Goal: Task Accomplishment & Management: Use online tool/utility

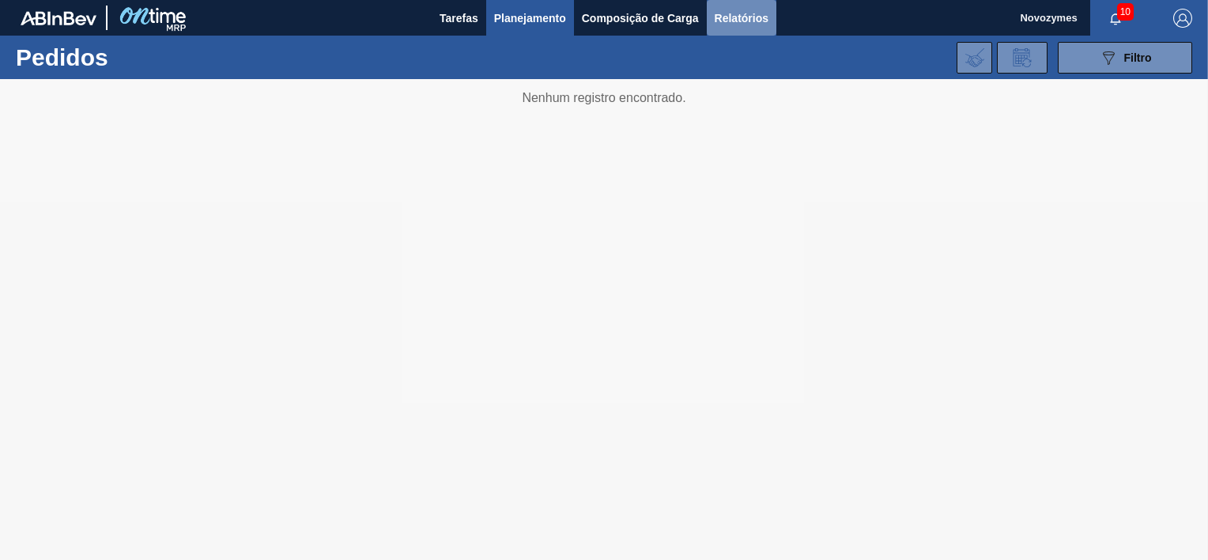
click at [718, 28] on button "Relatórios" at bounding box center [742, 18] width 70 height 36
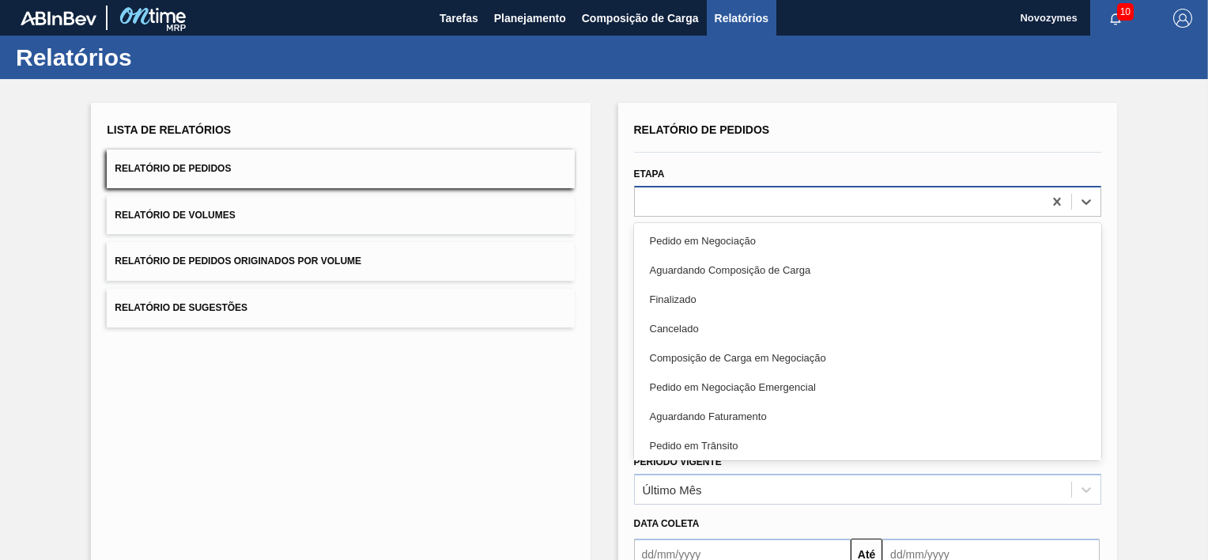
click at [763, 202] on div at bounding box center [839, 201] width 408 height 23
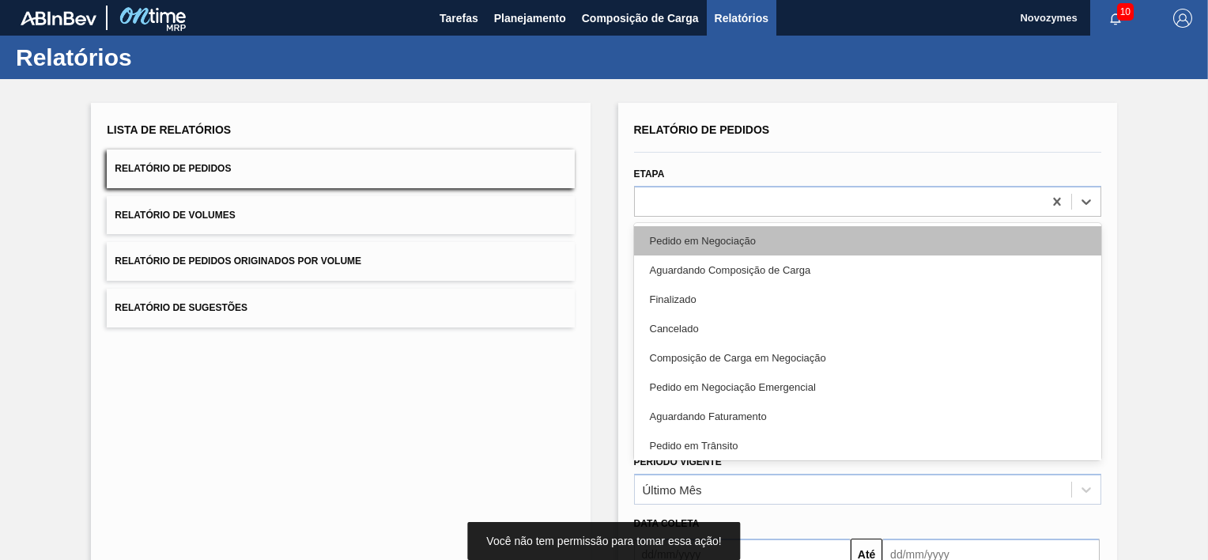
click at [711, 243] on div "Pedido em Negociação" at bounding box center [867, 240] width 467 height 29
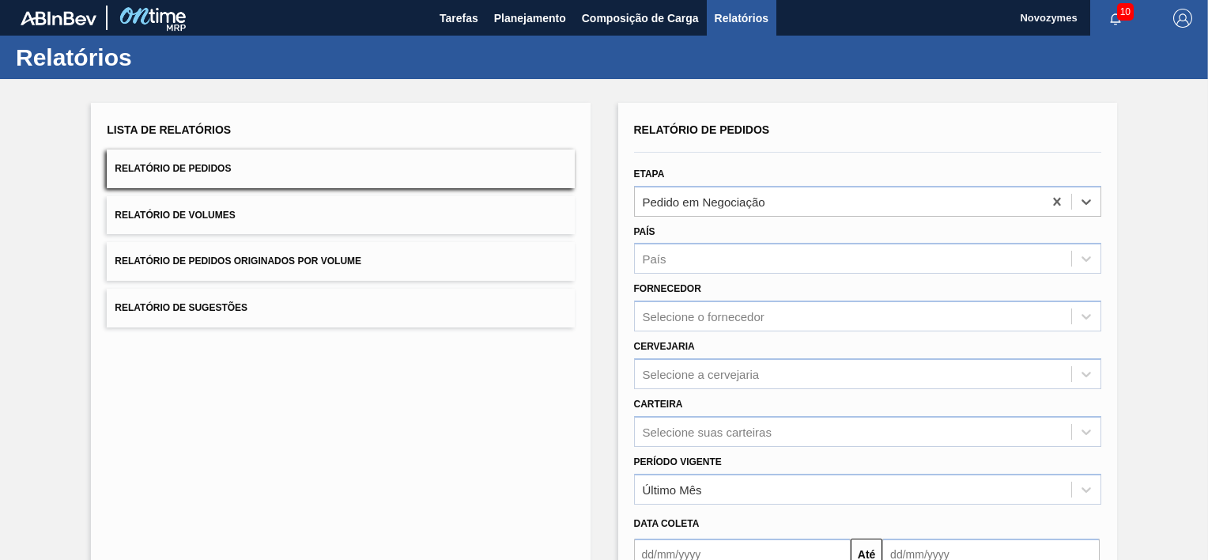
scroll to position [169, 0]
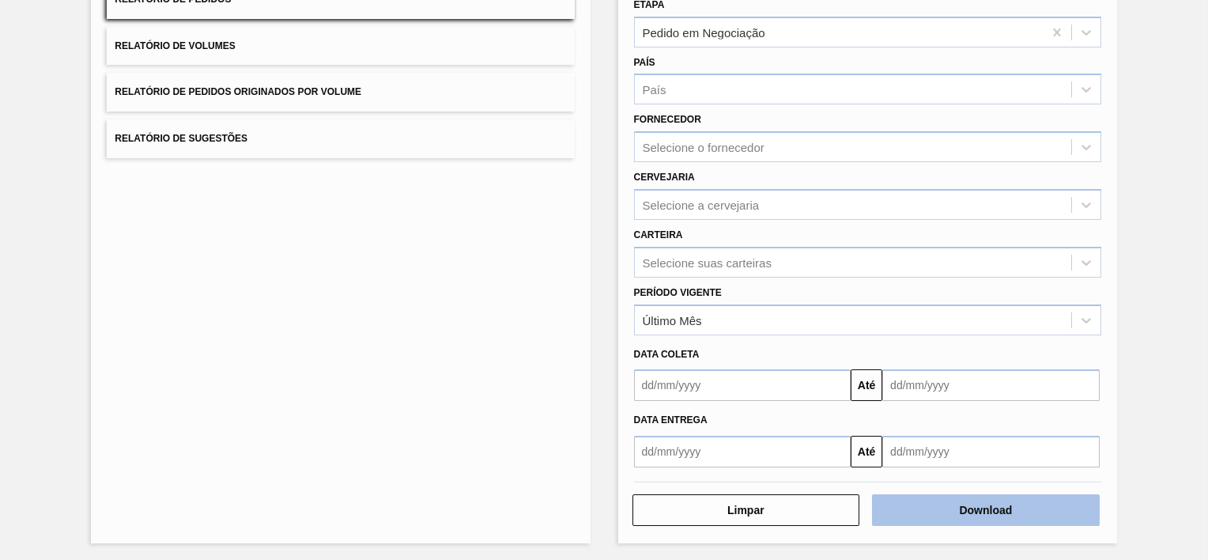
click at [945, 512] on button "Download" at bounding box center [986, 510] width 228 height 32
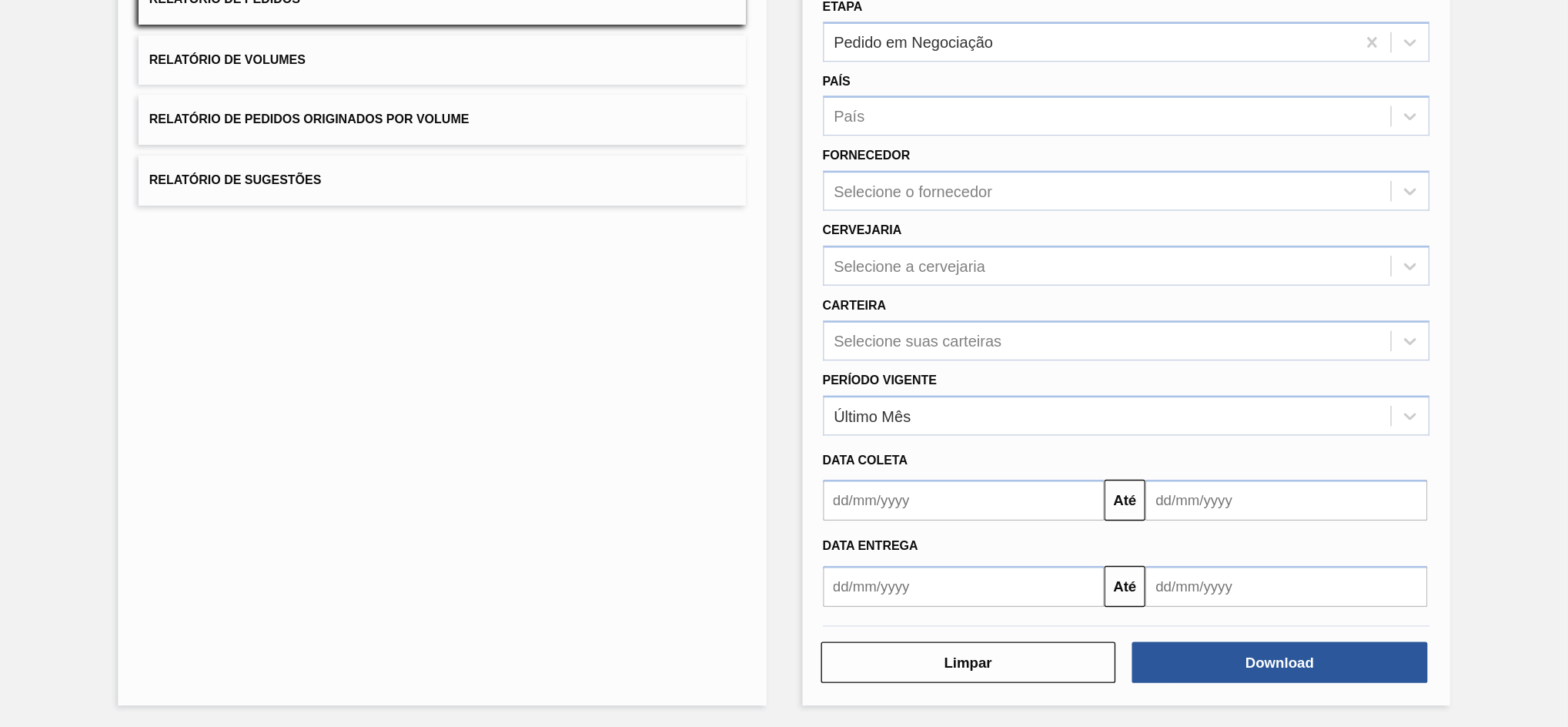
scroll to position [0, 0]
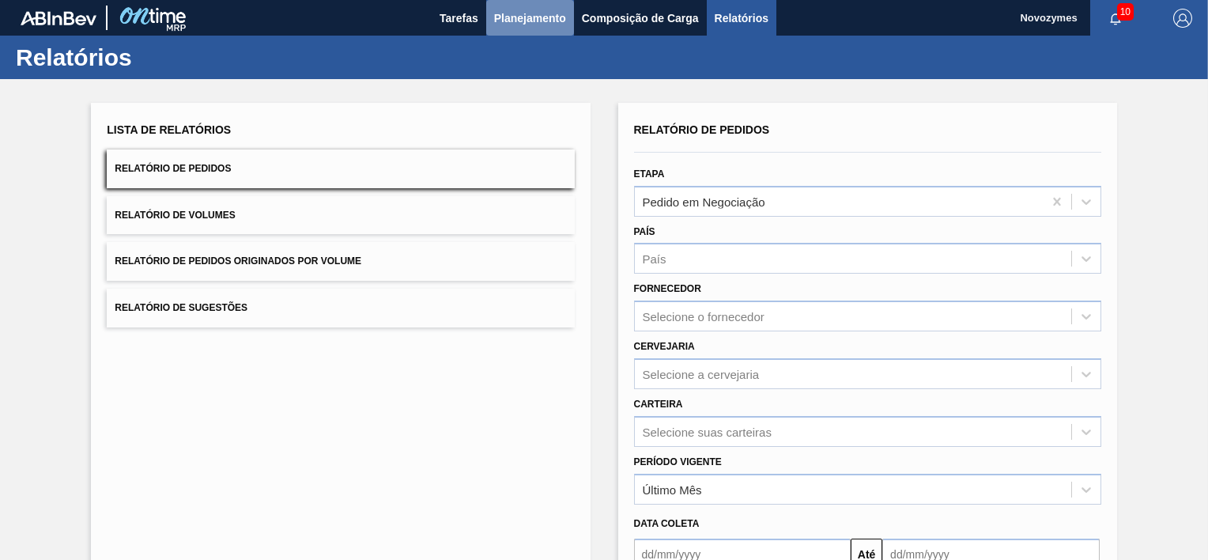
click at [530, 17] on span "Planejamento" at bounding box center [530, 18] width 72 height 19
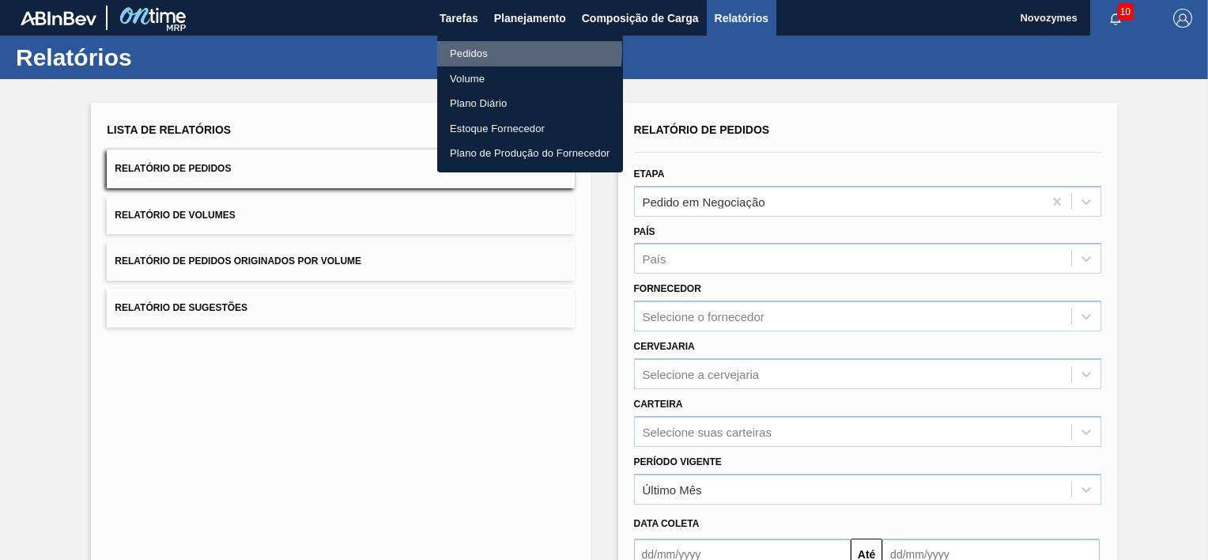
click at [476, 50] on li "Pedidos" at bounding box center [530, 53] width 186 height 25
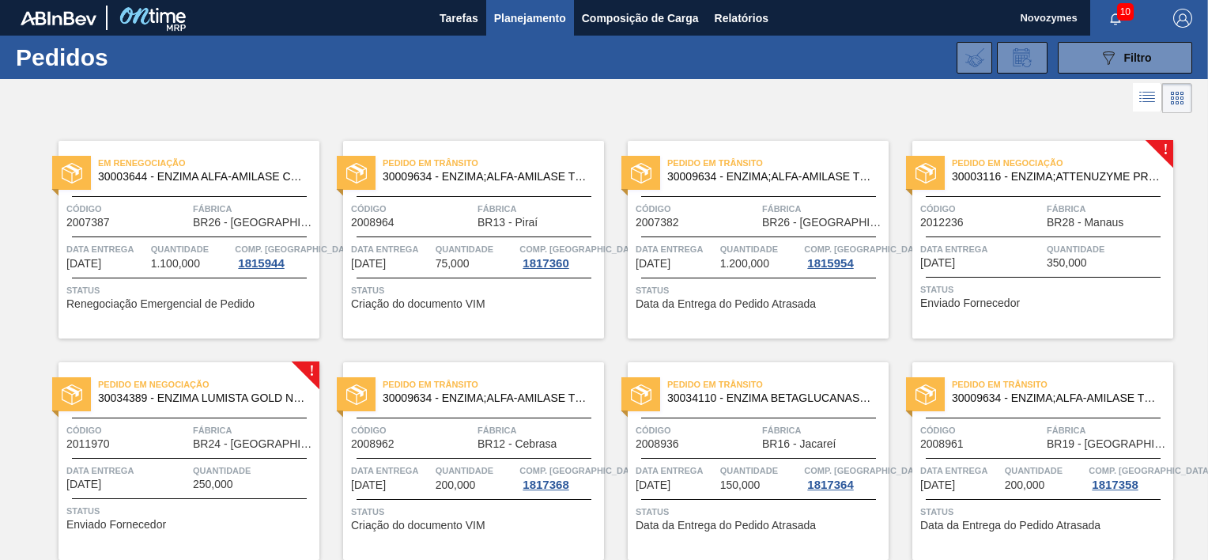
click at [1023, 232] on div "Pedido em Negociação 30003116 - ENZIMA;ATTENUZYME PRO;NOVOZYMES; Código 2012236…" at bounding box center [1042, 240] width 261 height 198
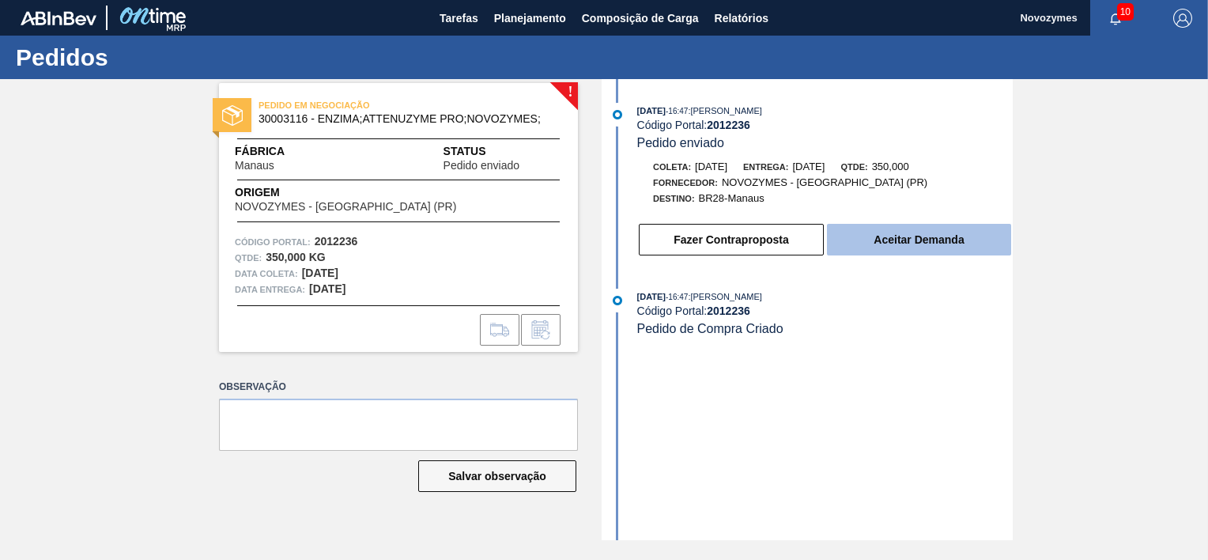
click at [892, 237] on button "Aceitar Demanda" at bounding box center [919, 240] width 184 height 32
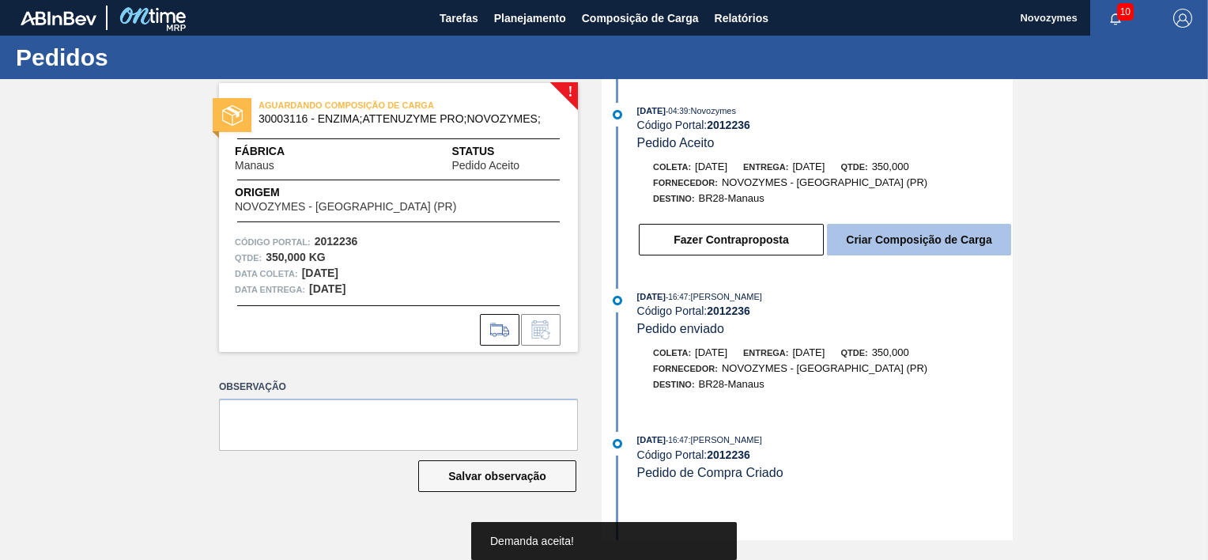
click at [865, 234] on button "Criar Composição de Carga" at bounding box center [919, 240] width 184 height 32
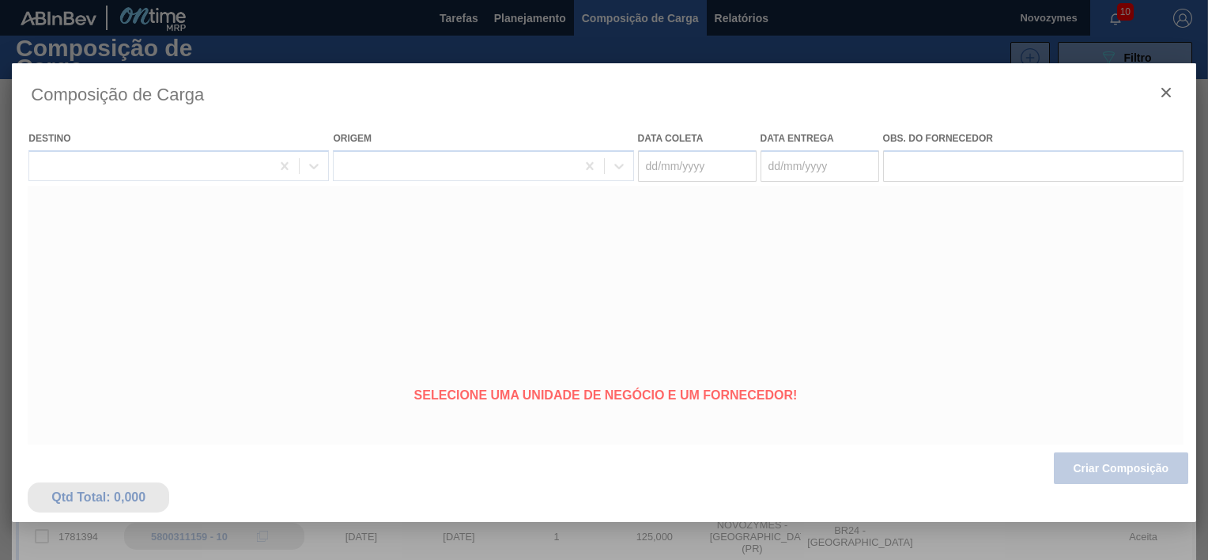
type coleta "[DATE]"
type entrega "[DATE]"
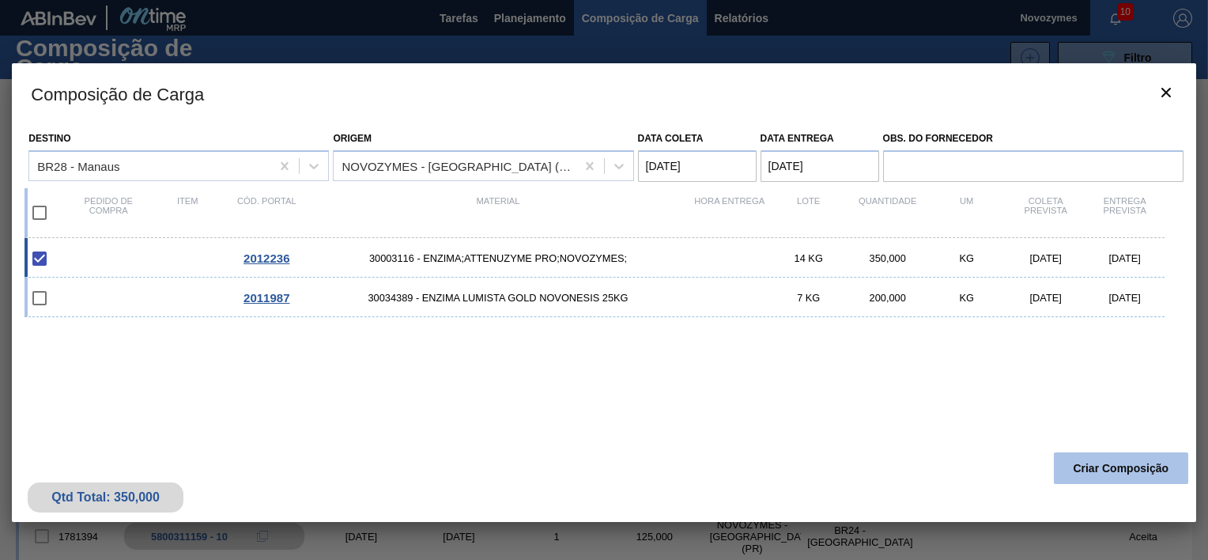
click at [1100, 474] on button "Criar Composição" at bounding box center [1121, 468] width 134 height 32
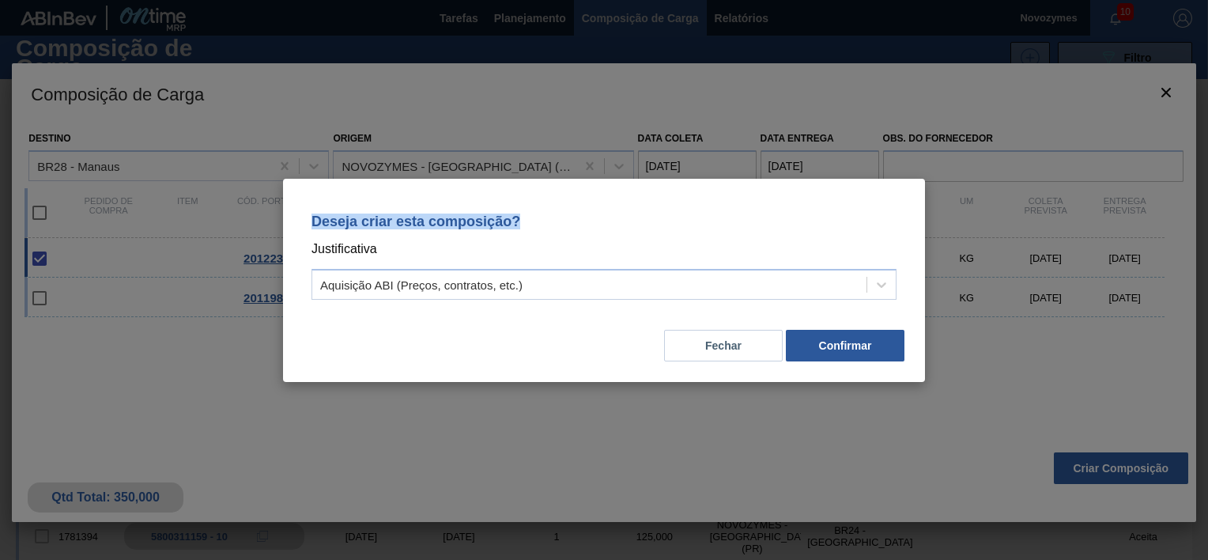
drag, startPoint x: 535, startPoint y: 215, endPoint x: 284, endPoint y: 221, distance: 251.4
click at [284, 221] on div "Deseja criar esta composição? Justificativa Aquisição ABI (Preços, contratos, e…" at bounding box center [604, 280] width 642 height 203
copy p "Deseja criar esta composição?"
drag, startPoint x: 374, startPoint y: 250, endPoint x: 313, endPoint y: 256, distance: 61.2
click at [313, 256] on p "Justificativa" at bounding box center [603, 249] width 585 height 21
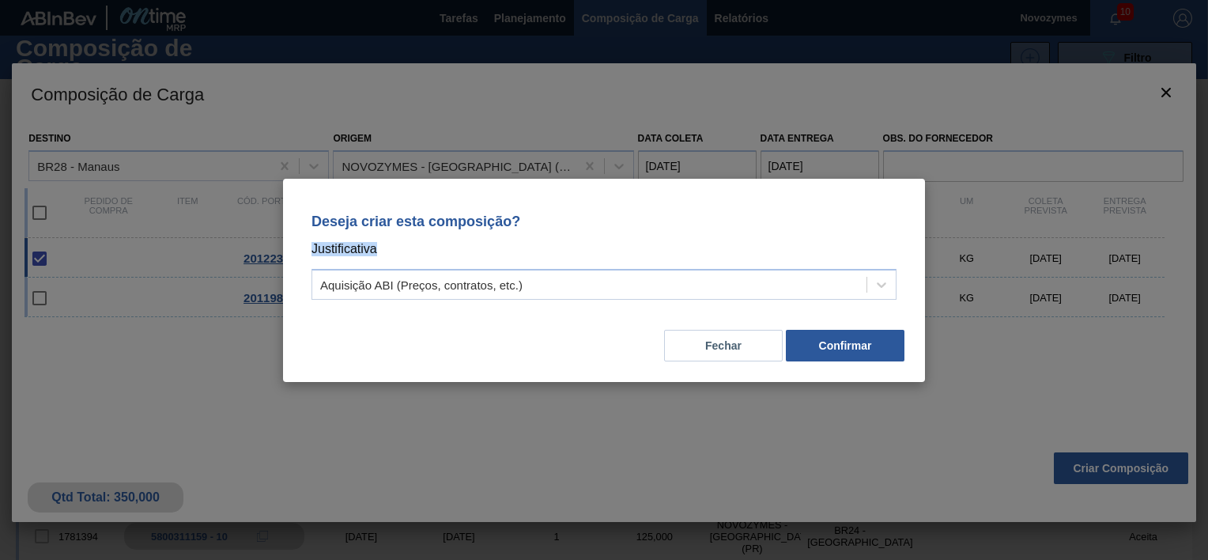
copy p "Justificativa"
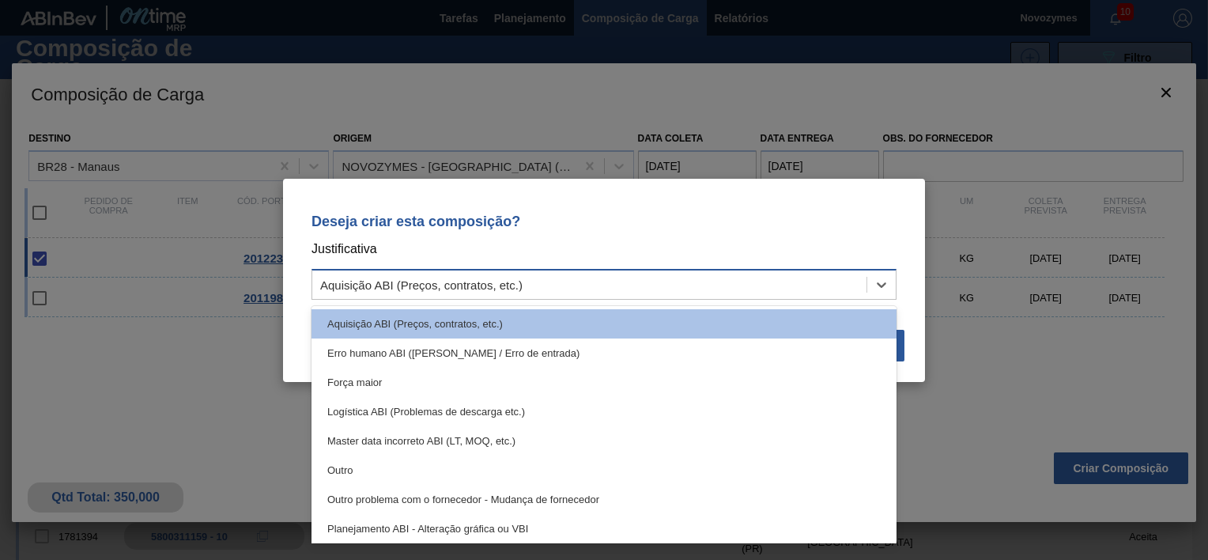
drag, startPoint x: 531, startPoint y: 282, endPoint x: 352, endPoint y: 291, distance: 179.6
click at [352, 291] on div "Aquisição ABI (Preços, contratos, etc.)" at bounding box center [589, 284] width 554 height 23
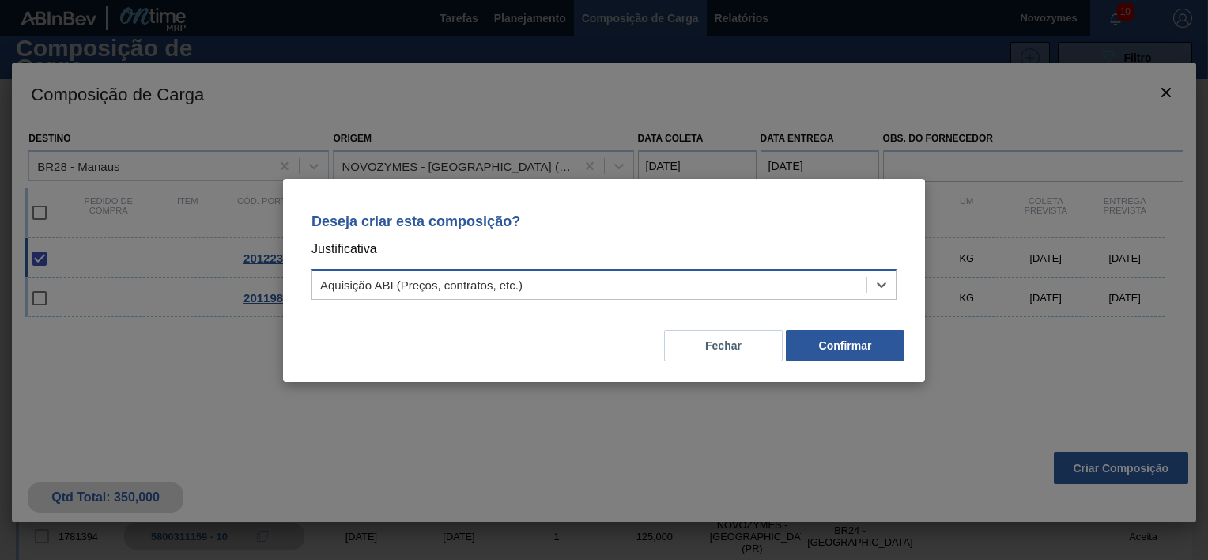
click at [352, 291] on div "Aquisição ABI (Preços, contratos, etc.)" at bounding box center [421, 283] width 202 height 13
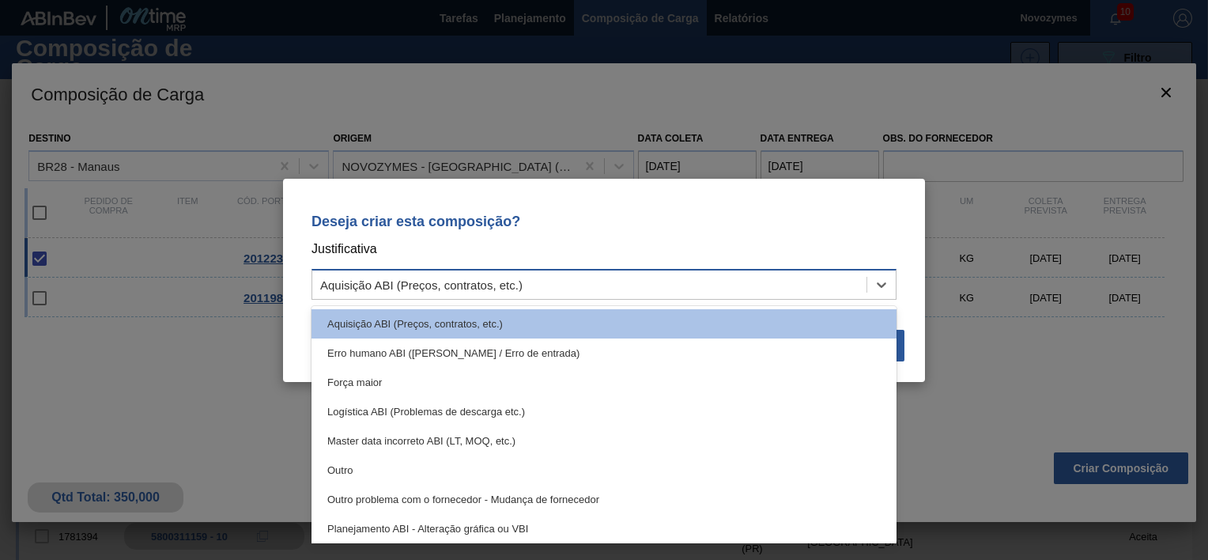
drag, startPoint x: 320, startPoint y: 281, endPoint x: 386, endPoint y: 278, distance: 65.7
click at [386, 278] on div "Aquisição ABI (Preços, contratos, etc.)" at bounding box center [421, 283] width 202 height 13
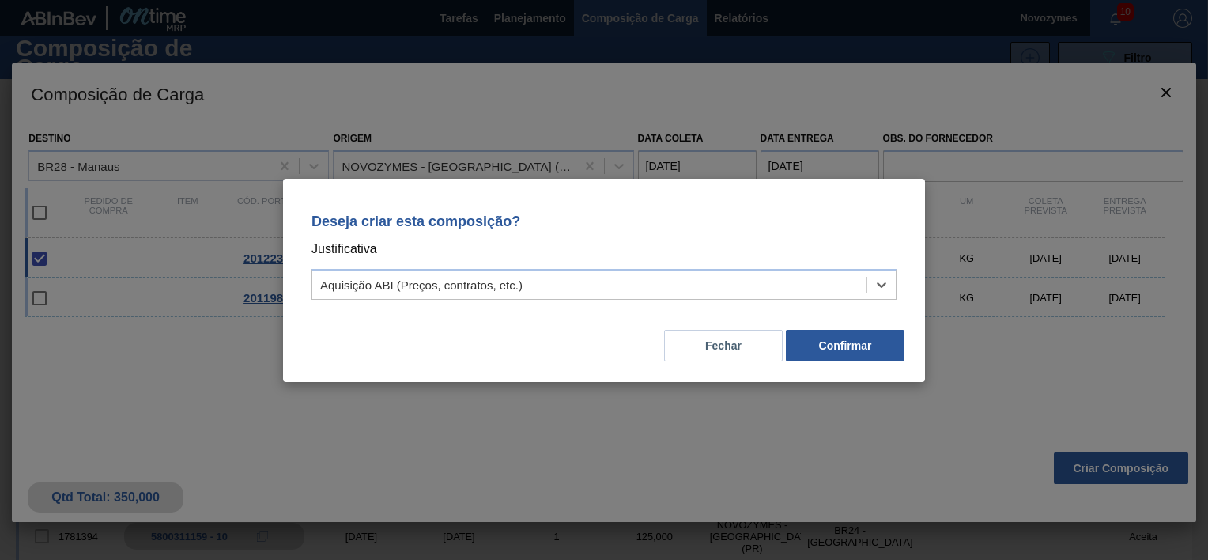
drag, startPoint x: 530, startPoint y: 276, endPoint x: 301, endPoint y: 272, distance: 229.2
click at [302, 272] on div "Deseja criar esta composição? Justificativa Select is focused ,type to refine l…" at bounding box center [604, 253] width 604 height 111
click at [850, 349] on button "Confirmar" at bounding box center [845, 346] width 119 height 32
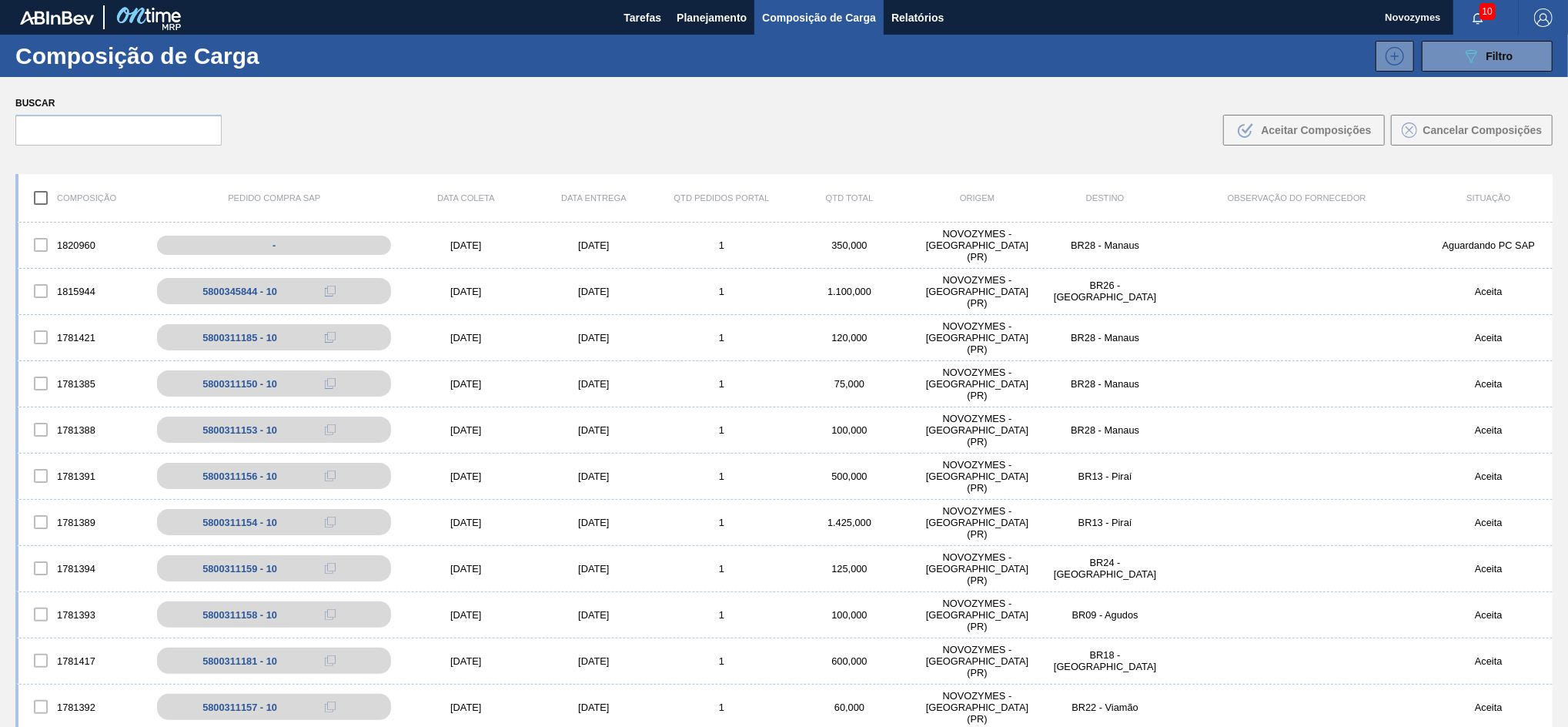
drag, startPoint x: 616, startPoint y: 13, endPoint x: 388, endPoint y: 156, distance: 269.1
click at [388, 156] on div "Buscar .b{fill:var(--color-action-default)} Aceitar Composições Cancelar Compos…" at bounding box center [784, 119] width 1568 height 84
click at [691, 21] on span "Planejamento" at bounding box center [712, 18] width 70 height 19
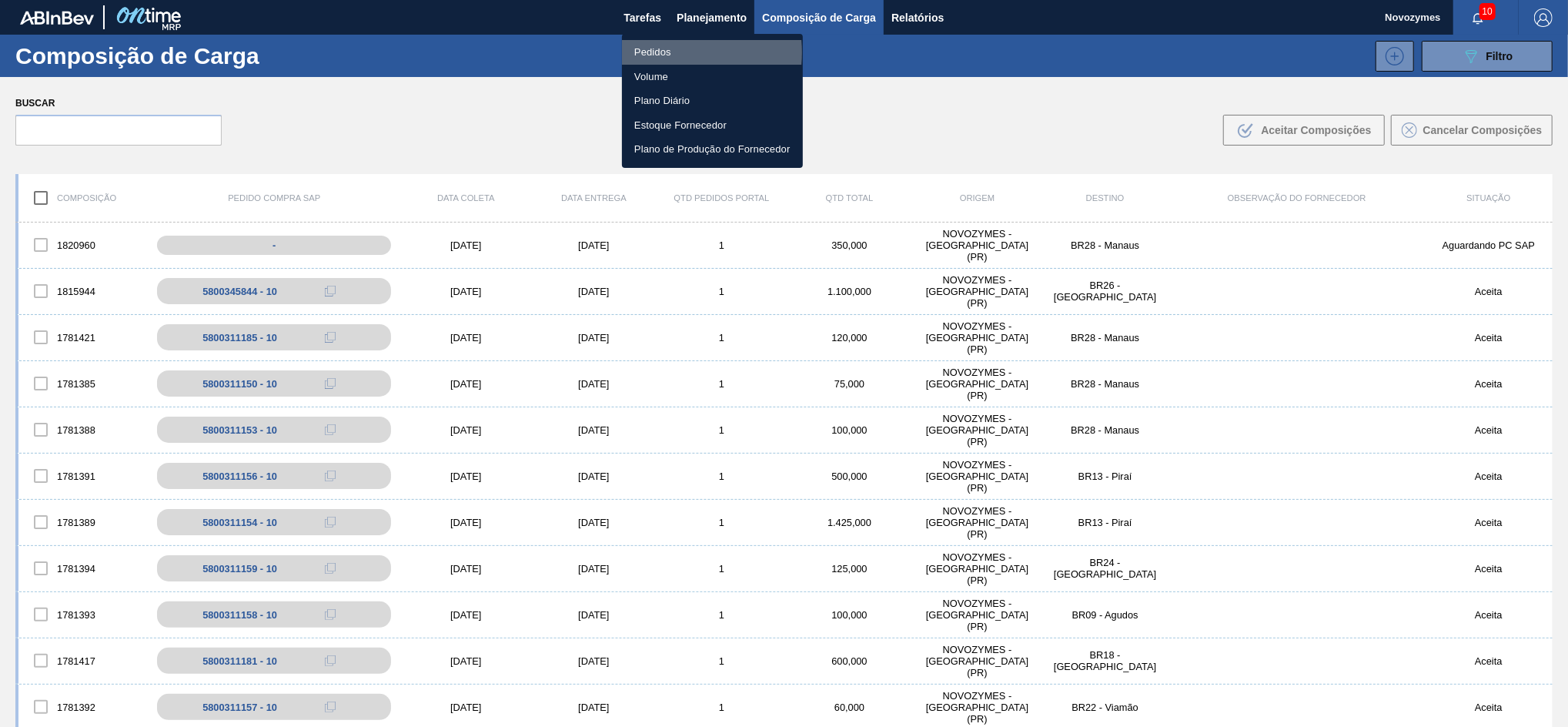
click at [663, 53] on li "Pedidos" at bounding box center [713, 52] width 181 height 24
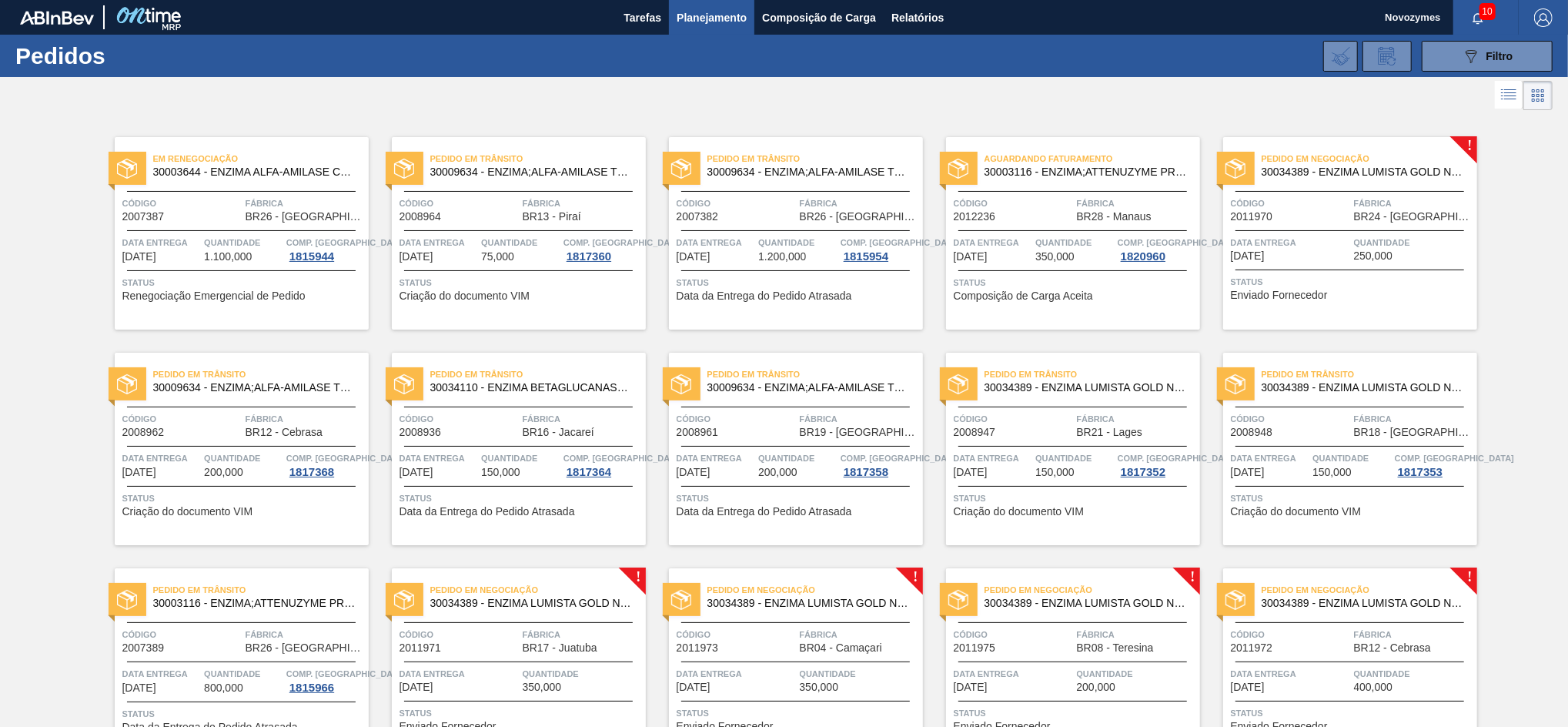
click at [1058, 251] on span "350,000" at bounding box center [1055, 257] width 39 height 12
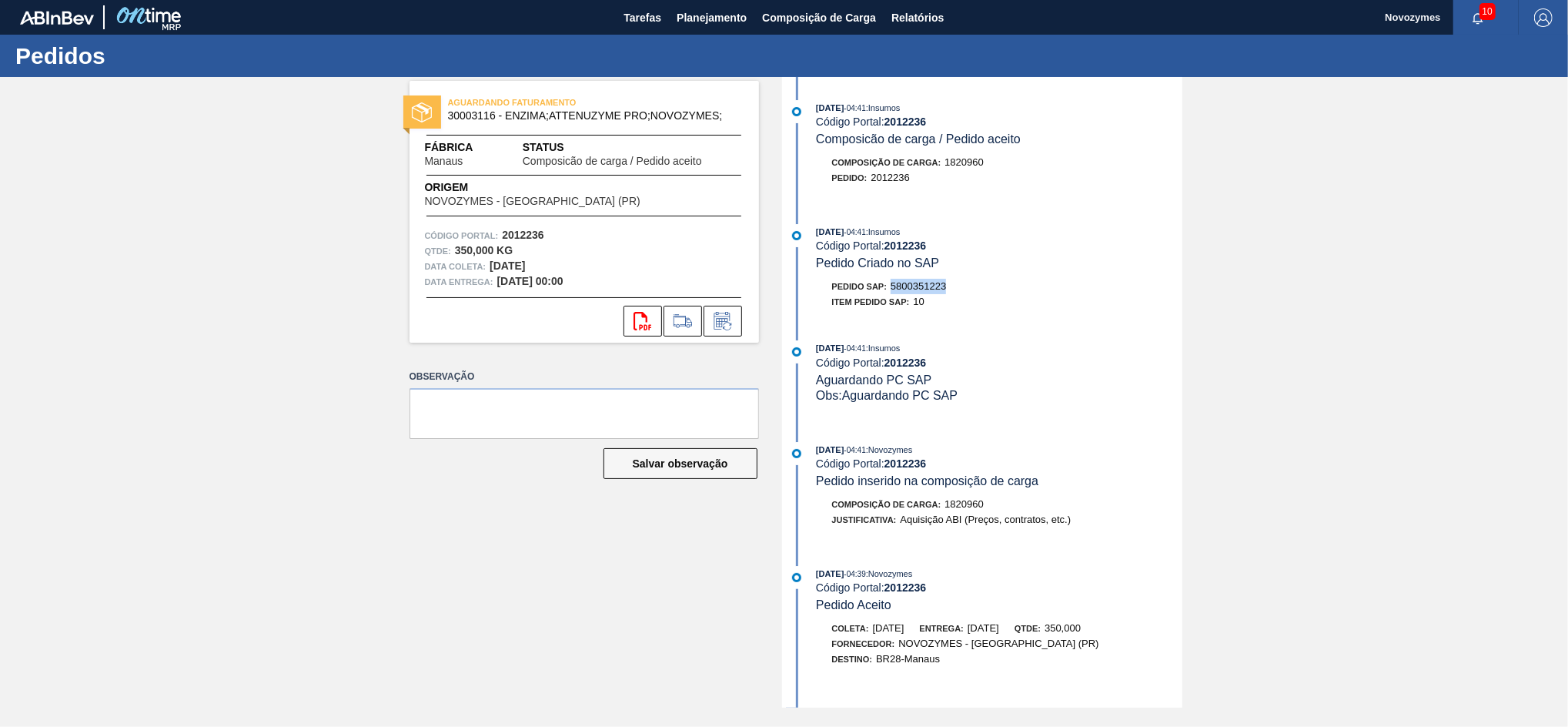
drag, startPoint x: 957, startPoint y: 288, endPoint x: 891, endPoint y: 295, distance: 66.4
click at [891, 294] on div "Pedido SAP: 5800351223" at bounding box center [999, 287] width 365 height 16
copy span "5800351223"
click at [717, 14] on span "Planejamento" at bounding box center [712, 18] width 70 height 19
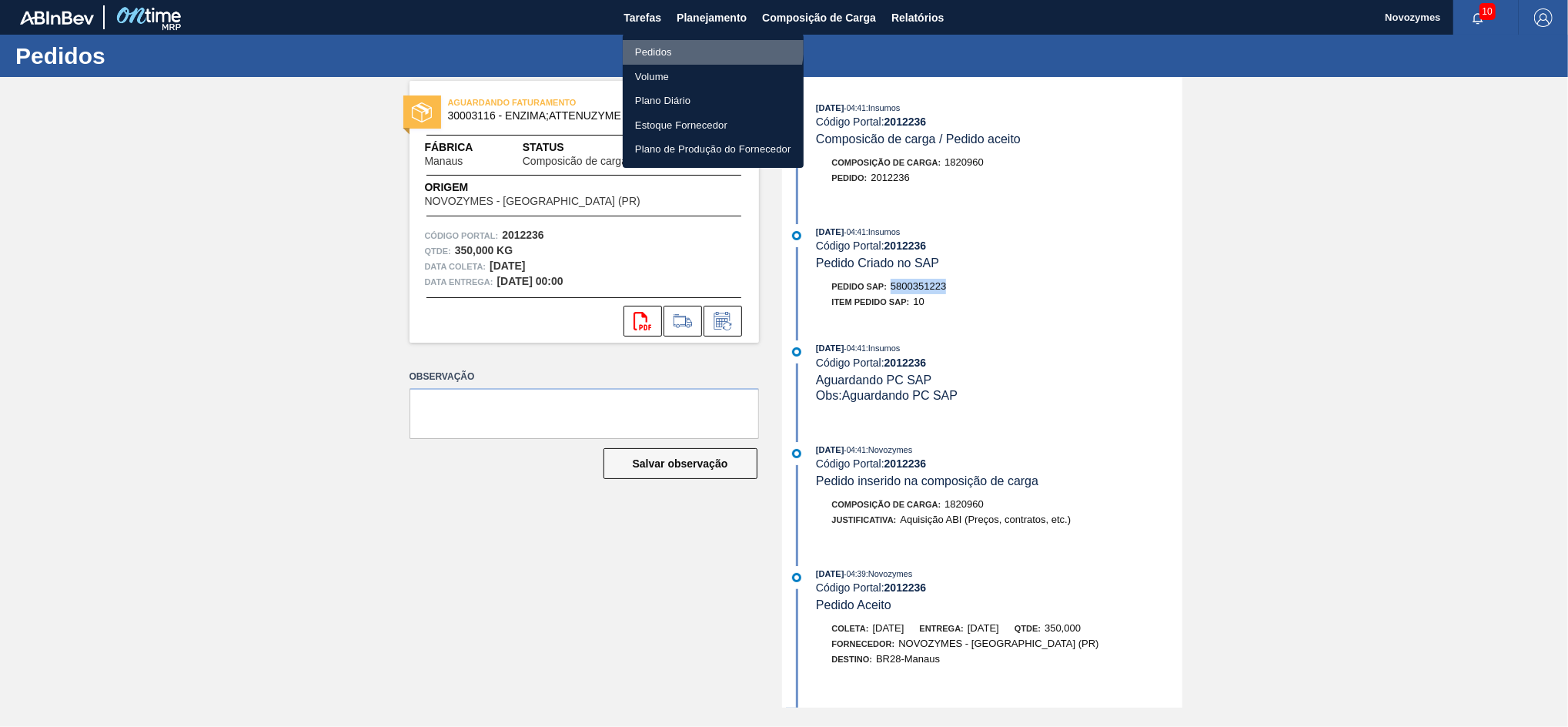
click at [683, 42] on li "Pedidos" at bounding box center [713, 52] width 181 height 24
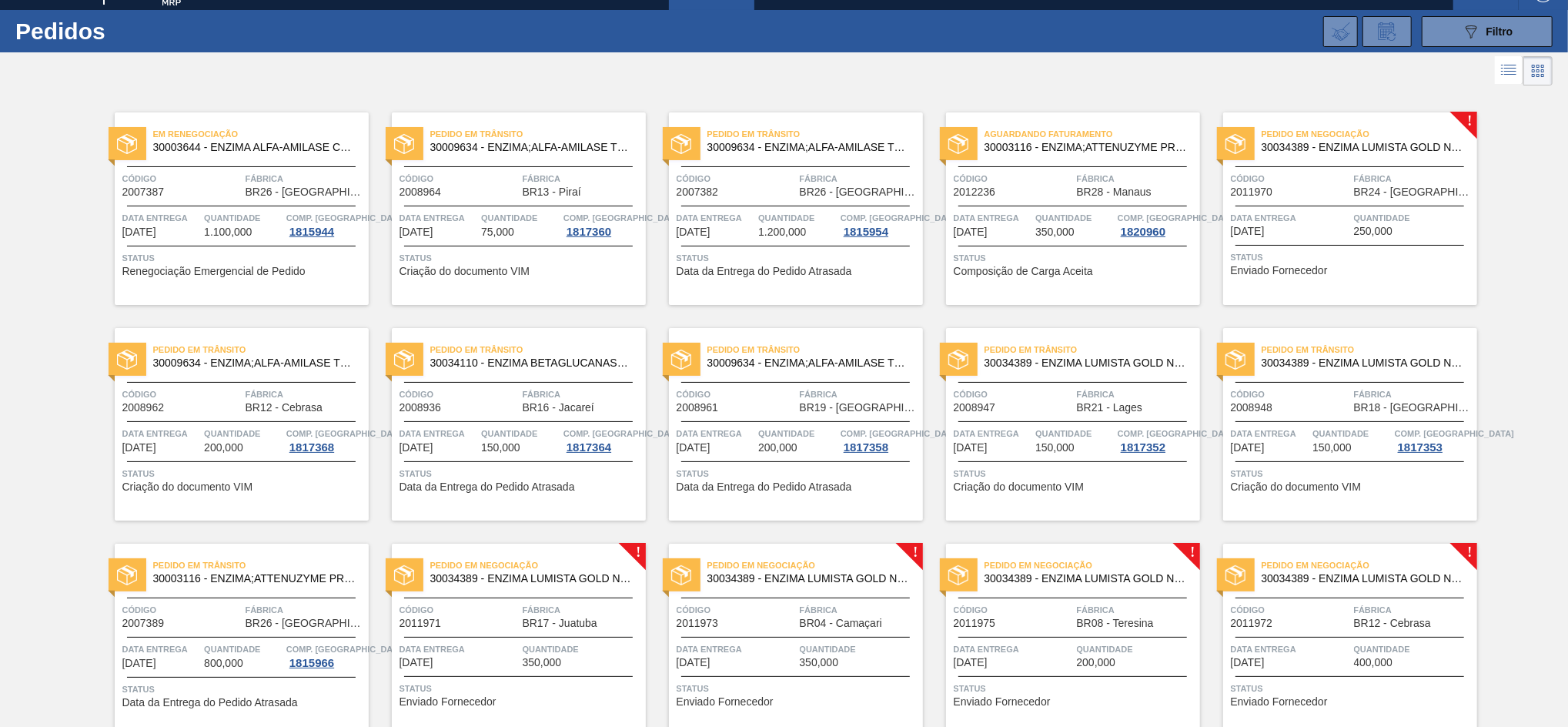
scroll to position [306, 0]
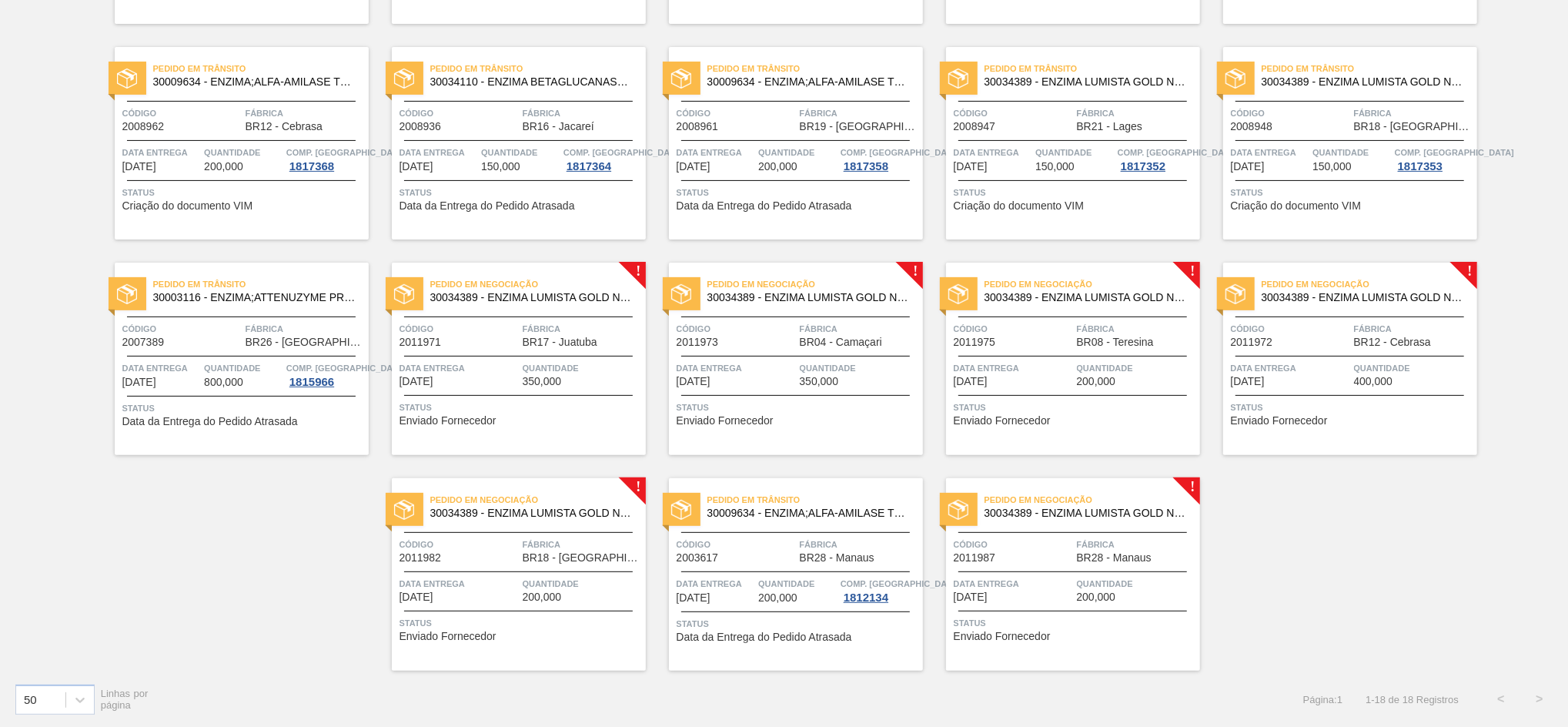
click at [723, 347] on div "Código 2011973" at bounding box center [736, 335] width 120 height 27
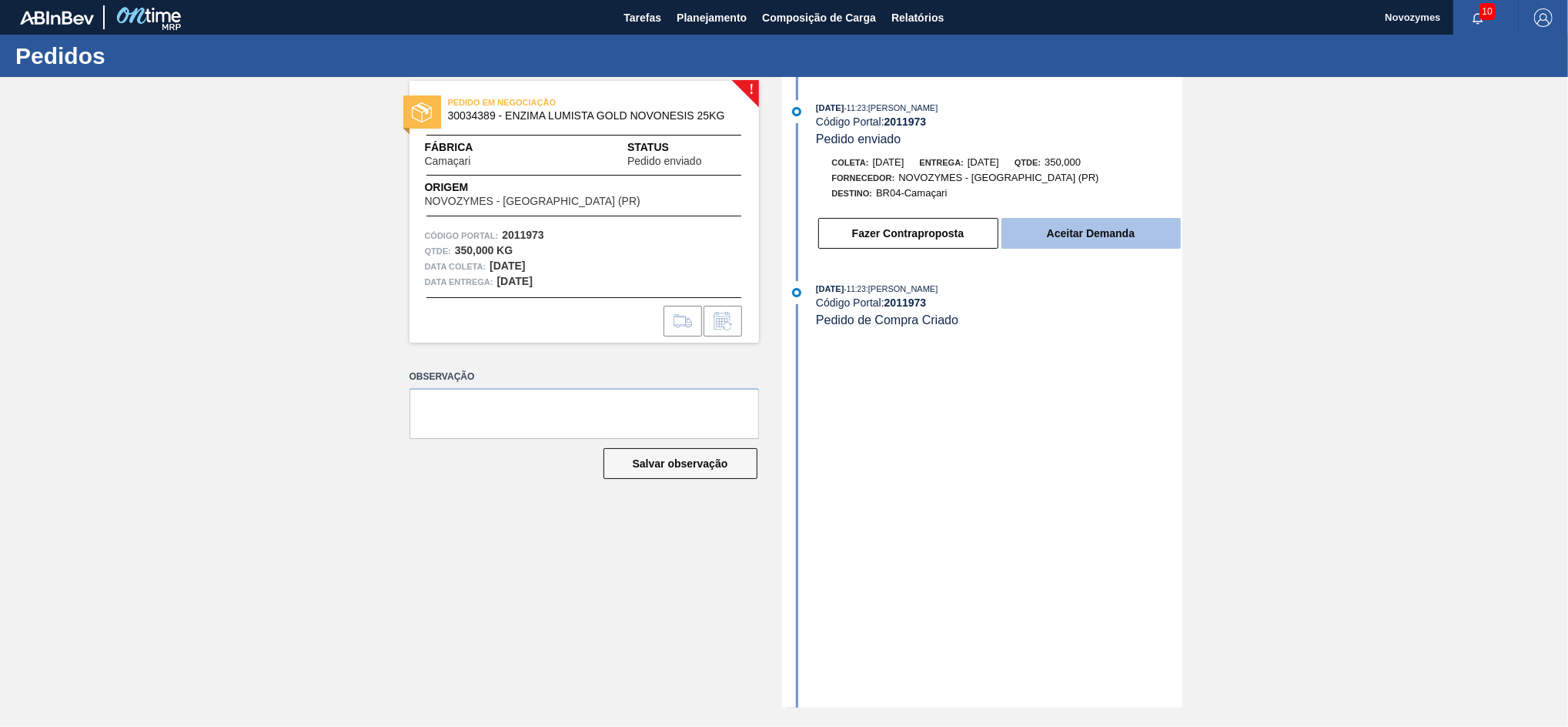
click at [1058, 230] on button "Aceitar Demanda" at bounding box center [1091, 234] width 179 height 31
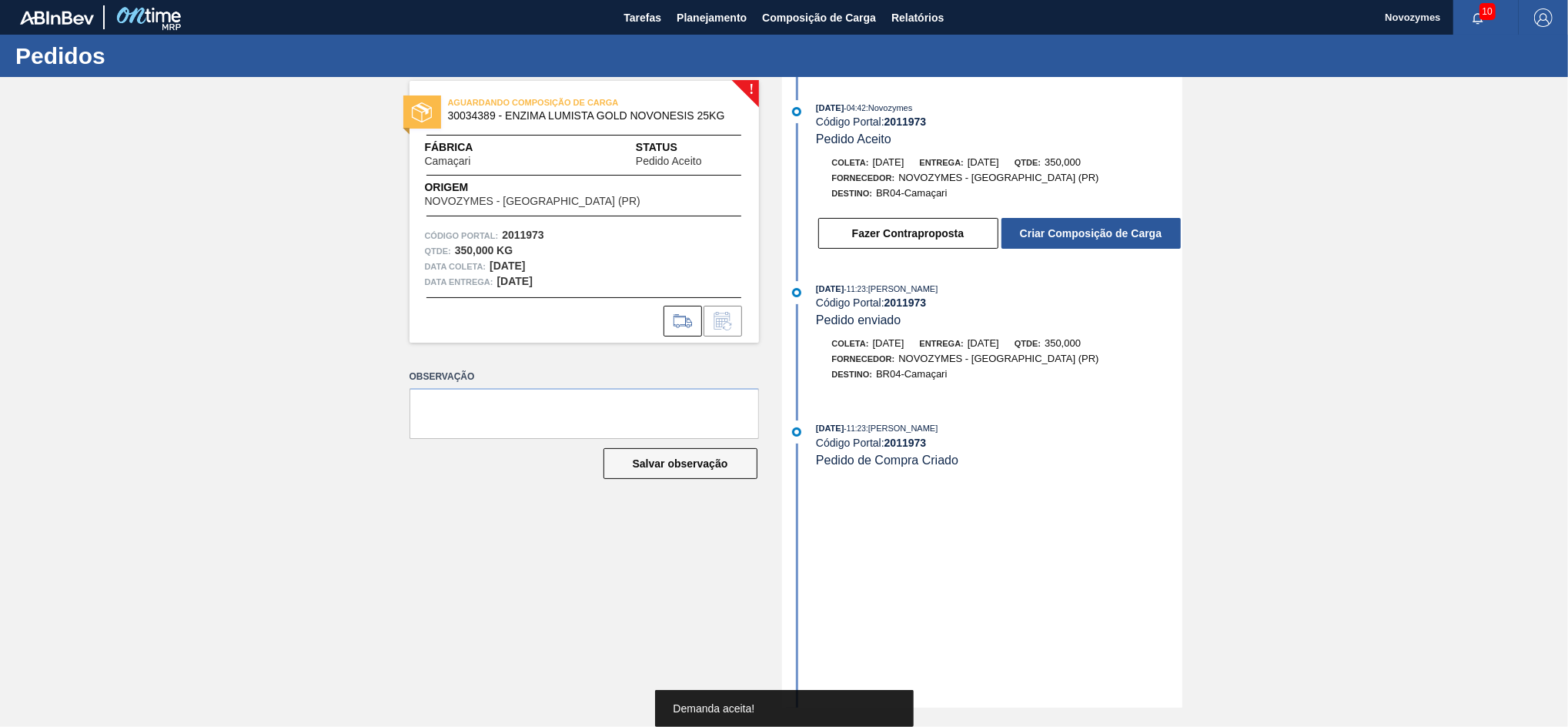
click at [1058, 230] on button "Criar Composição de Carga" at bounding box center [1091, 234] width 179 height 31
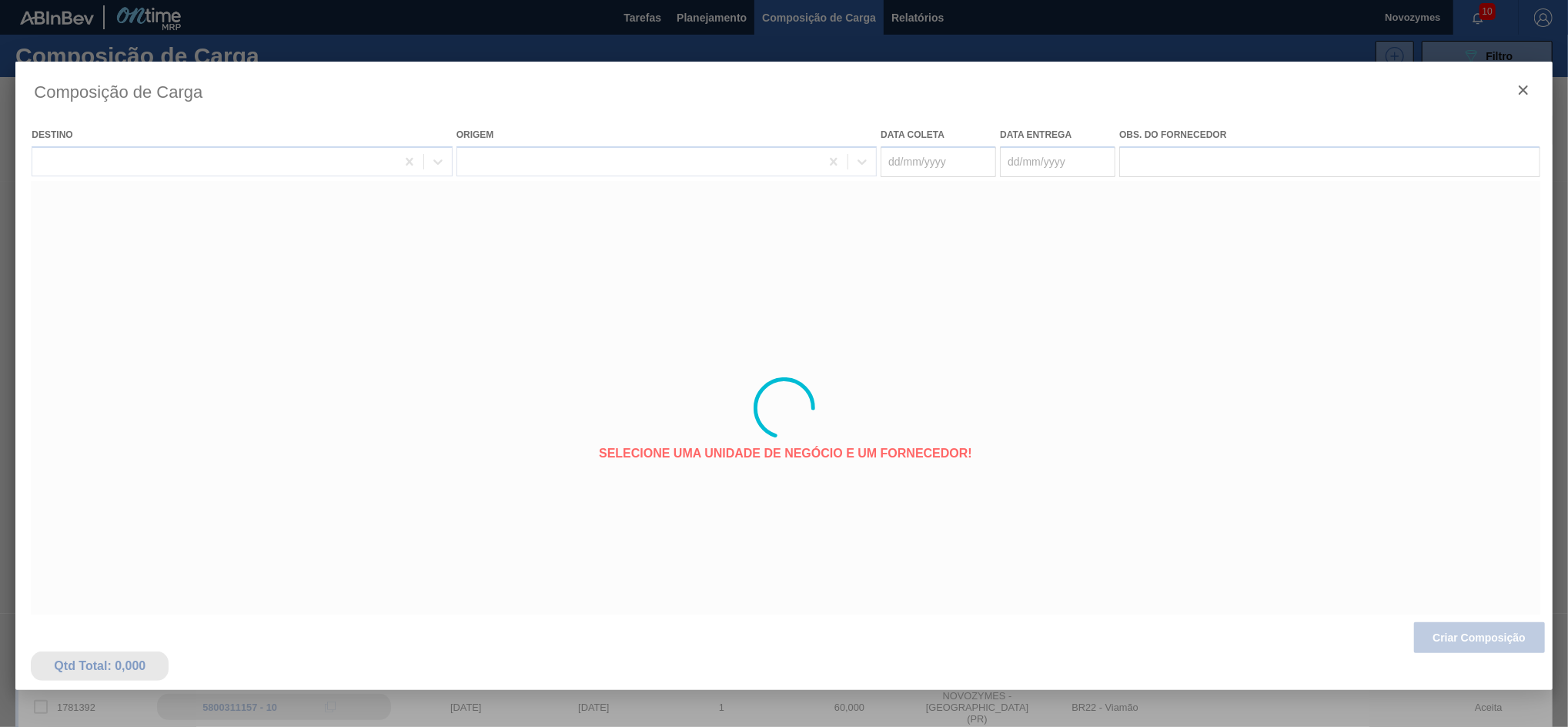
type coleta "[DATE]"
type entrega "[DATE]"
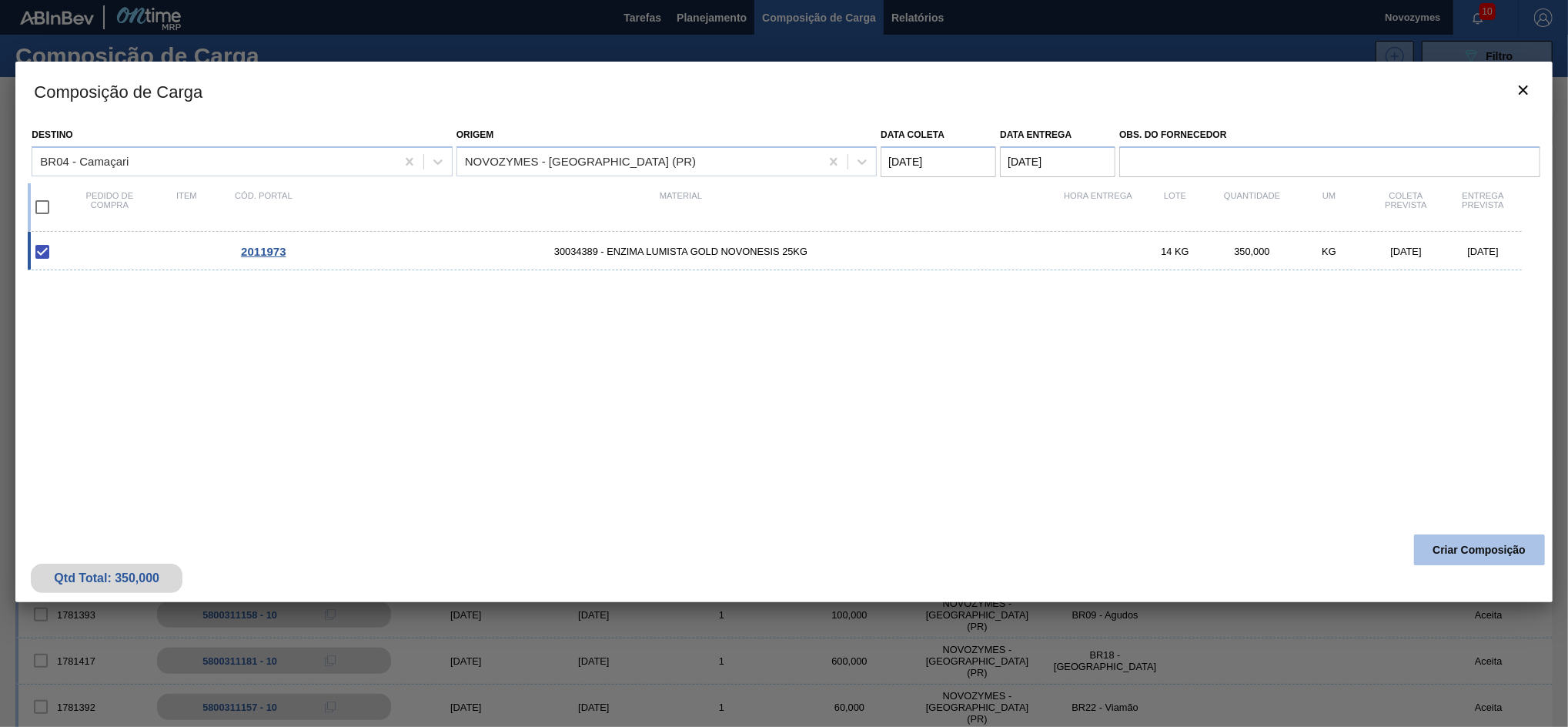
click at [1176, 542] on button "Criar Composição" at bounding box center [1479, 550] width 131 height 31
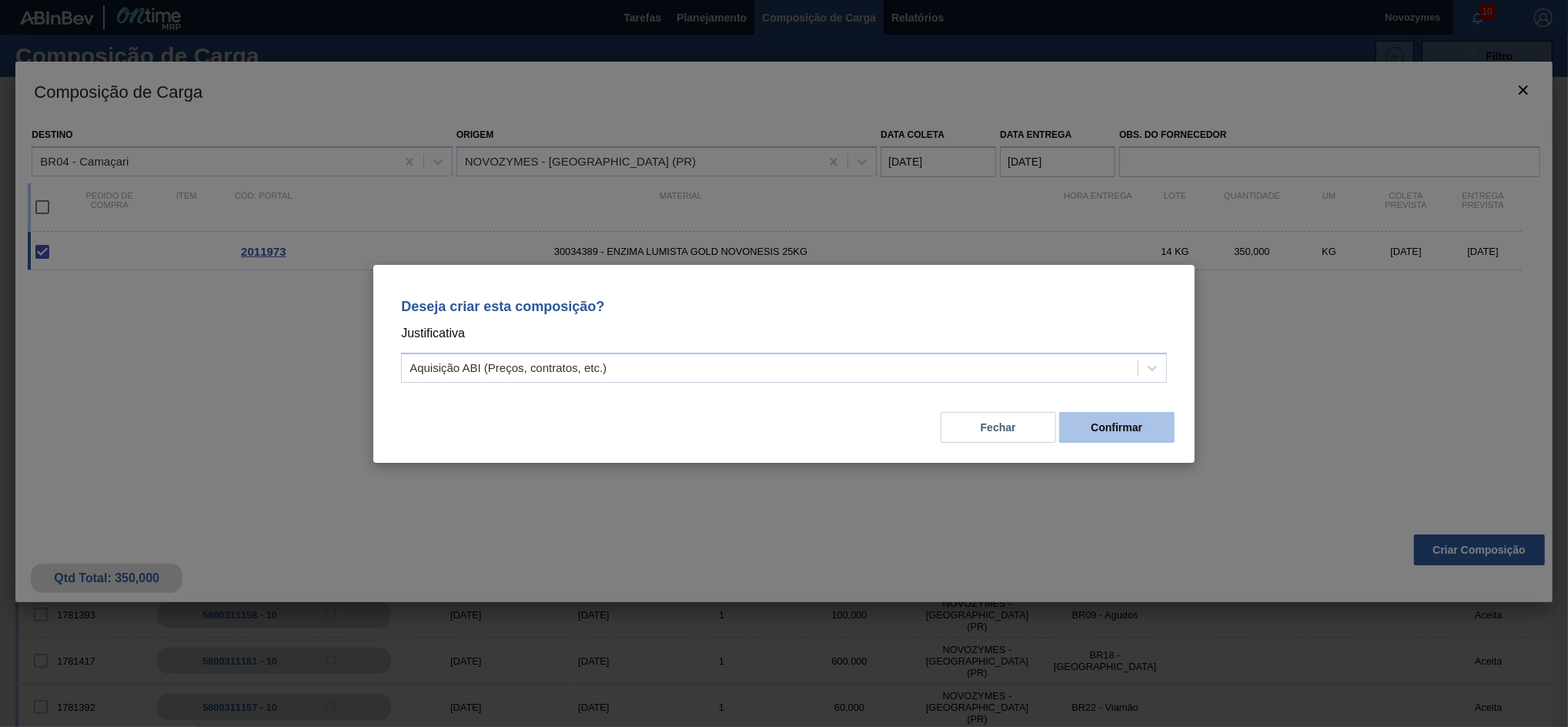
click at [1148, 430] on button "Confirmar" at bounding box center [1117, 428] width 116 height 31
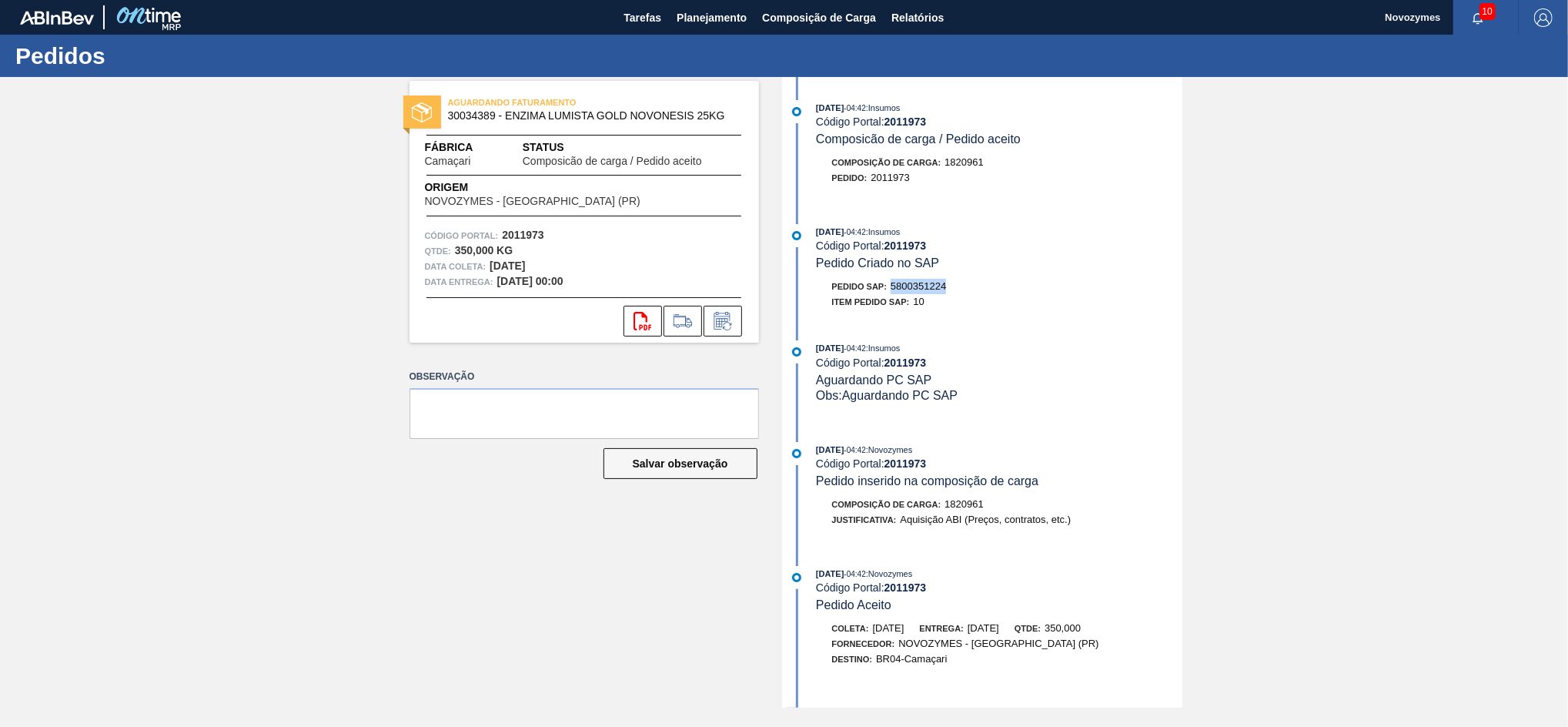
drag, startPoint x: 958, startPoint y: 292, endPoint x: 891, endPoint y: 288, distance: 67.1
click at [891, 288] on div "Pedido SAP: 5800351224" at bounding box center [999, 287] width 365 height 16
copy span "5800351224"
click at [702, 17] on span "Planejamento" at bounding box center [712, 18] width 70 height 19
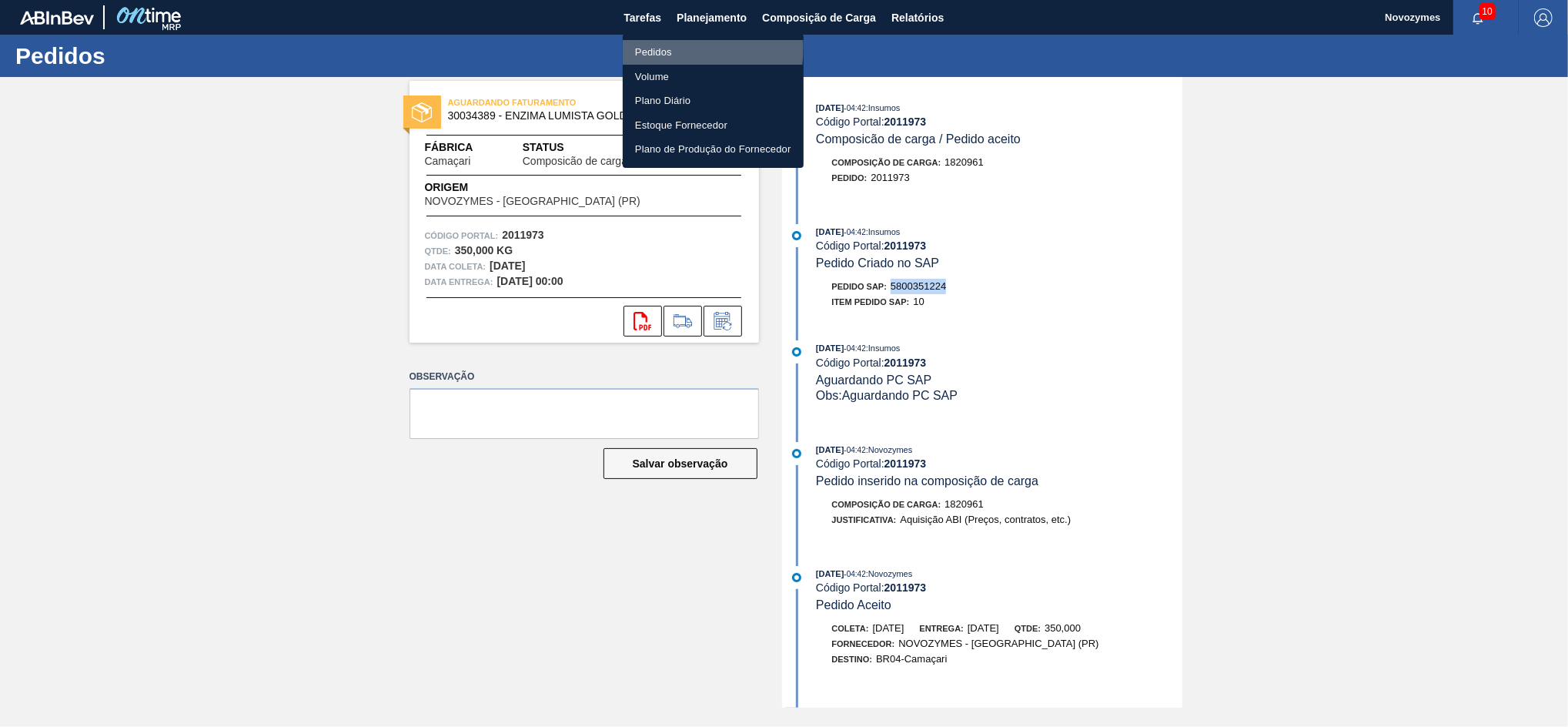
click at [671, 47] on li "Pedidos" at bounding box center [713, 52] width 181 height 24
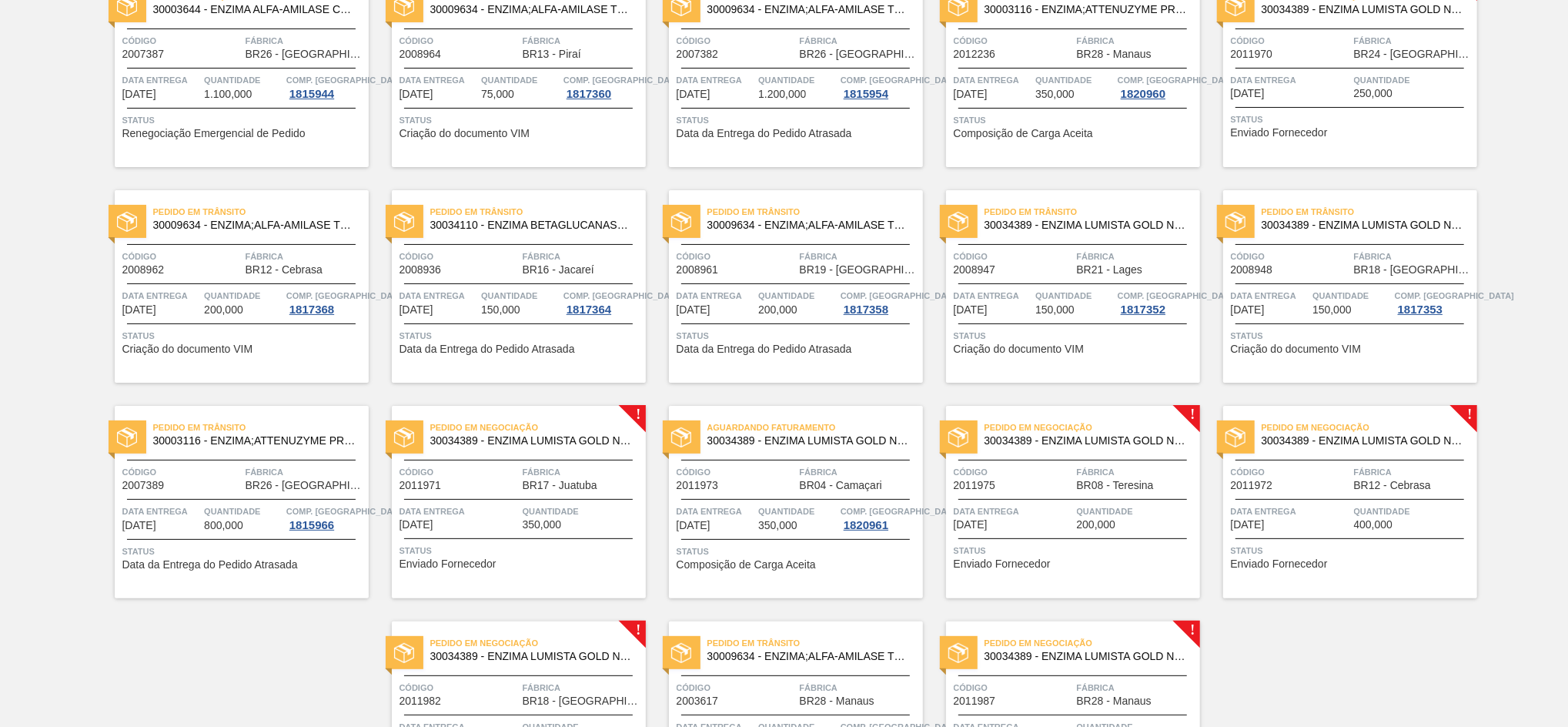
scroll to position [59, 0]
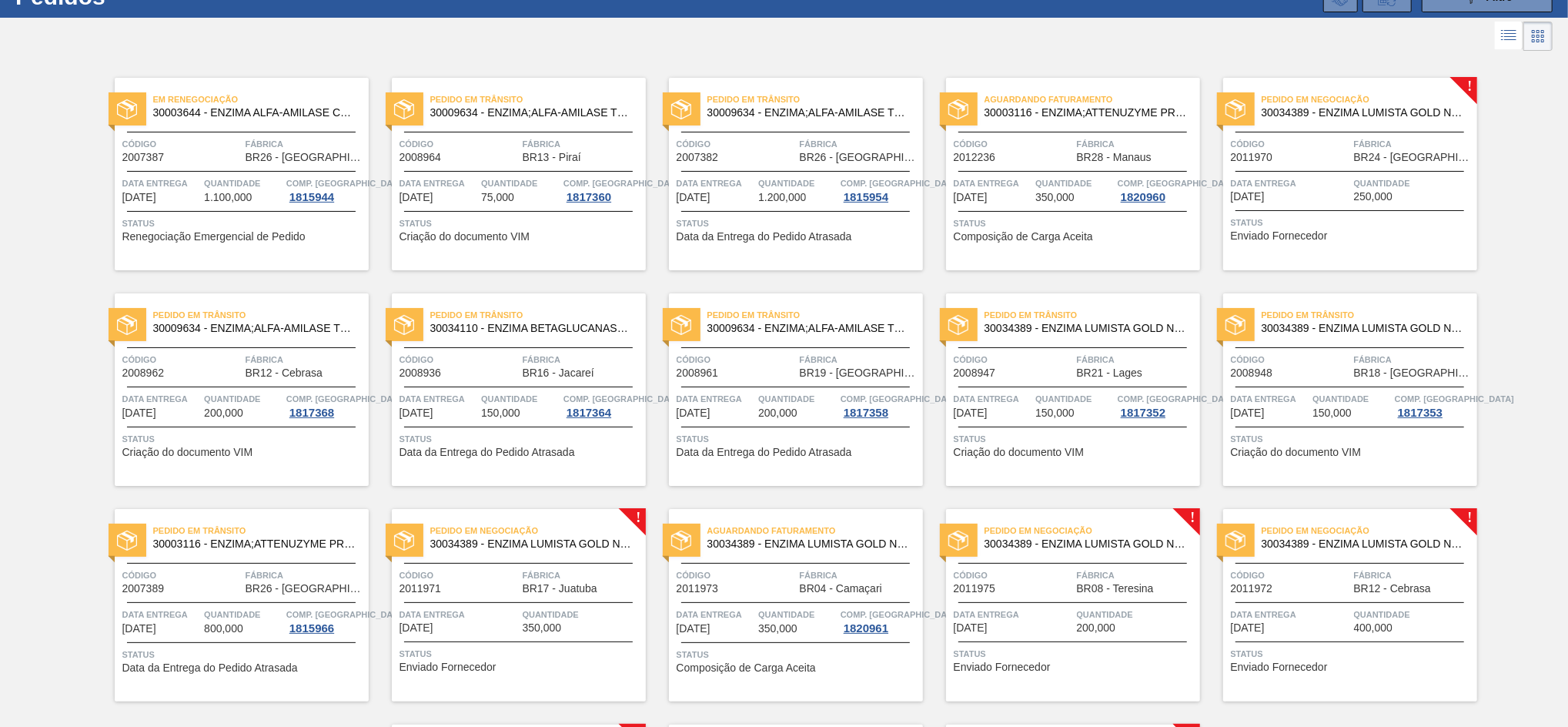
click at [1310, 143] on span "Código" at bounding box center [1290, 144] width 120 height 16
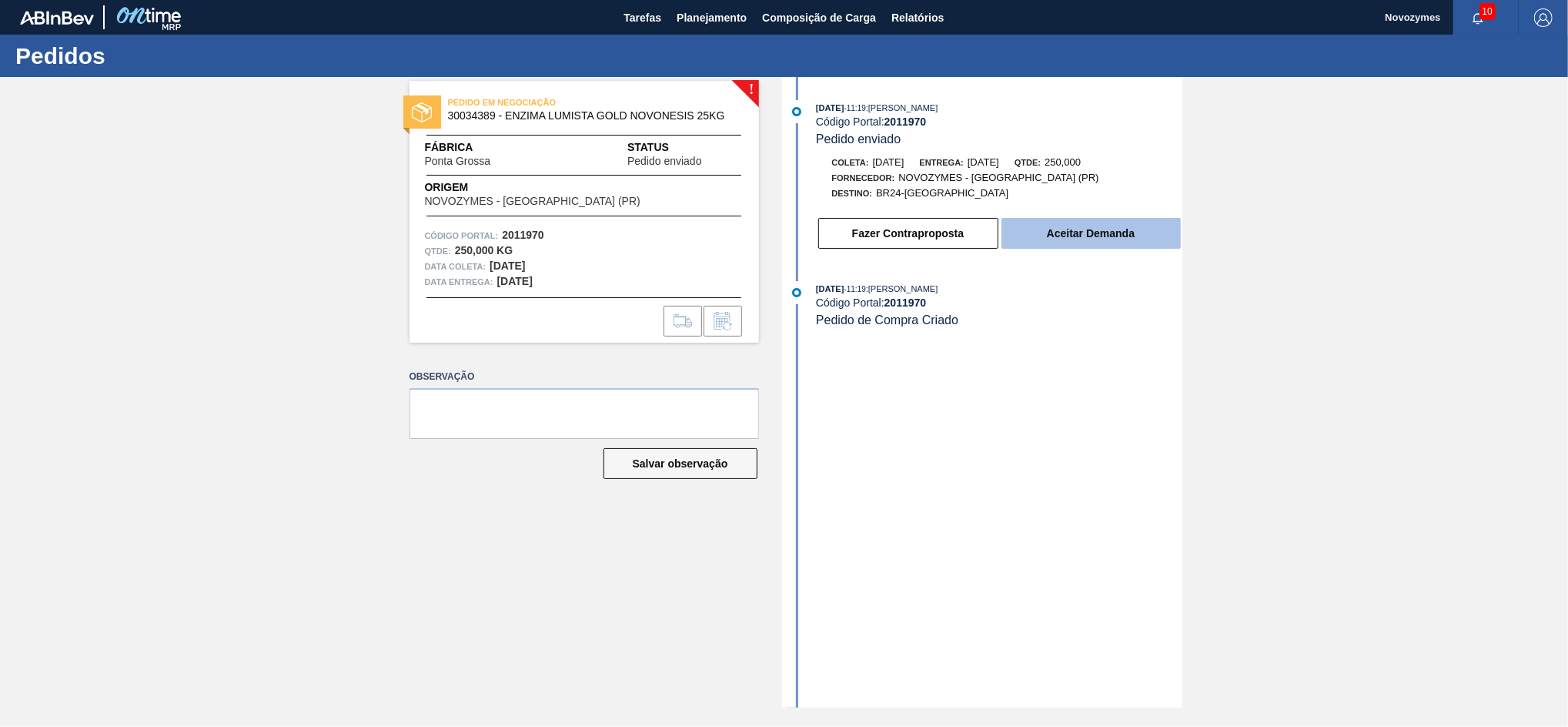
click at [1073, 249] on button "Aceitar Demanda" at bounding box center [1091, 234] width 179 height 31
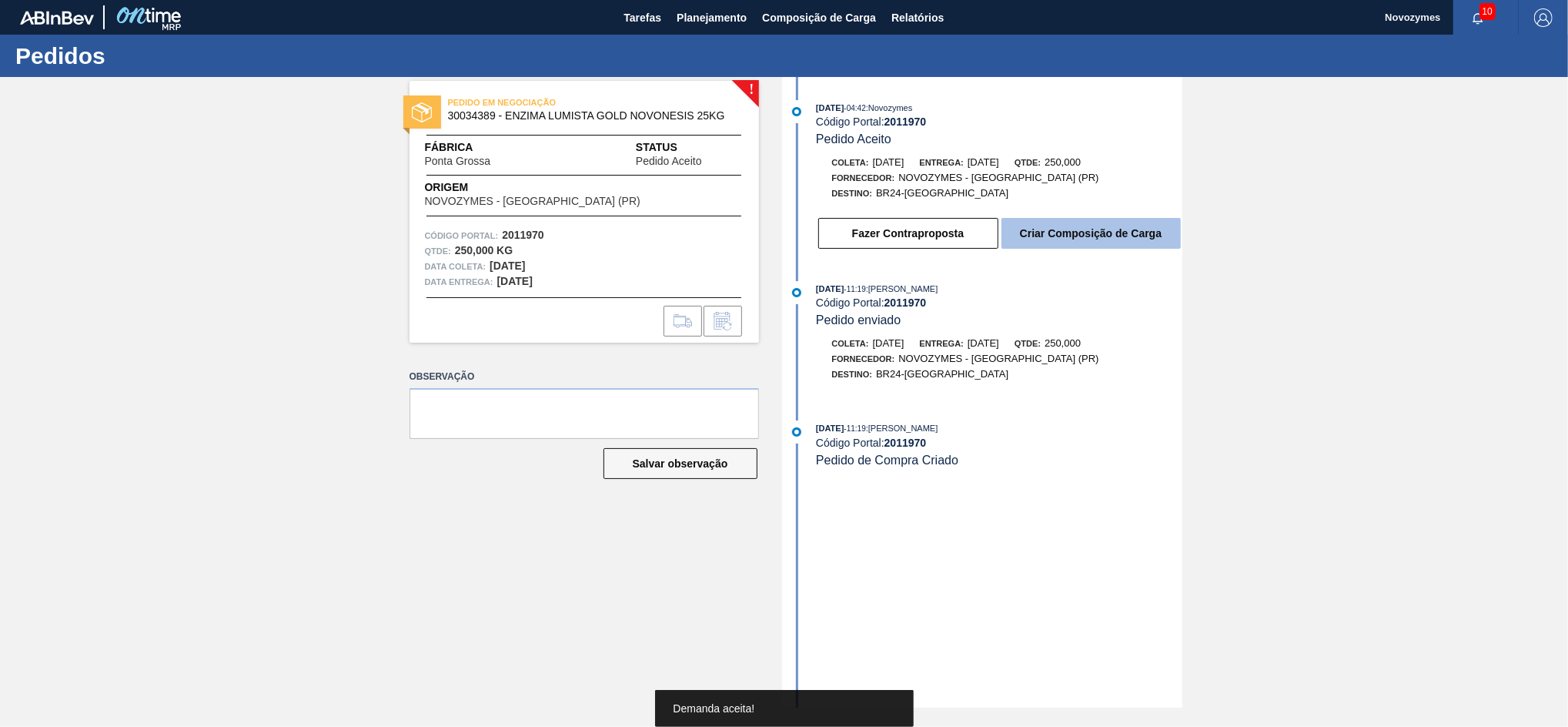
click at [1048, 237] on button "Criar Composição de Carga" at bounding box center [1091, 234] width 179 height 31
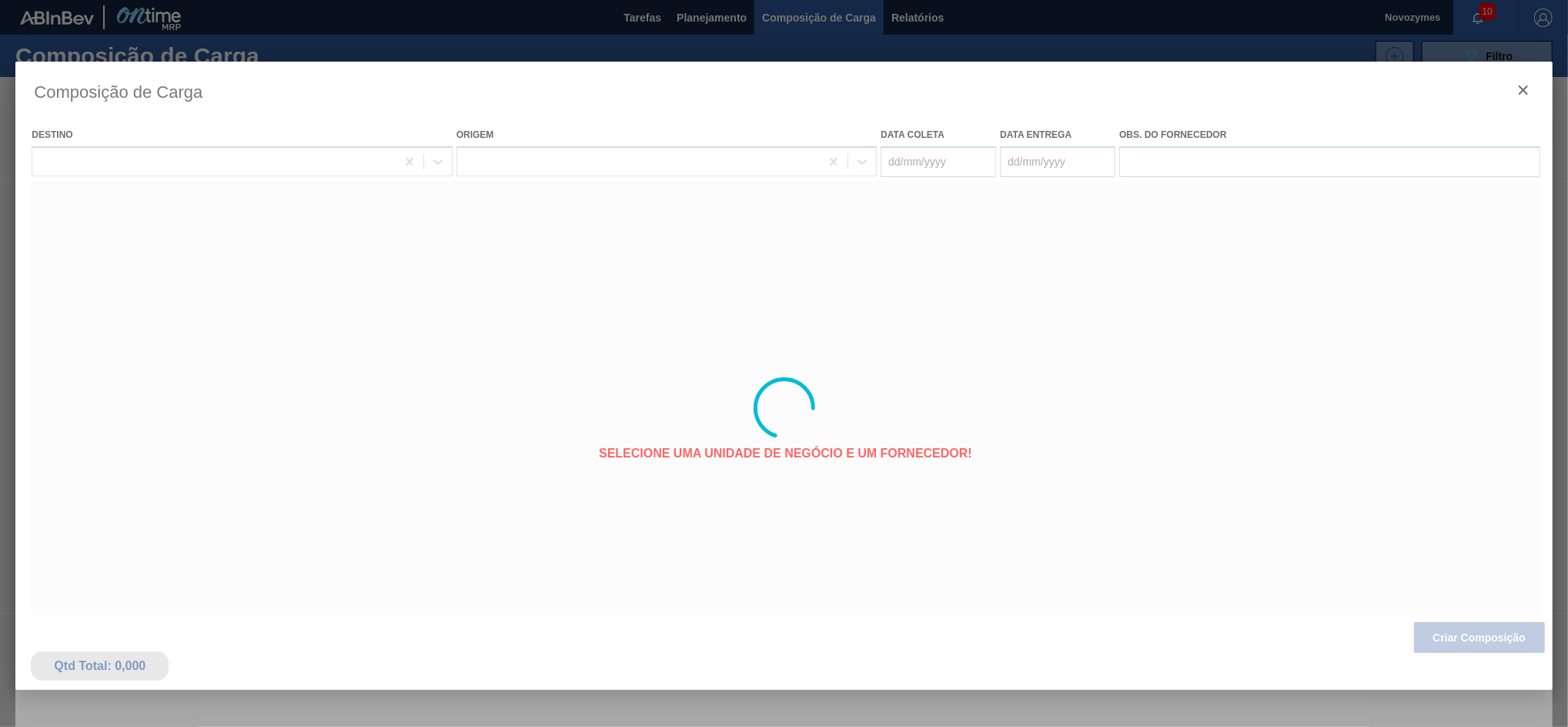
type coleta "[DATE]"
type entrega "[DATE]"
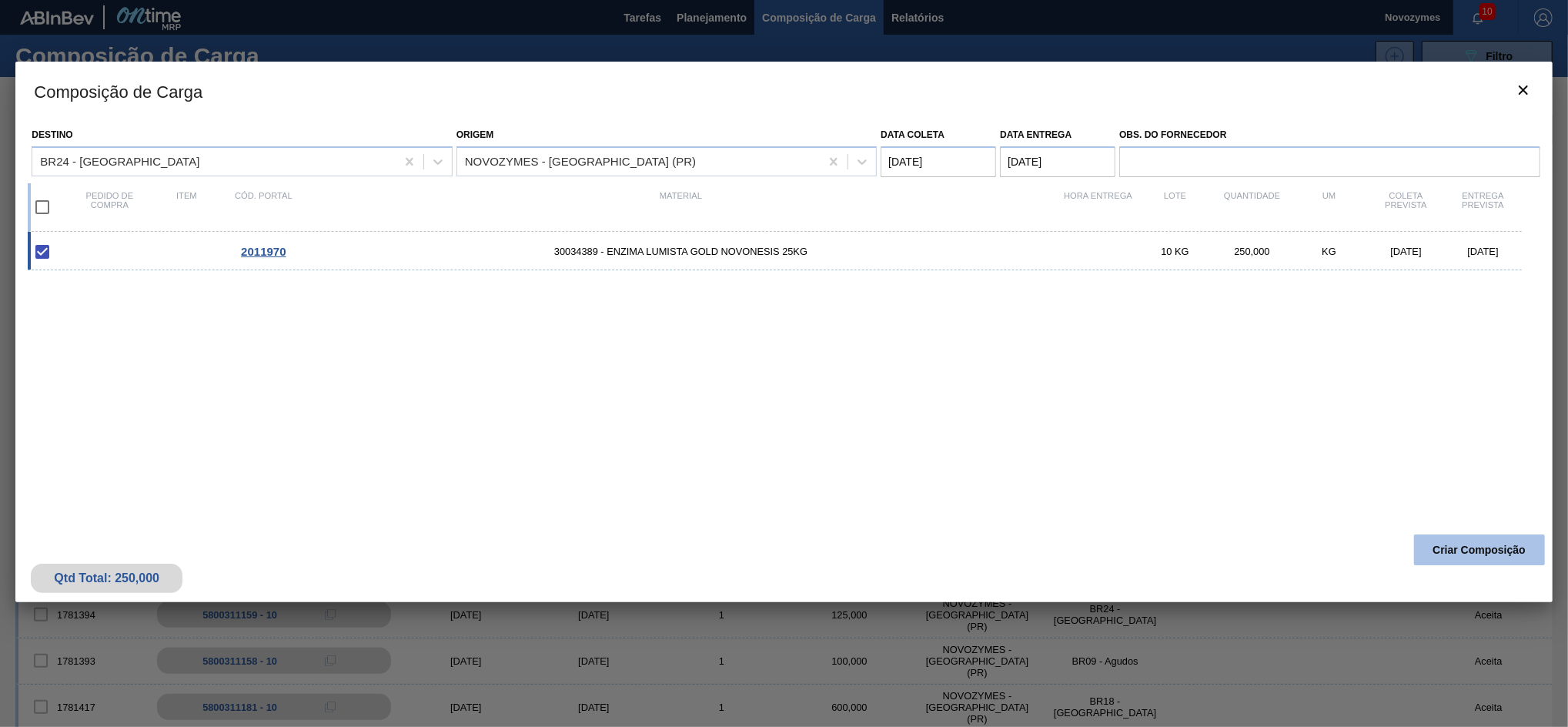
click at [1458, 559] on button "Criar Composição" at bounding box center [1479, 550] width 131 height 31
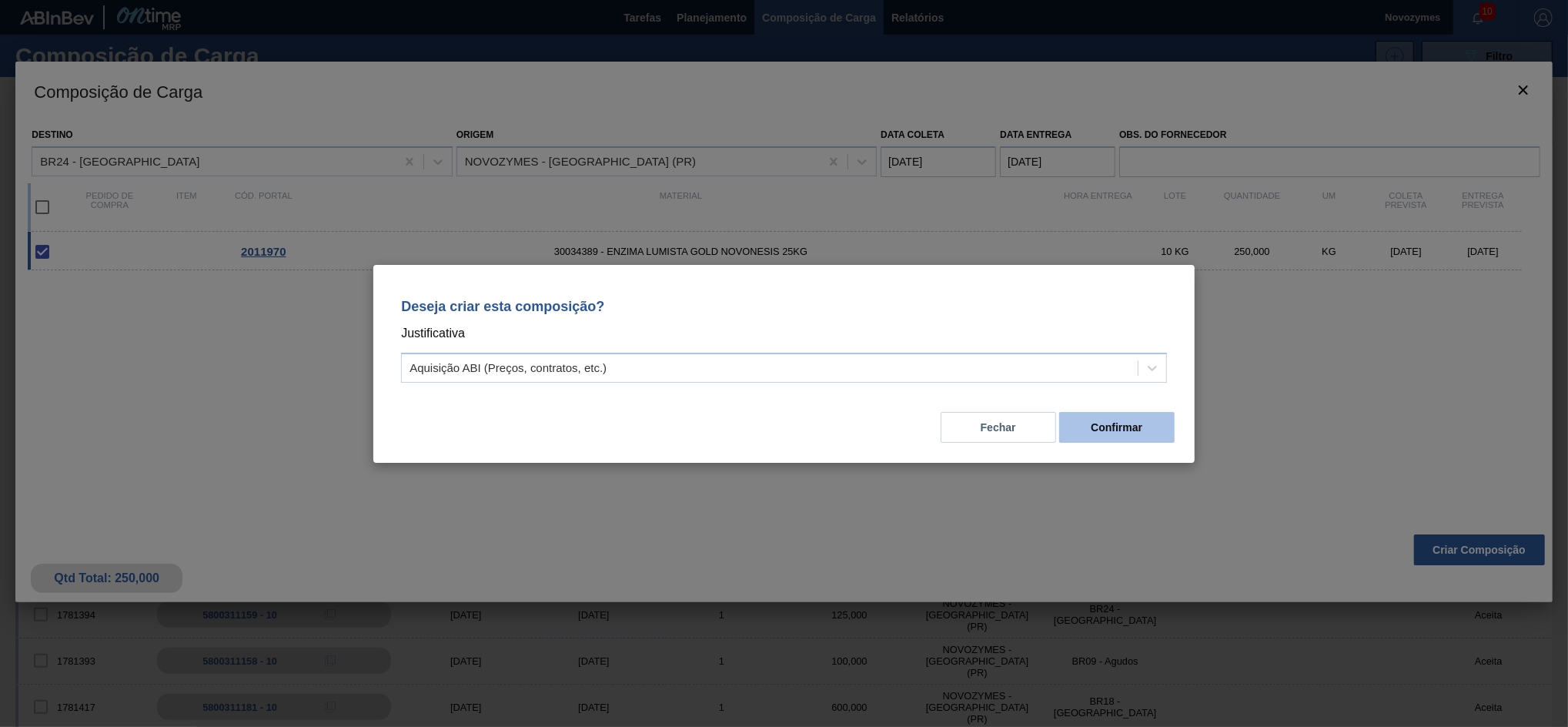
click at [1092, 439] on button "Confirmar" at bounding box center [1117, 428] width 116 height 31
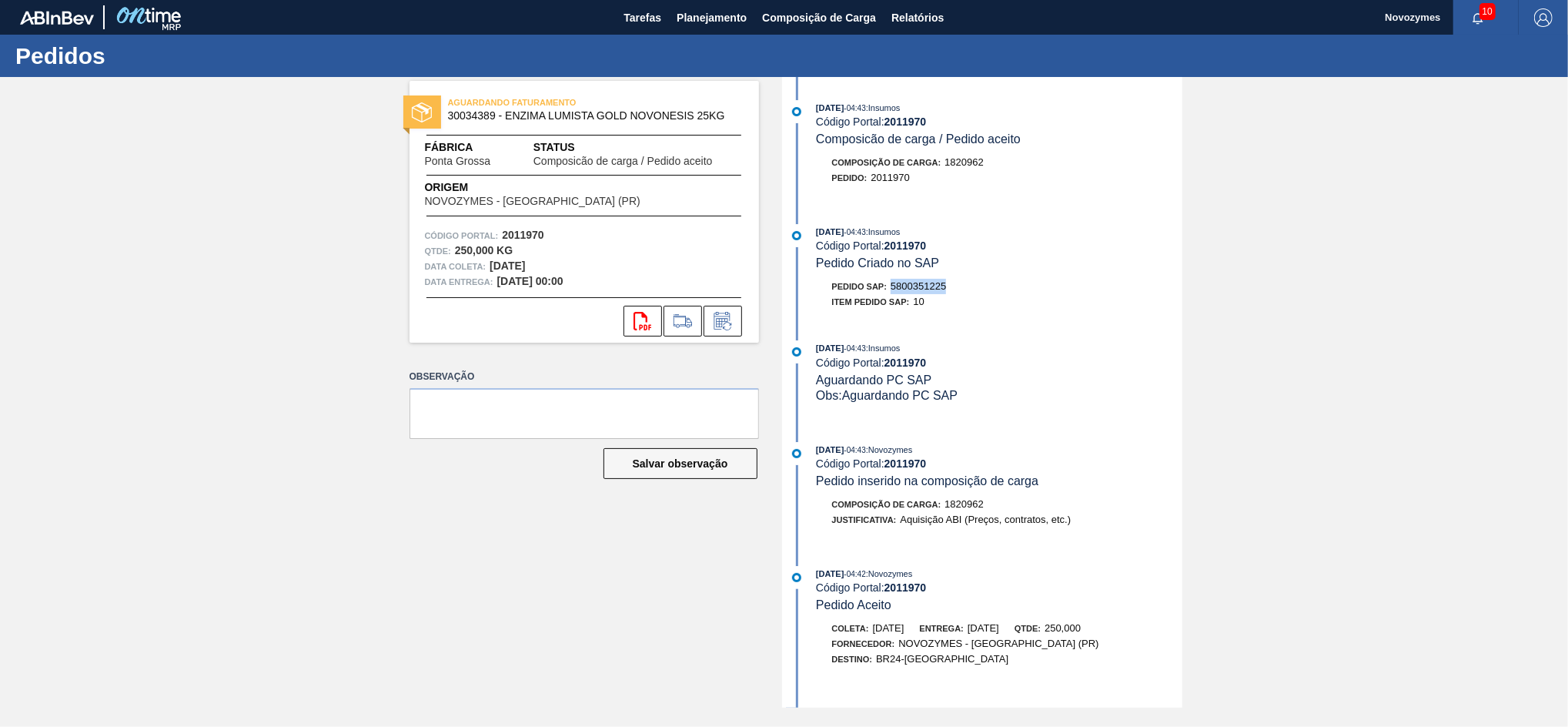
drag, startPoint x: 955, startPoint y: 286, endPoint x: 892, endPoint y: 294, distance: 63.5
click at [892, 294] on div "Pedido SAP: 5800351225" at bounding box center [999, 287] width 365 height 16
copy span "5800351225"
click at [692, 19] on span "Planejamento" at bounding box center [712, 18] width 70 height 19
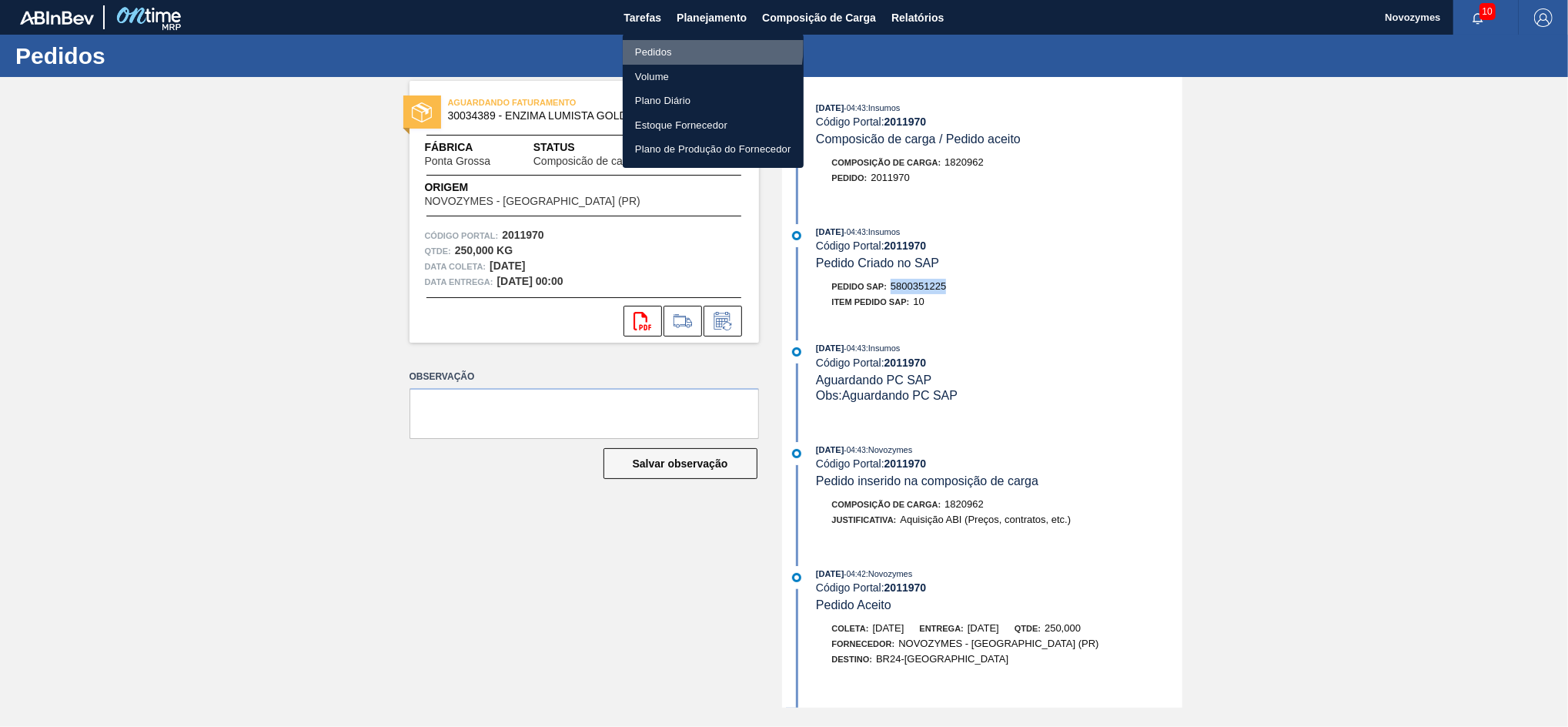
click at [659, 44] on li "Pedidos" at bounding box center [713, 52] width 181 height 24
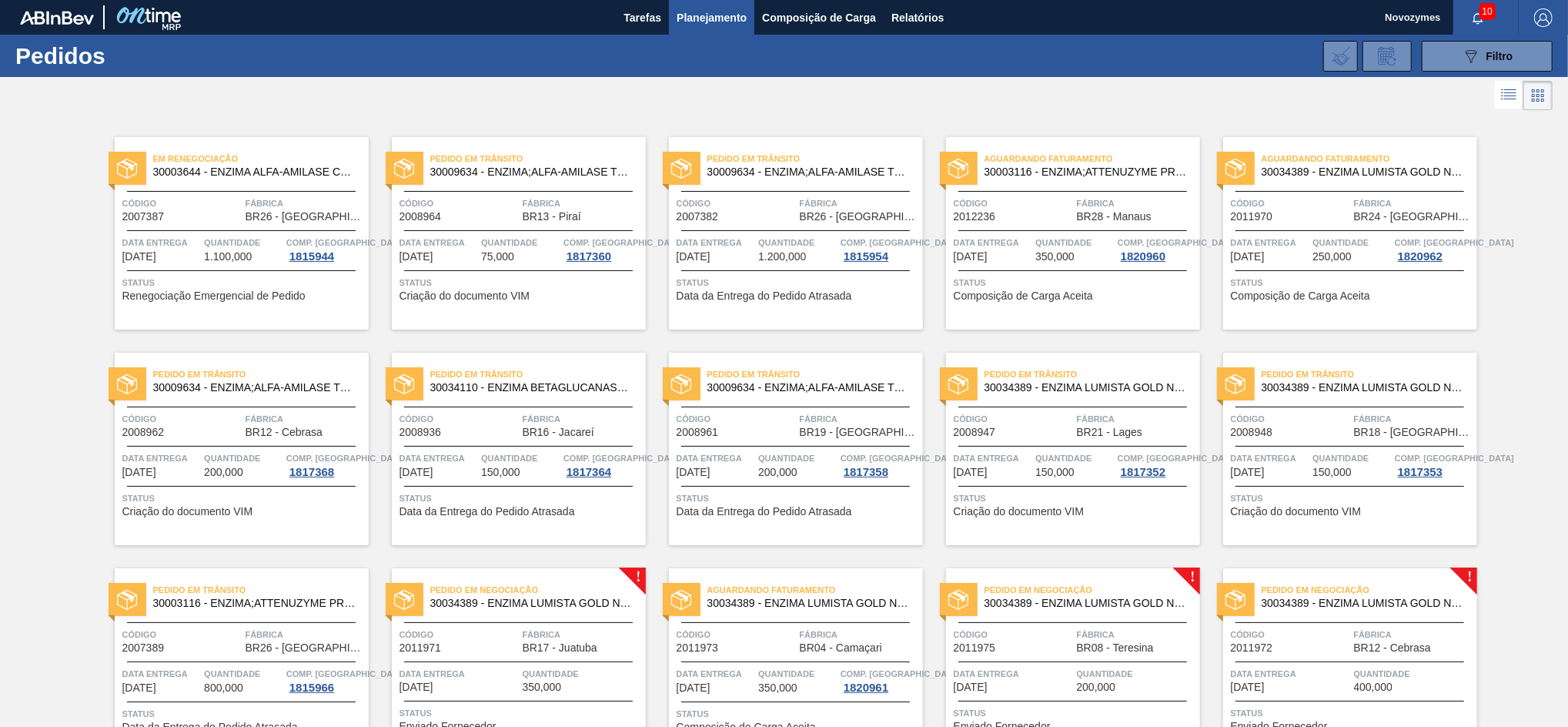
scroll to position [306, 0]
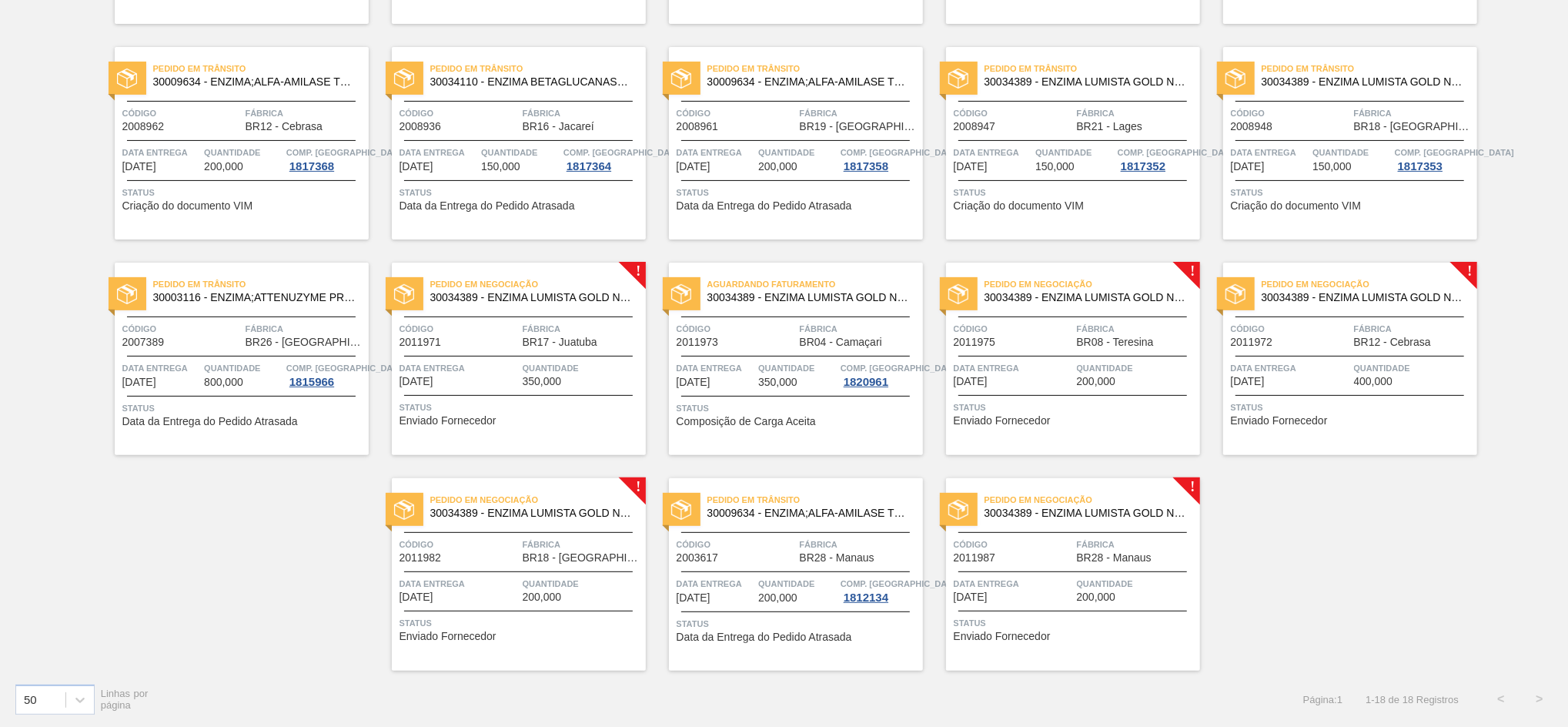
click at [523, 345] on span "BR17 - Juatuba" at bounding box center [560, 342] width 75 height 12
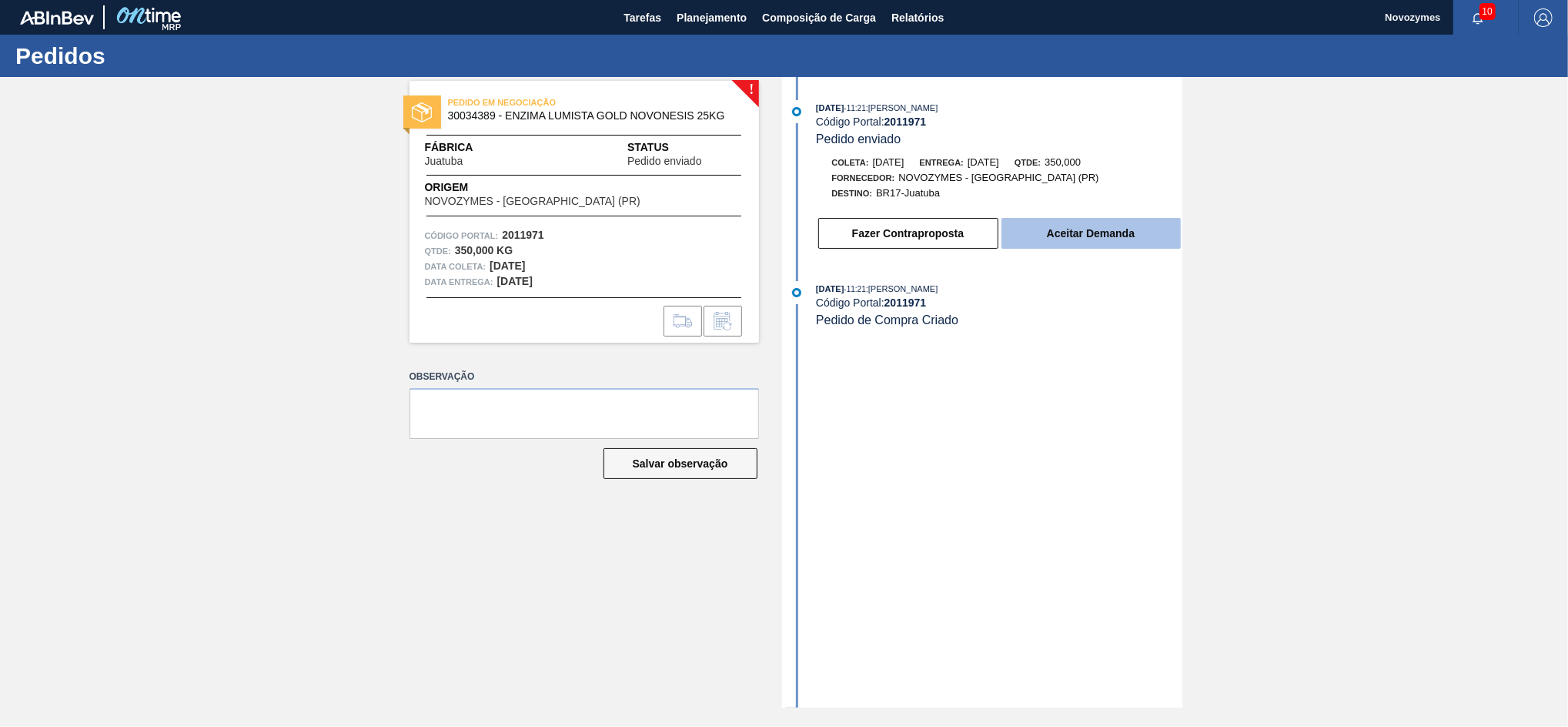
click at [1036, 243] on button "Aceitar Demanda" at bounding box center [1091, 234] width 179 height 31
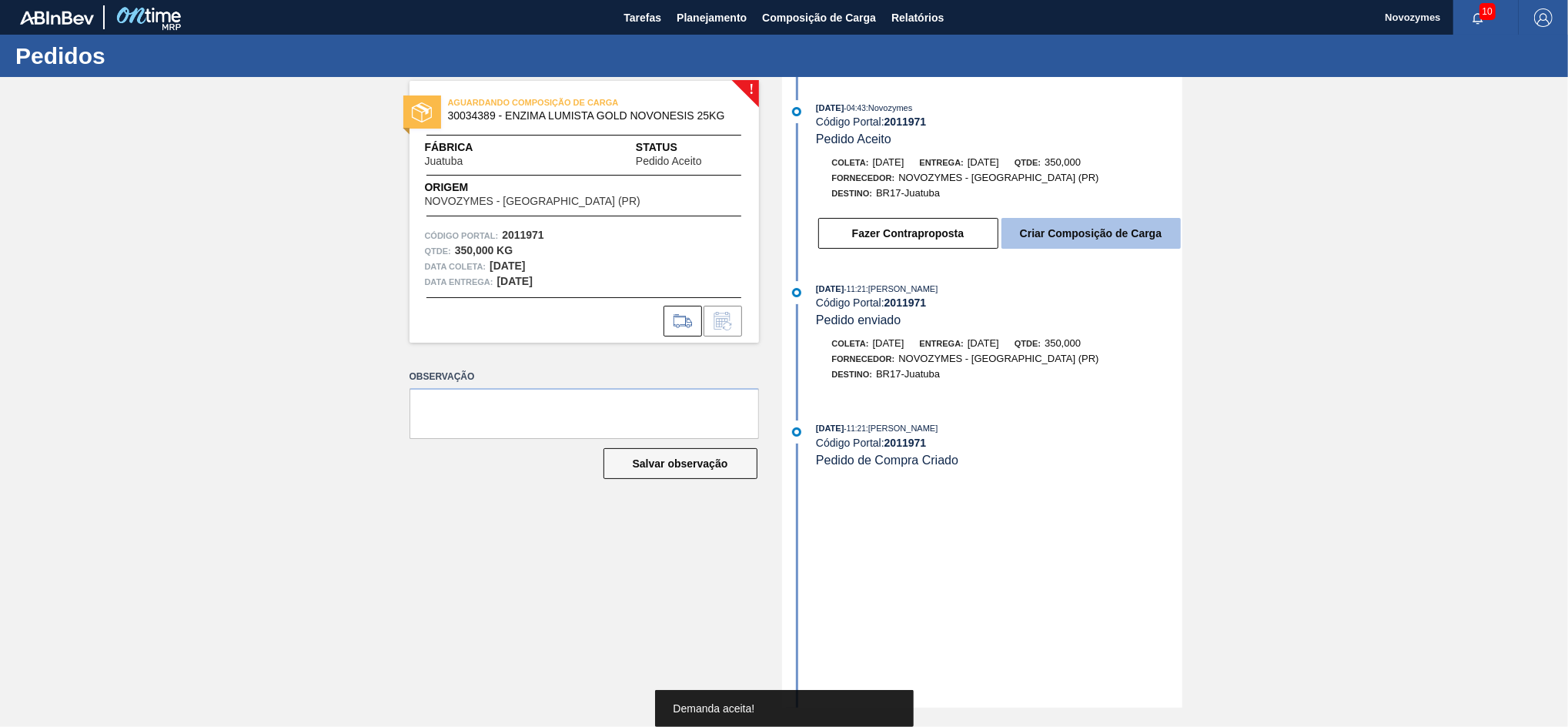
click at [1055, 235] on button "Criar Composição de Carga" at bounding box center [1091, 234] width 179 height 31
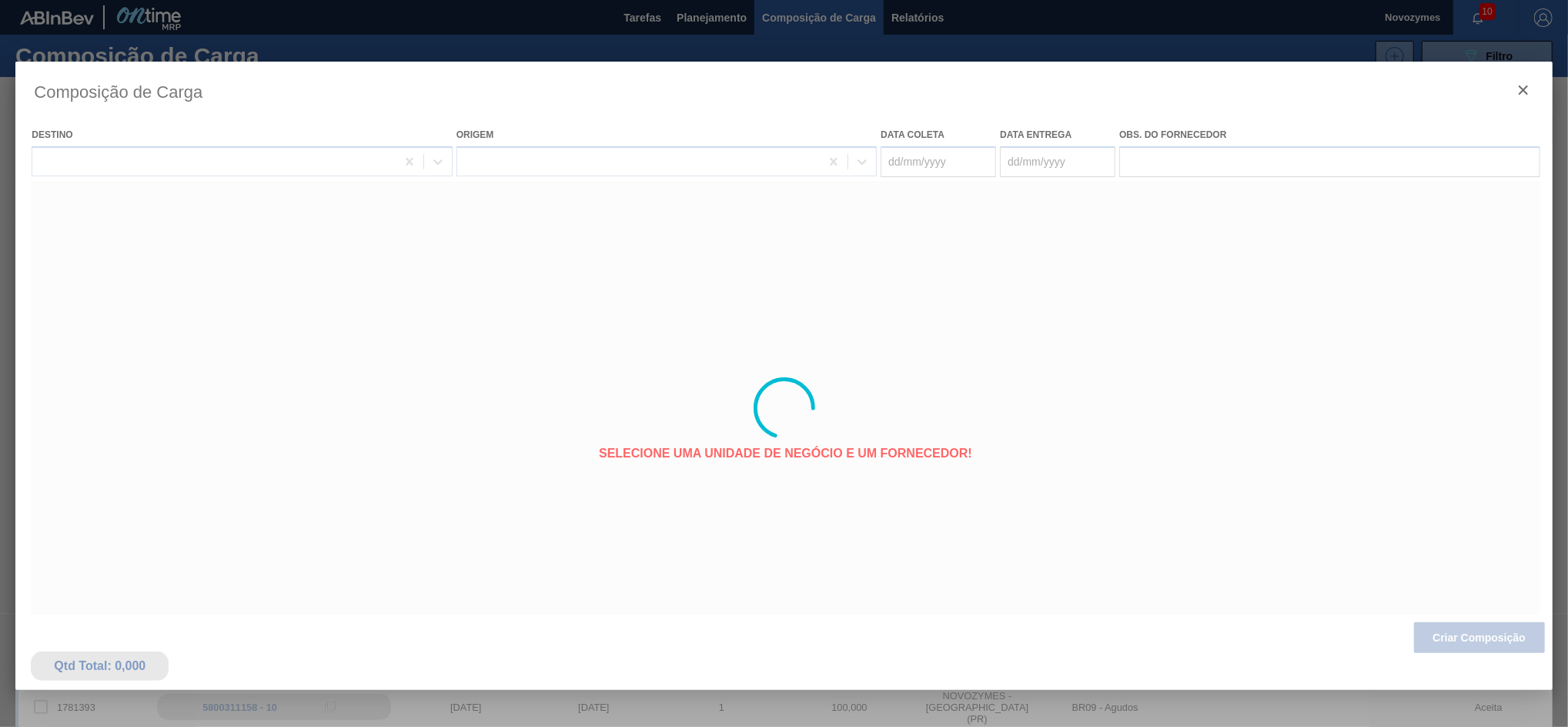
type coleta "[DATE]"
type entrega "[DATE]"
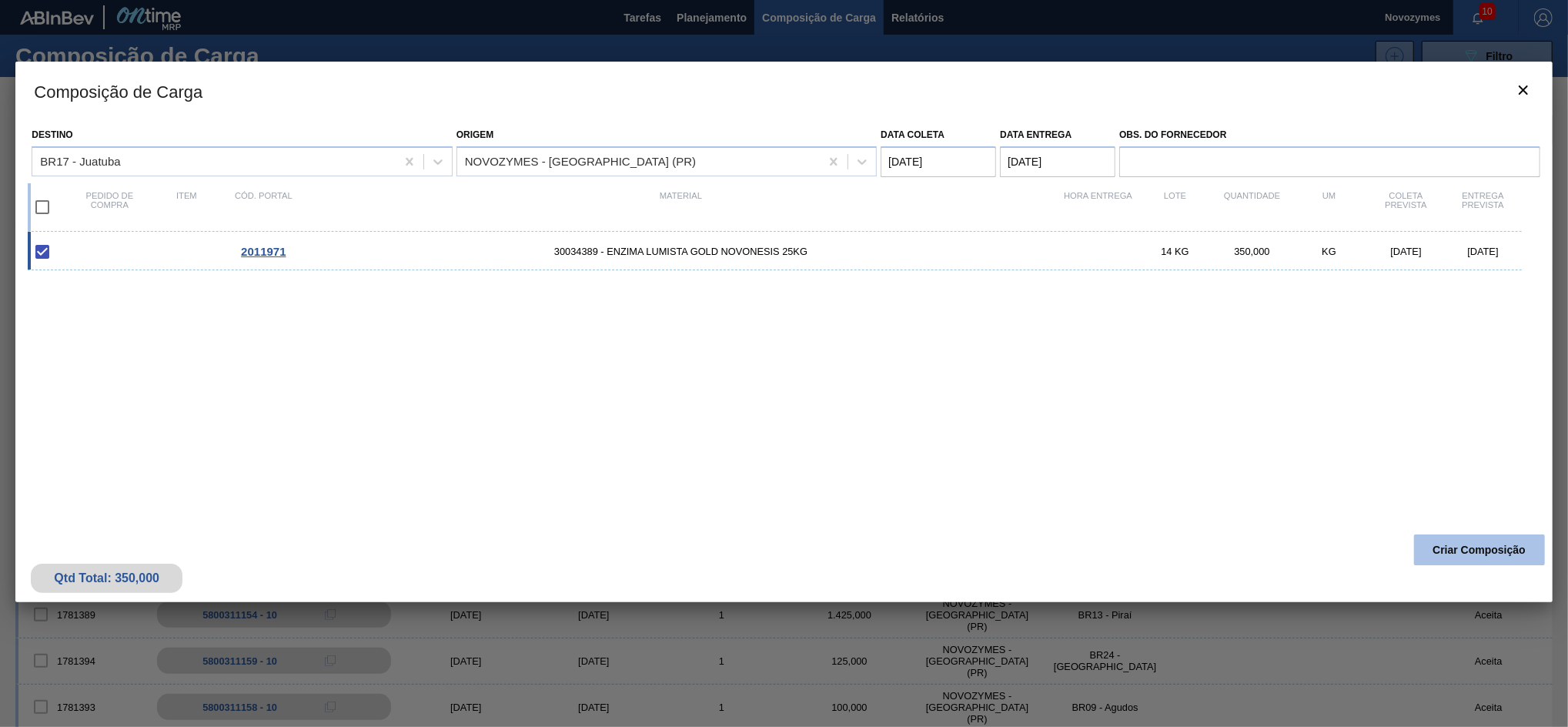
click at [1443, 558] on button "Criar Composição" at bounding box center [1479, 550] width 131 height 31
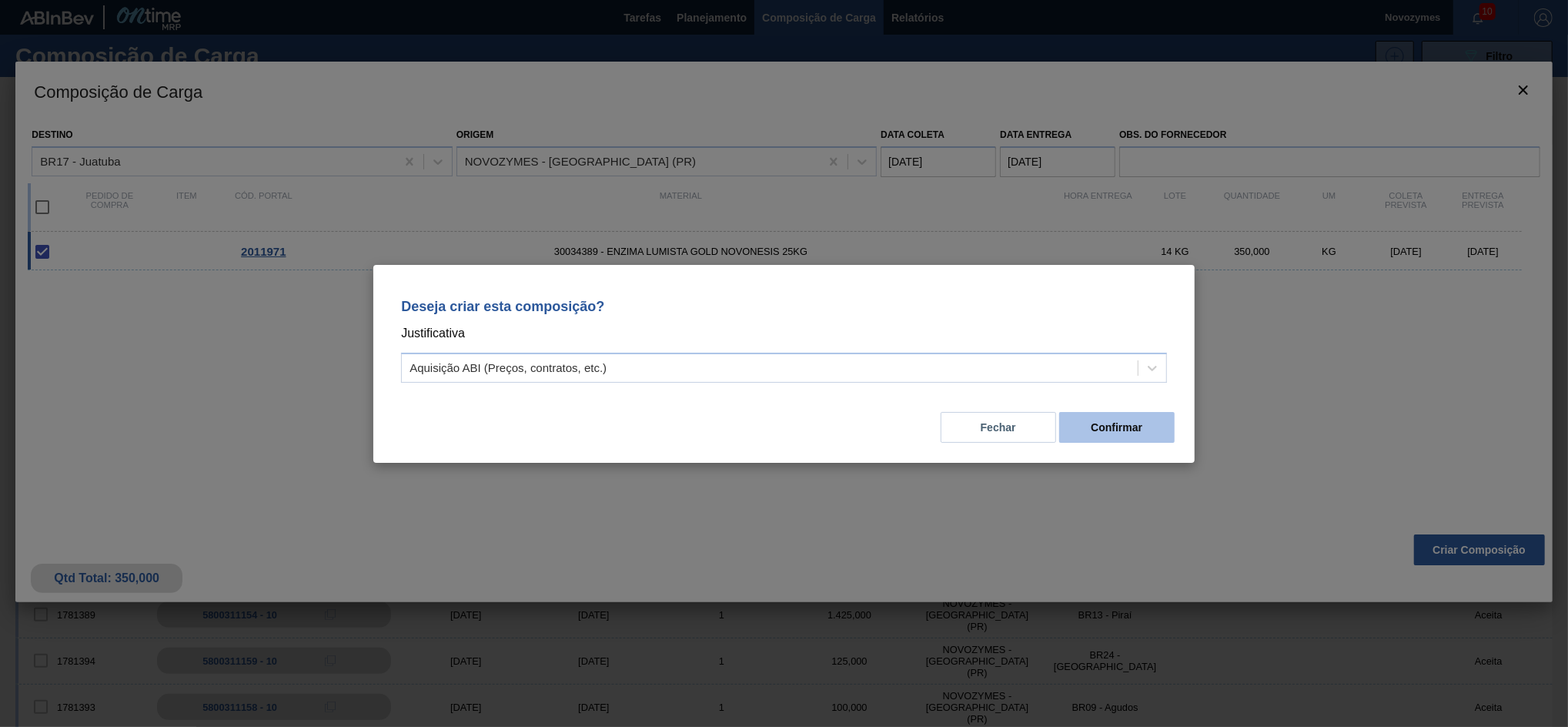
click at [1134, 436] on button "Confirmar" at bounding box center [1117, 428] width 116 height 31
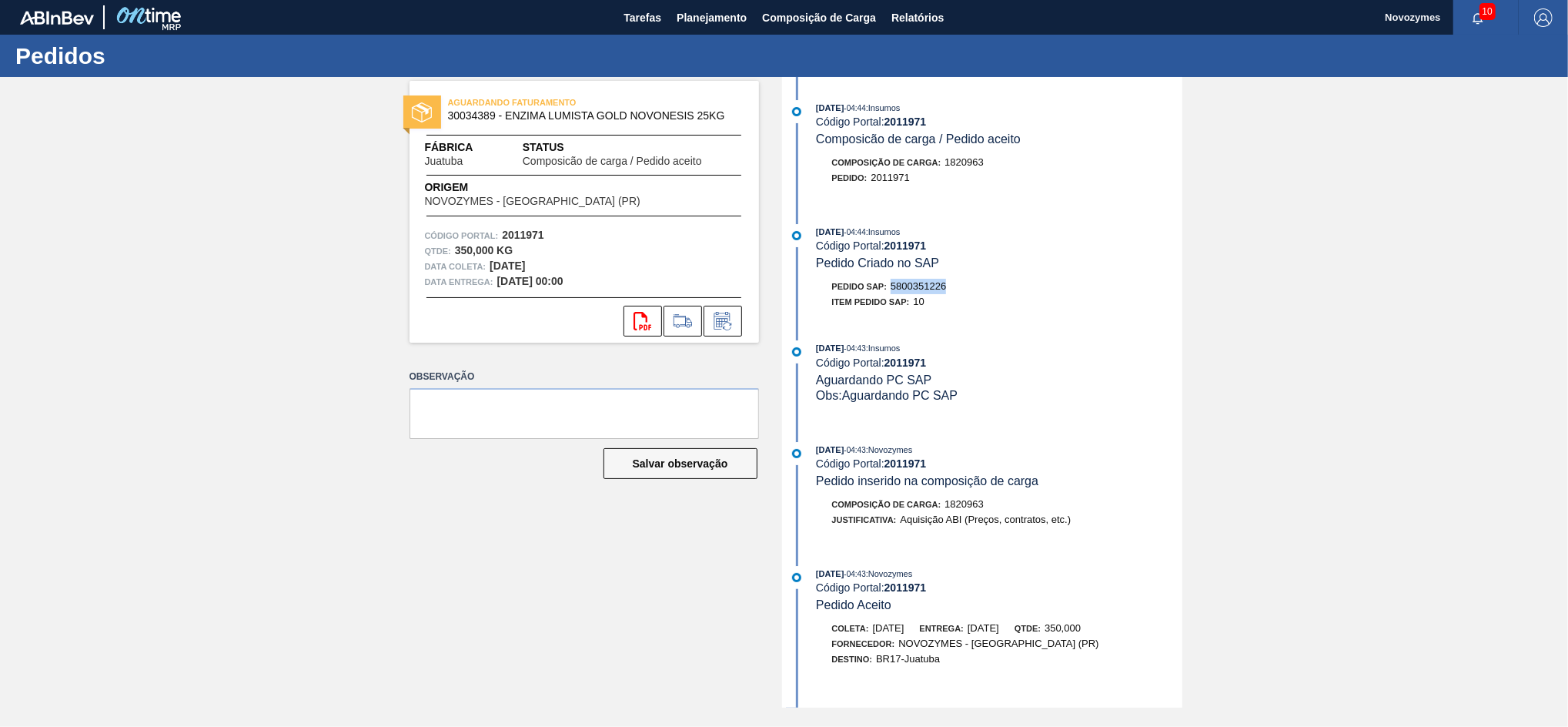
drag, startPoint x: 955, startPoint y: 290, endPoint x: 888, endPoint y: 290, distance: 67.0
click at [888, 290] on div "Pedido SAP: 5800351226" at bounding box center [999, 287] width 365 height 16
copy span "5800351226"
click at [695, 27] on button "Planejamento" at bounding box center [712, 18] width 86 height 35
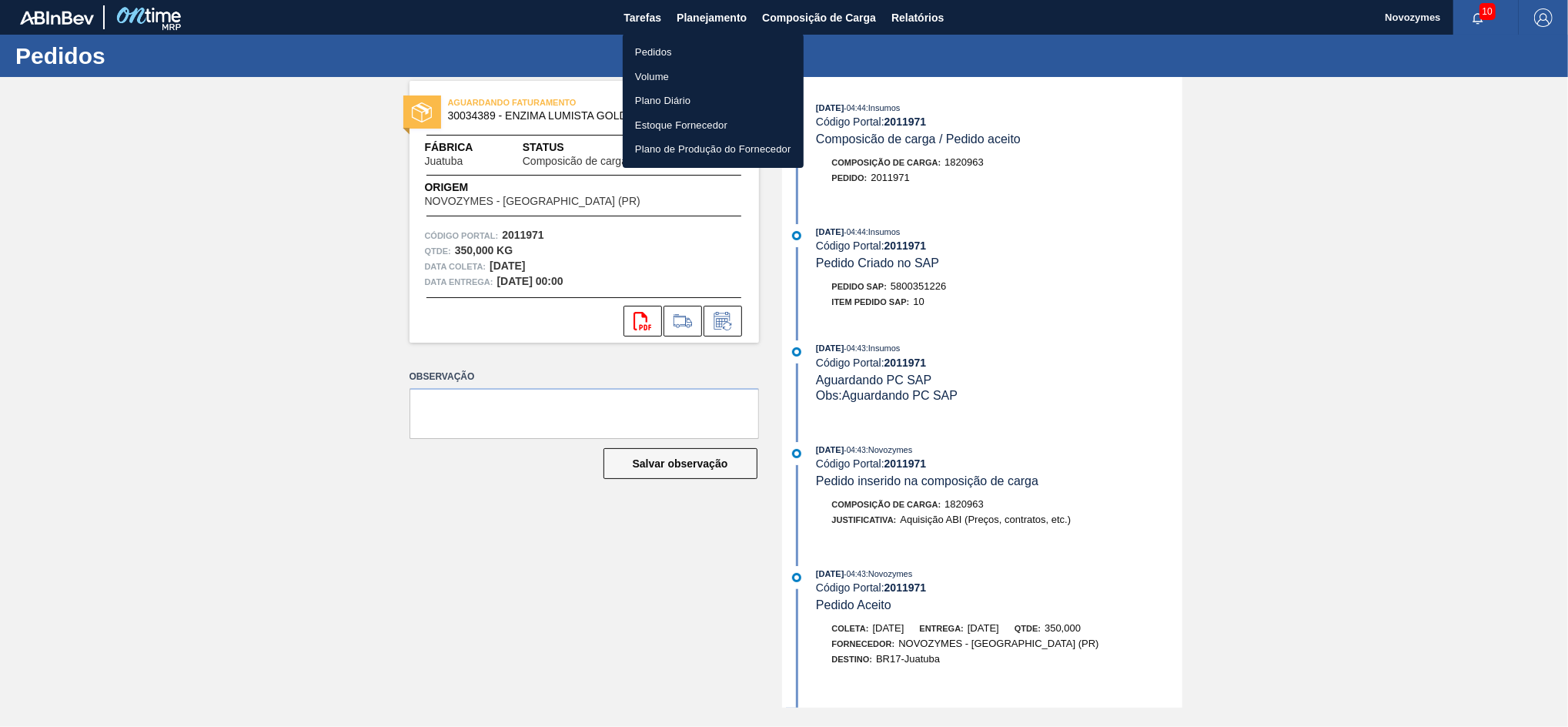
drag, startPoint x: 695, startPoint y: 27, endPoint x: 671, endPoint y: 43, distance: 28.8
click at [671, 43] on div "Pedidos Volume Plano Diário Estoque Fornecedor Plano de Produção do Fornecedor" at bounding box center [784, 364] width 1568 height 727
click at [671, 43] on li "Pedidos" at bounding box center [713, 52] width 181 height 24
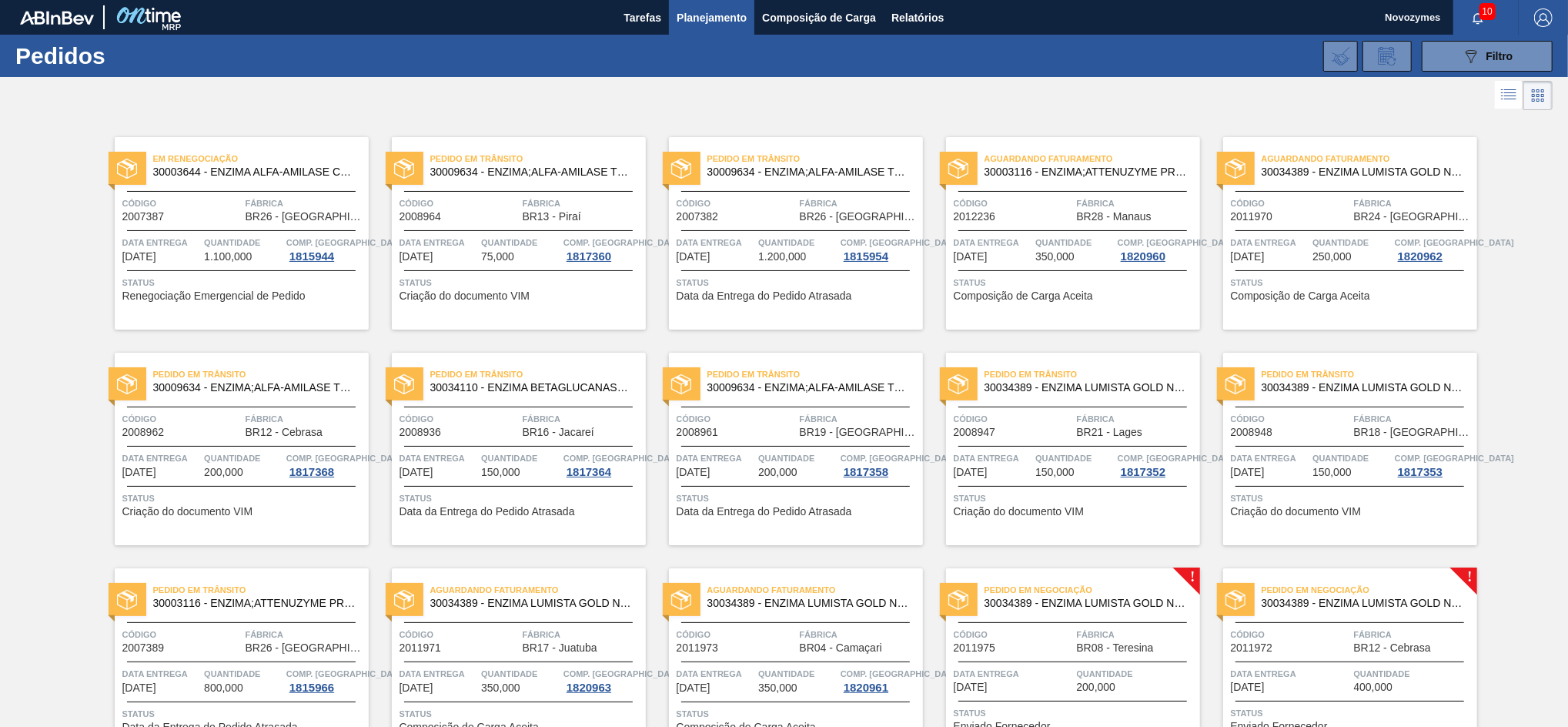
scroll to position [306, 0]
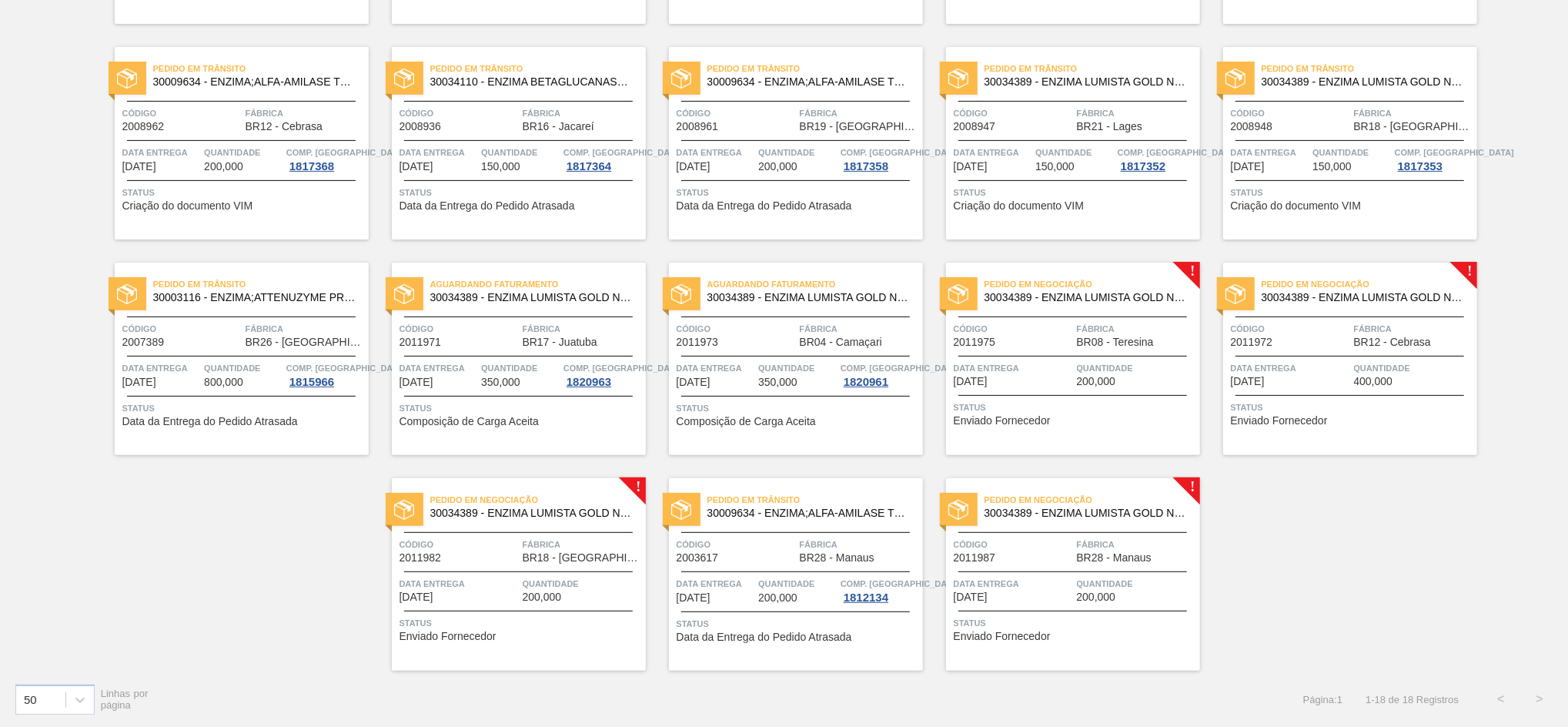
click at [541, 527] on div "Pedido em Negociação 30034389 - ENZIMA LUMISTA GOLD NOVONESIS 25KG Código 20119…" at bounding box center [518, 575] width 254 height 193
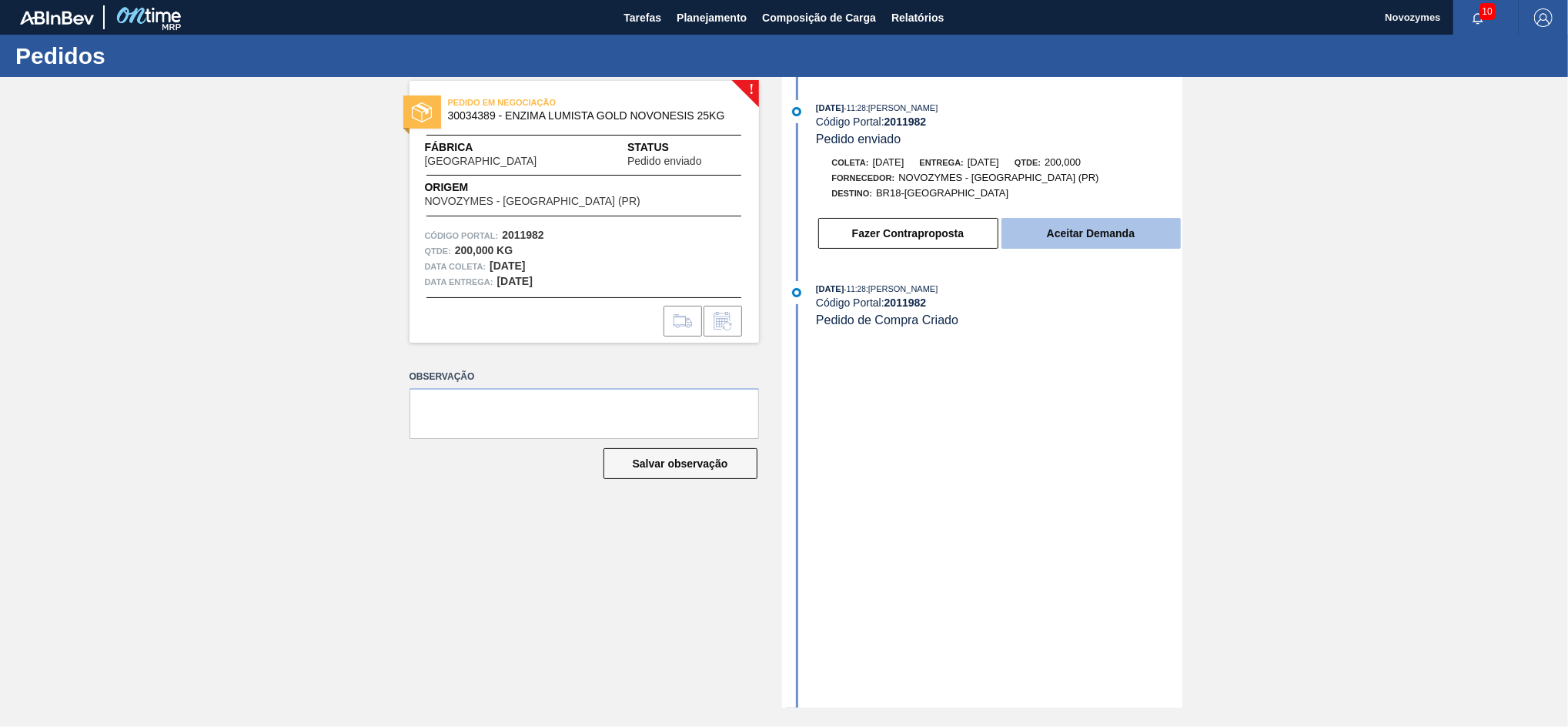
click at [1055, 236] on button "Aceitar Demanda" at bounding box center [1091, 234] width 179 height 31
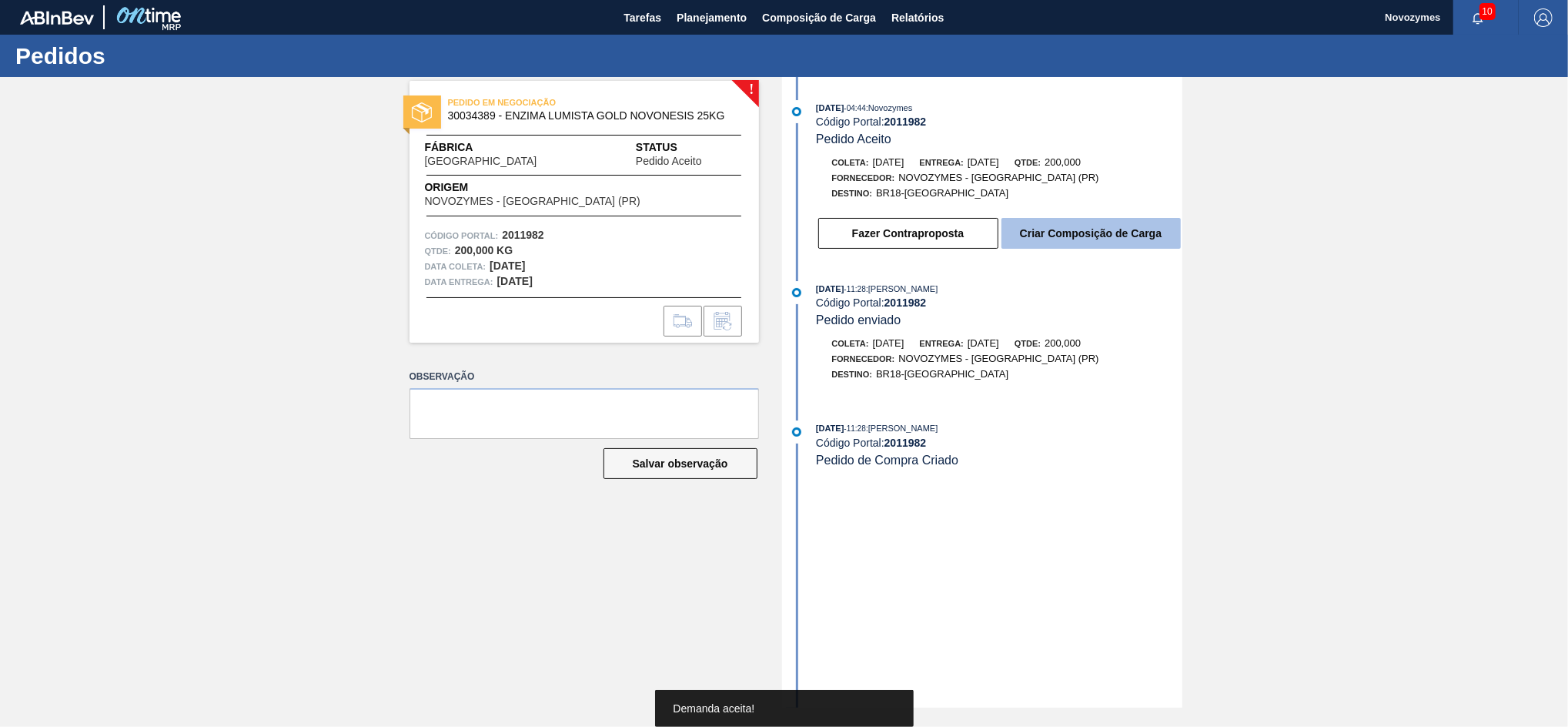
click at [1068, 234] on button "Criar Composição de Carga" at bounding box center [1091, 234] width 179 height 31
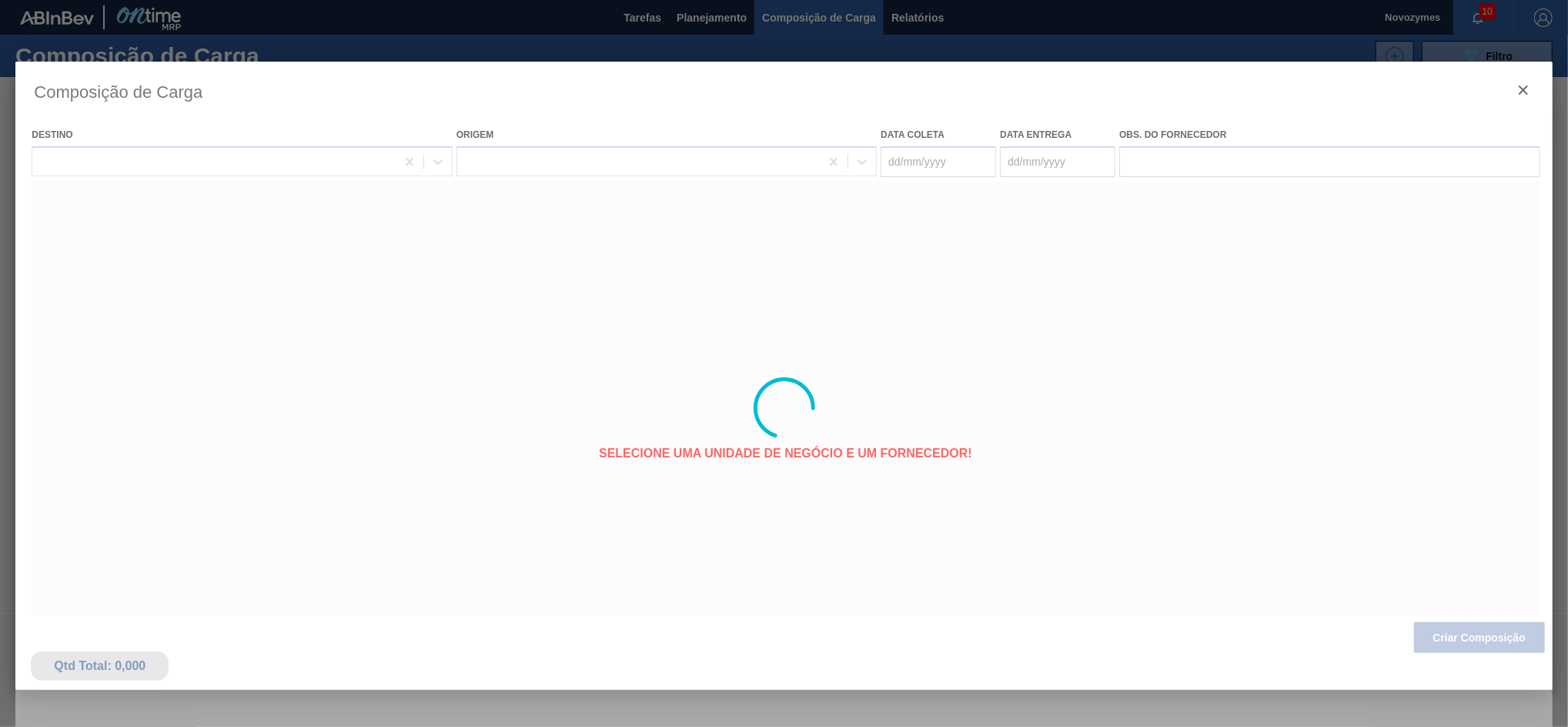
type coleta "[DATE]"
type entrega "[DATE]"
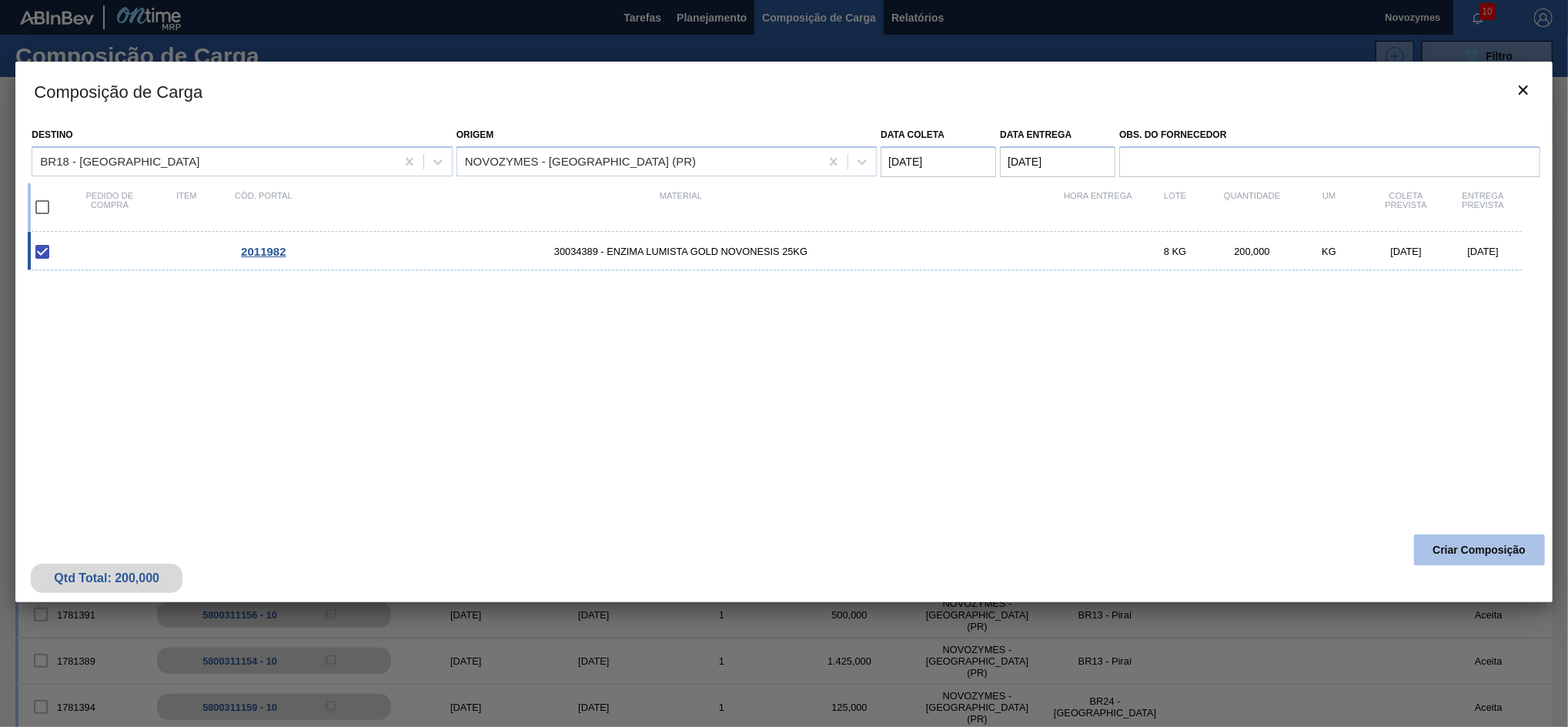
click at [1456, 550] on button "Criar Composição" at bounding box center [1479, 550] width 131 height 31
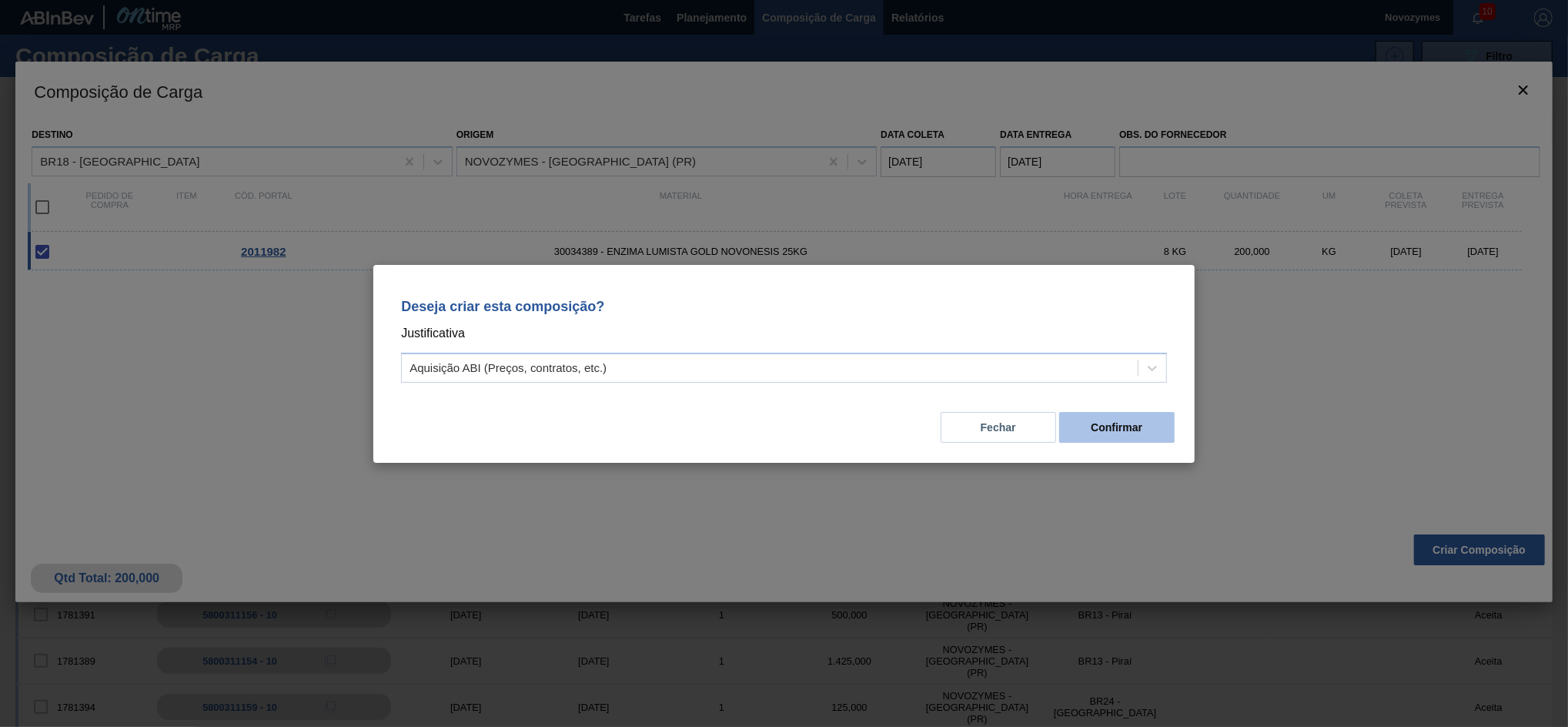
click at [1119, 433] on button "Confirmar" at bounding box center [1117, 428] width 116 height 31
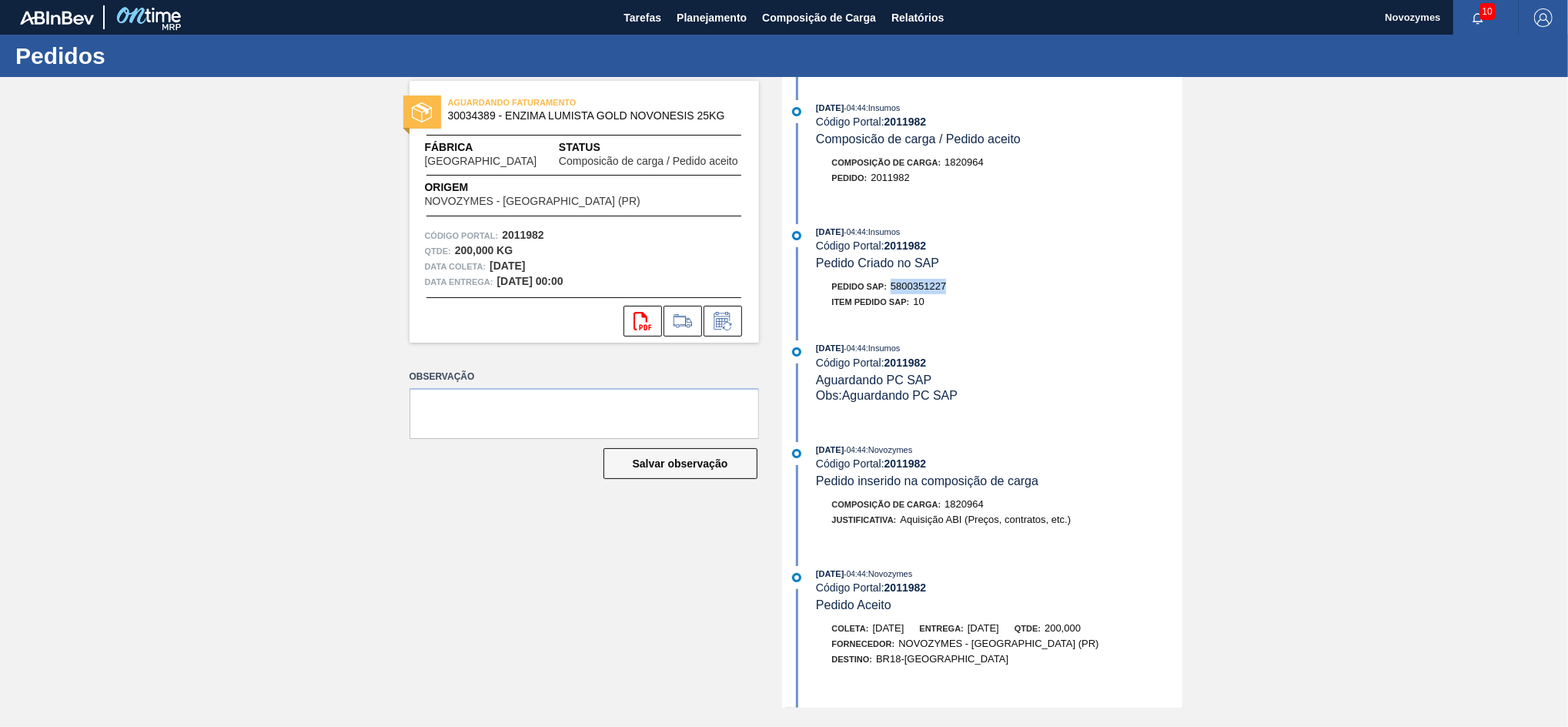
drag, startPoint x: 887, startPoint y: 287, endPoint x: 954, endPoint y: 296, distance: 67.6
click at [954, 294] on div "Pedido SAP: 5800351227" at bounding box center [999, 287] width 365 height 16
click at [958, 302] on div "Pedido SAP: 5800351227 Item pedido SAP: 10" at bounding box center [999, 294] width 365 height 31
click at [956, 294] on div "Pedido SAP: 5800351227" at bounding box center [999, 287] width 365 height 16
drag, startPoint x: 953, startPoint y: 289, endPoint x: 895, endPoint y: 292, distance: 58.1
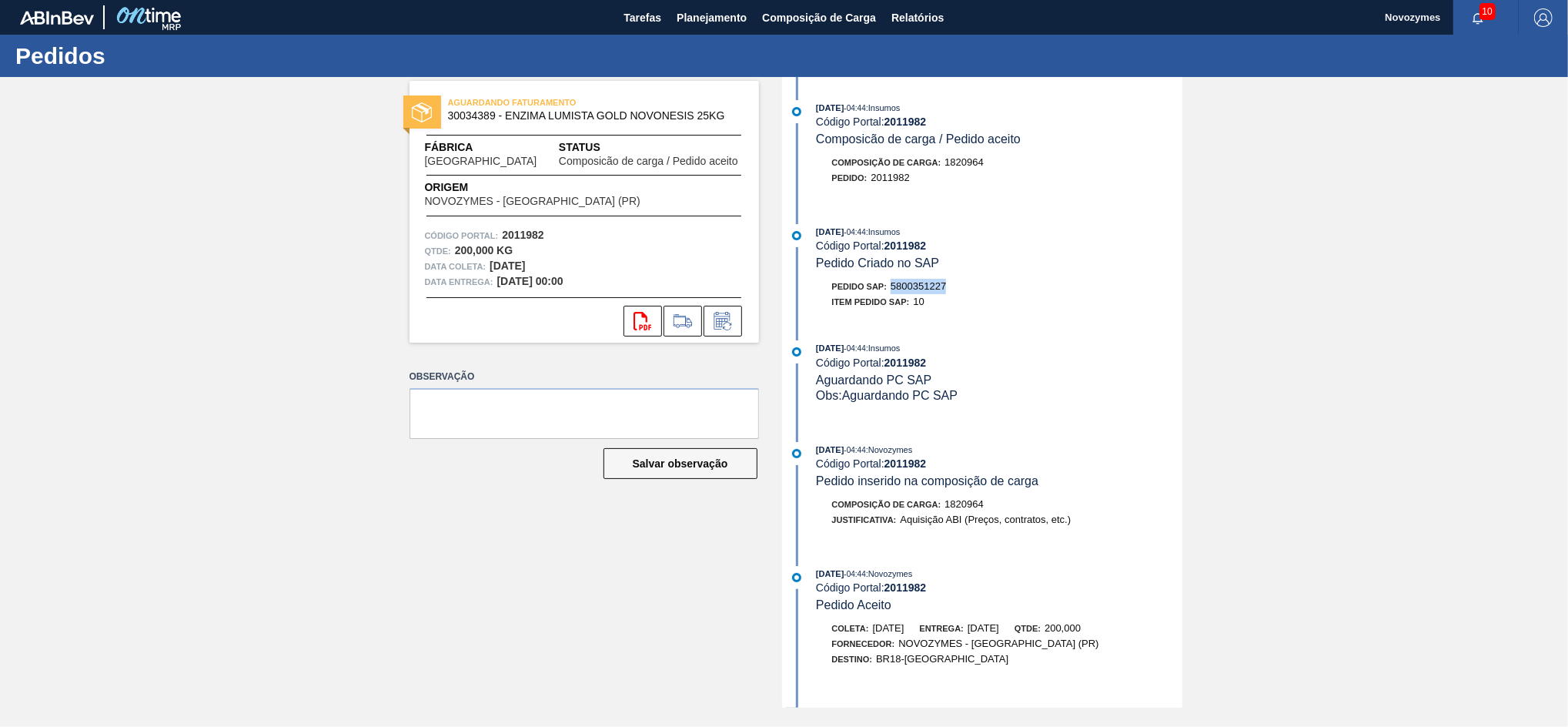
click at [895, 292] on div "Pedido SAP: 5800351227" at bounding box center [999, 287] width 365 height 16
copy span "5800351227"
click at [707, 19] on span "Planejamento" at bounding box center [712, 18] width 70 height 19
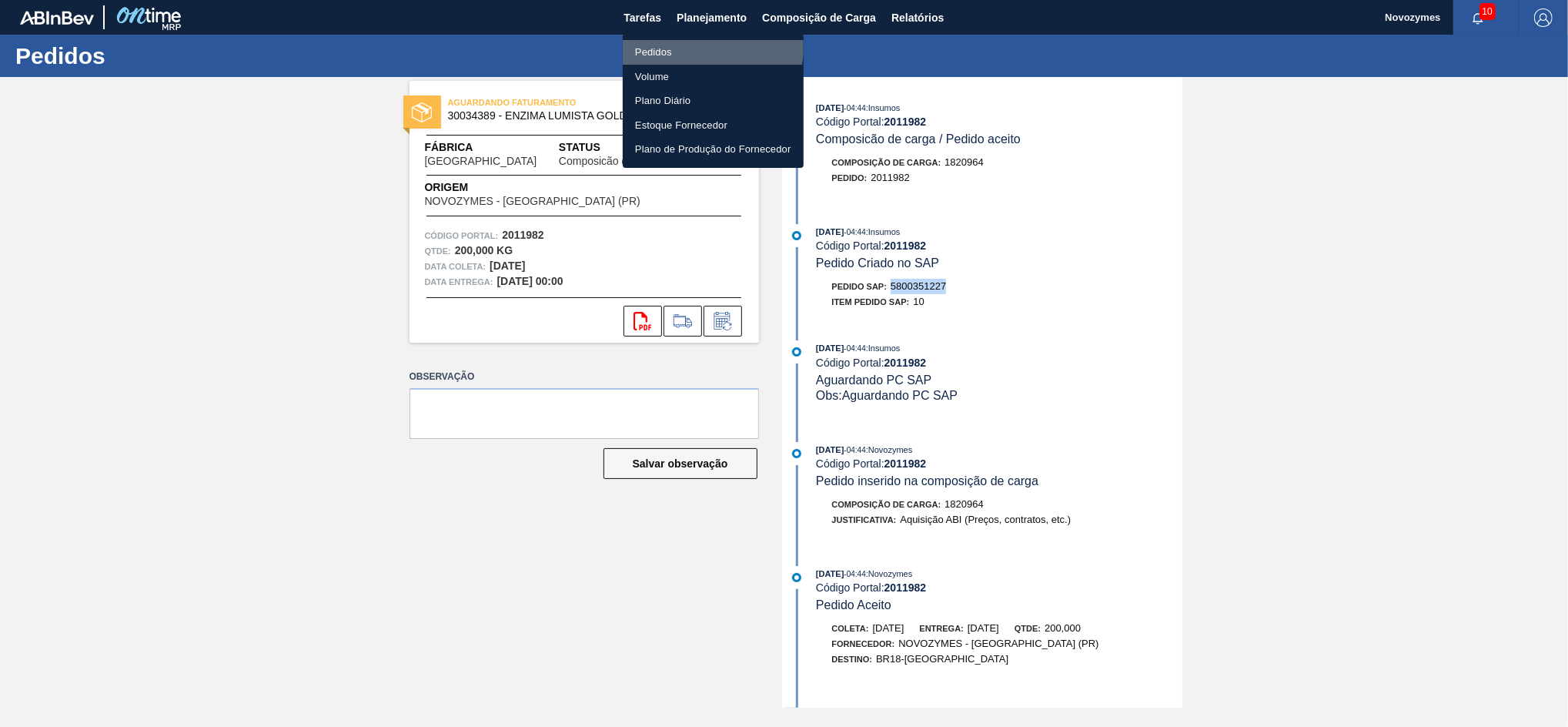
click at [691, 42] on li "Pedidos" at bounding box center [713, 52] width 181 height 24
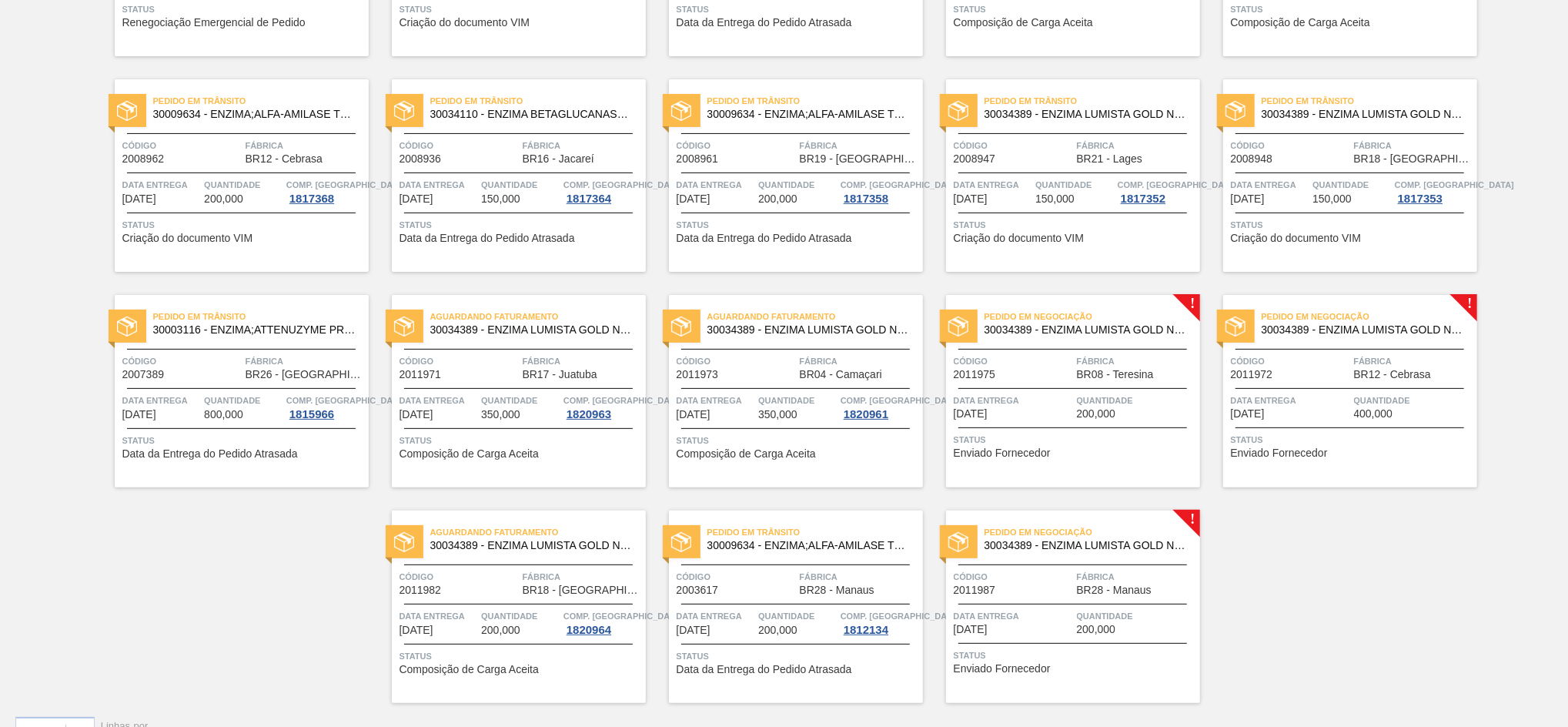
scroll to position [276, 0]
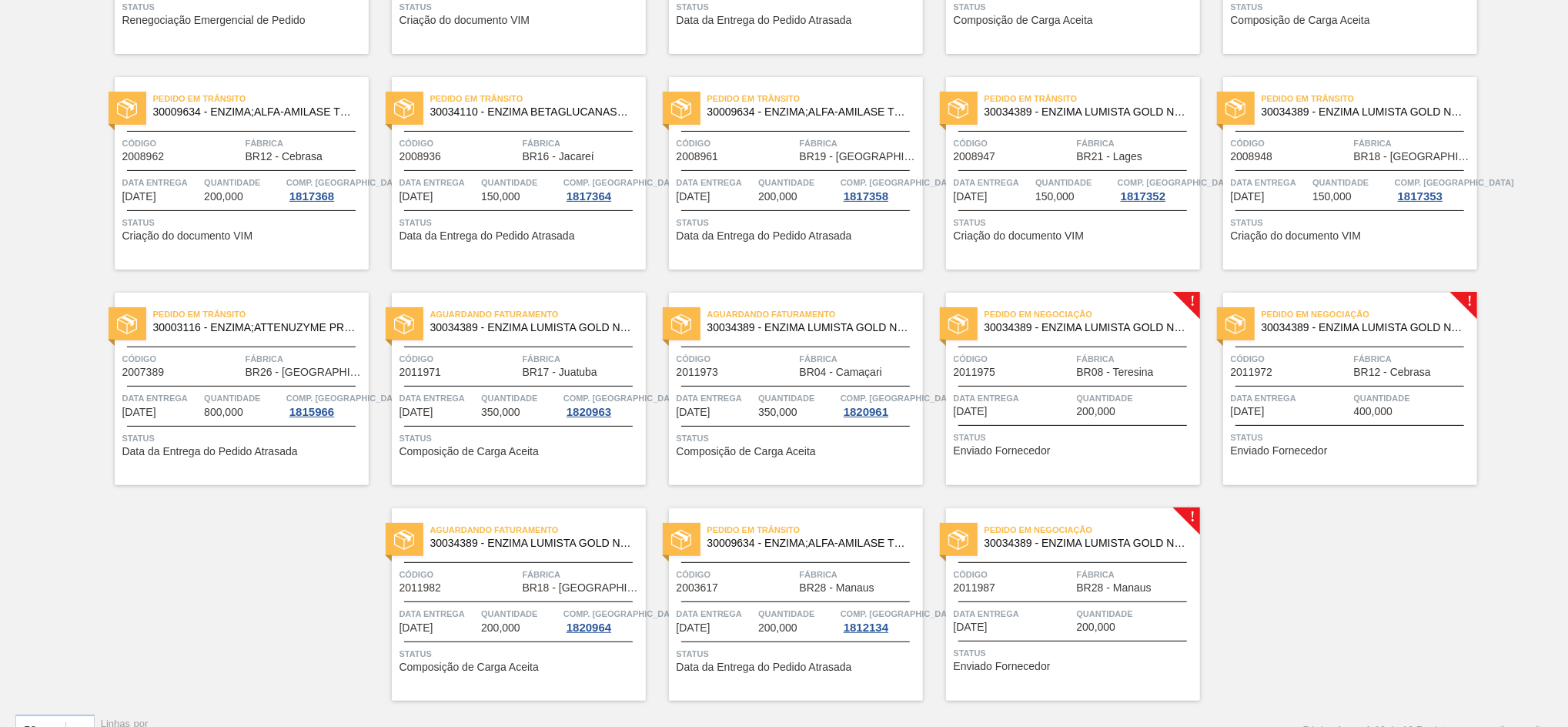
click at [1025, 588] on div "Código 2011987" at bounding box center [1013, 581] width 120 height 27
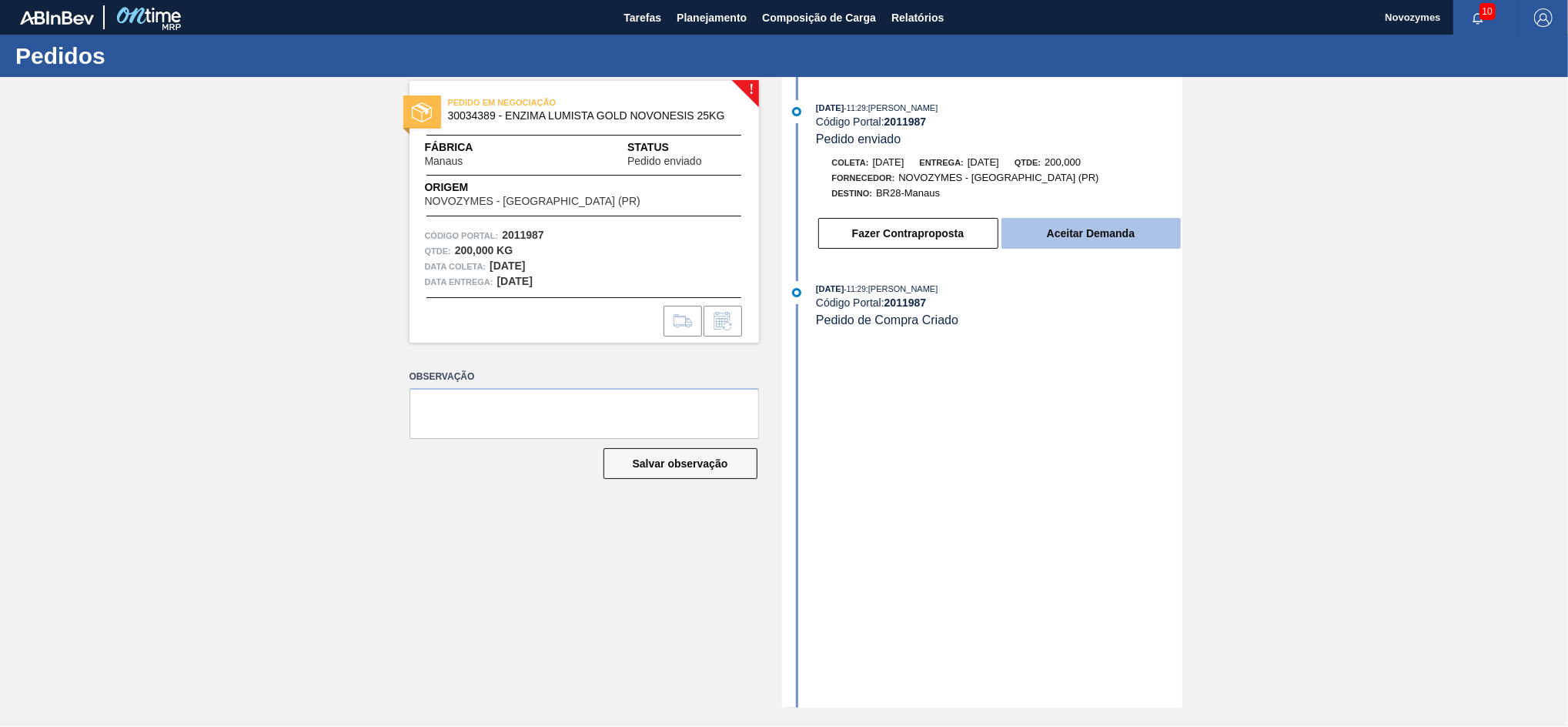
click at [1080, 239] on button "Aceitar Demanda" at bounding box center [1091, 234] width 179 height 31
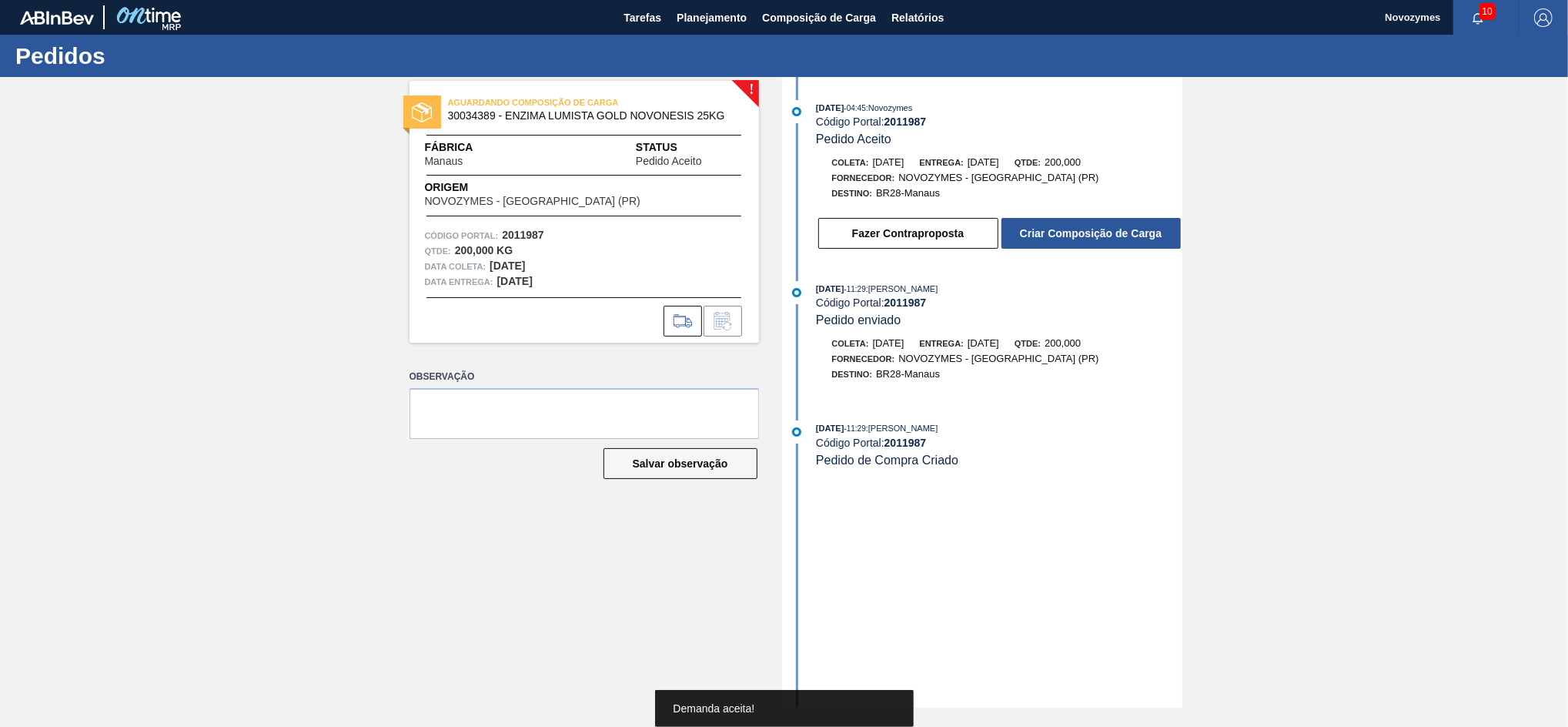
click at [1080, 239] on button "Criar Composição de Carga" at bounding box center [1091, 234] width 179 height 31
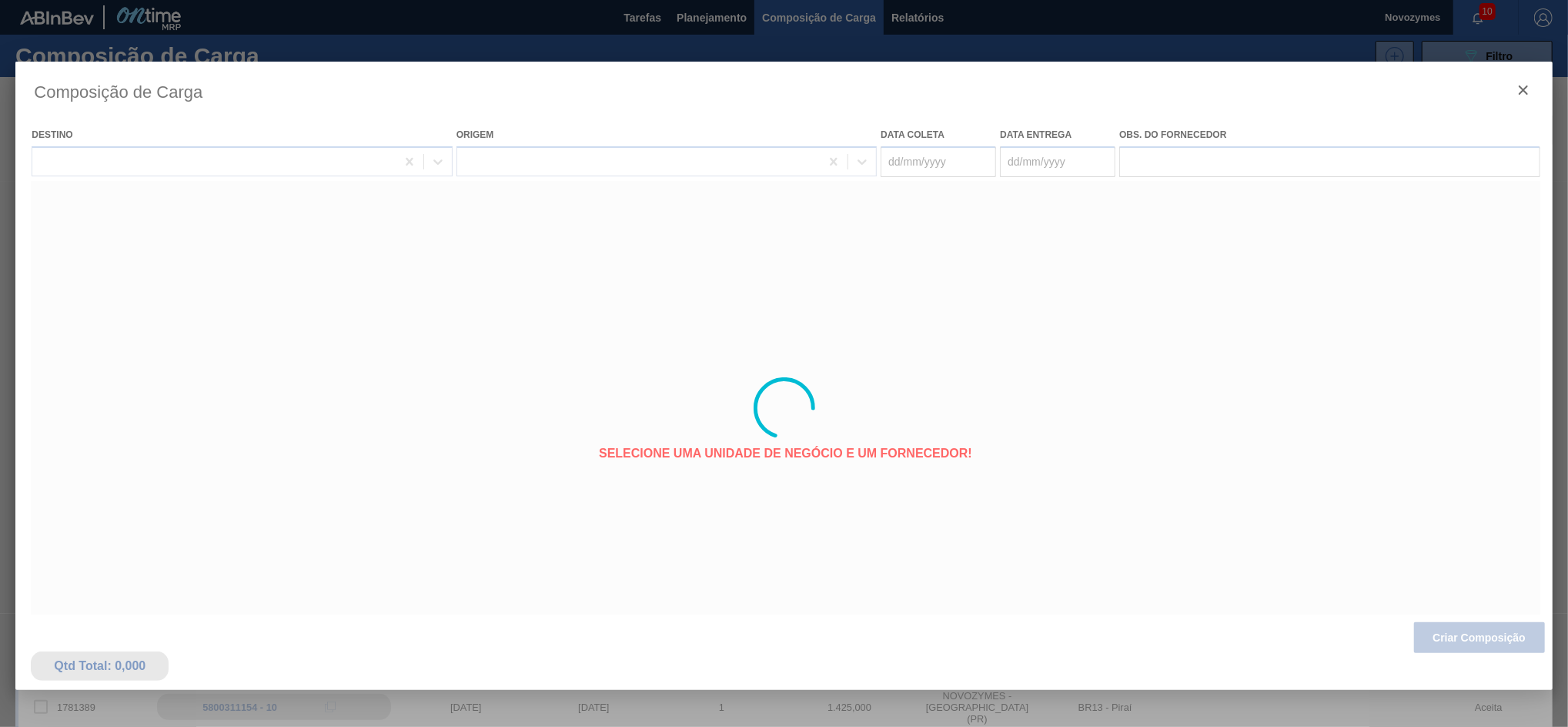
type coleta "[DATE]"
type entrega "25/09/2025"
click at [1443, 641] on div at bounding box center [784, 407] width 1537 height 693
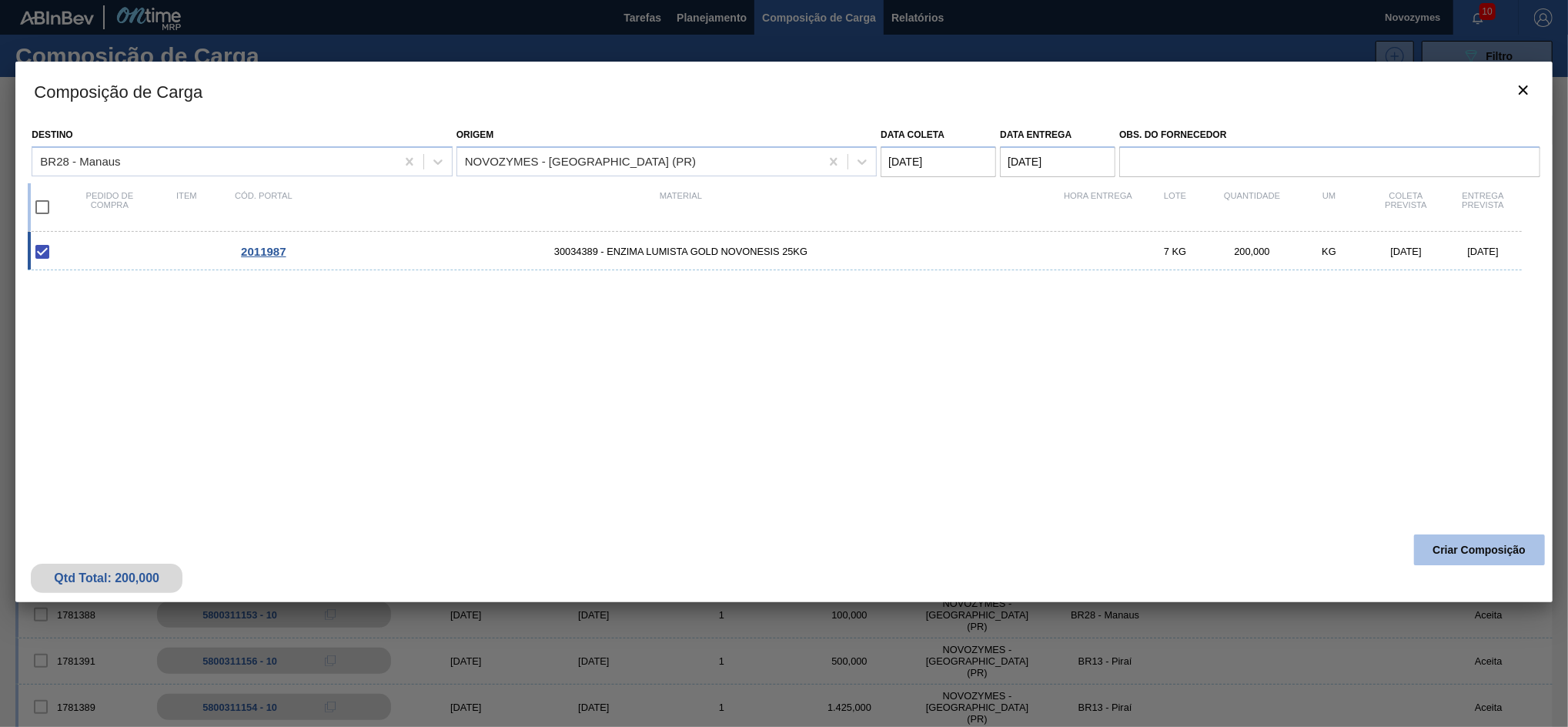
click at [1475, 549] on button "Criar Composição" at bounding box center [1479, 550] width 131 height 31
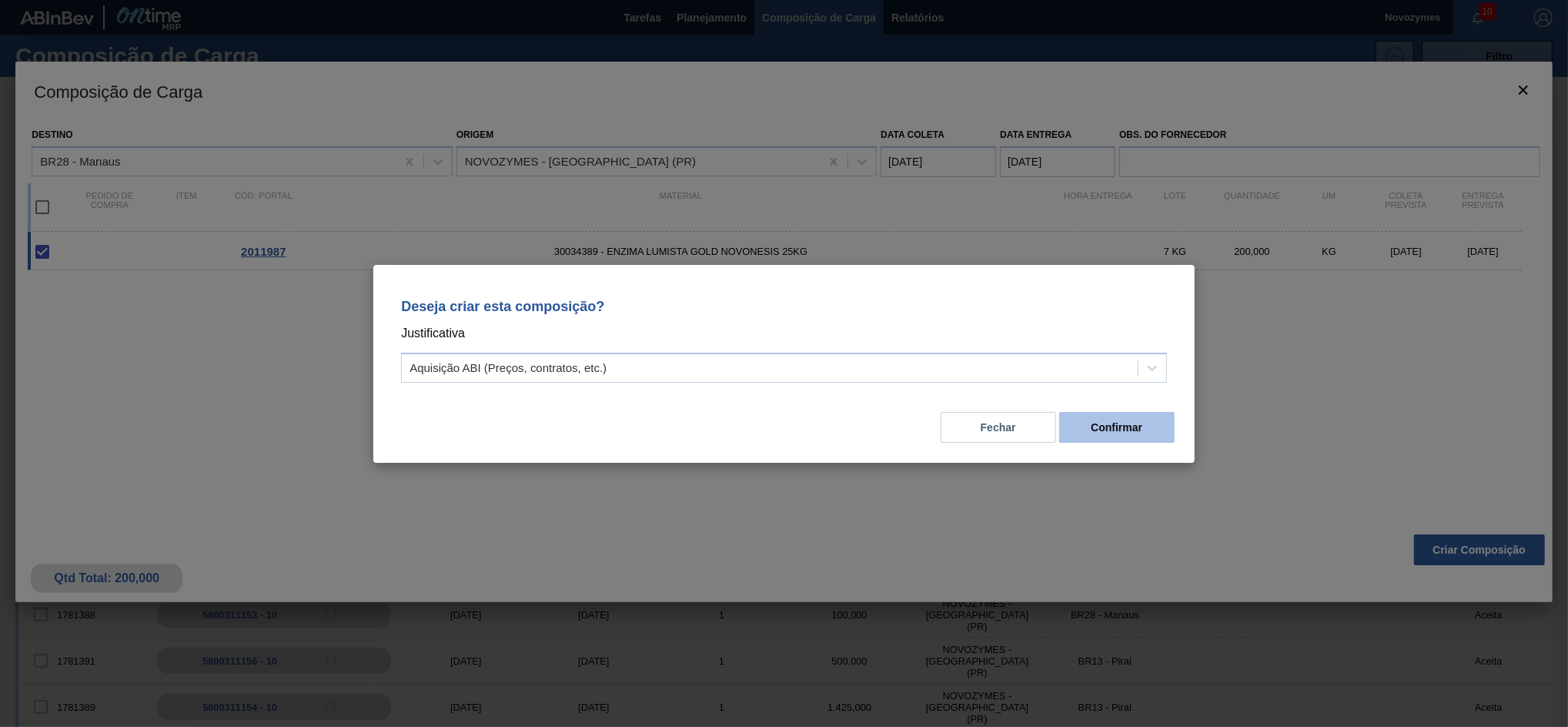
click at [1103, 425] on button "Confirmar" at bounding box center [1117, 428] width 116 height 31
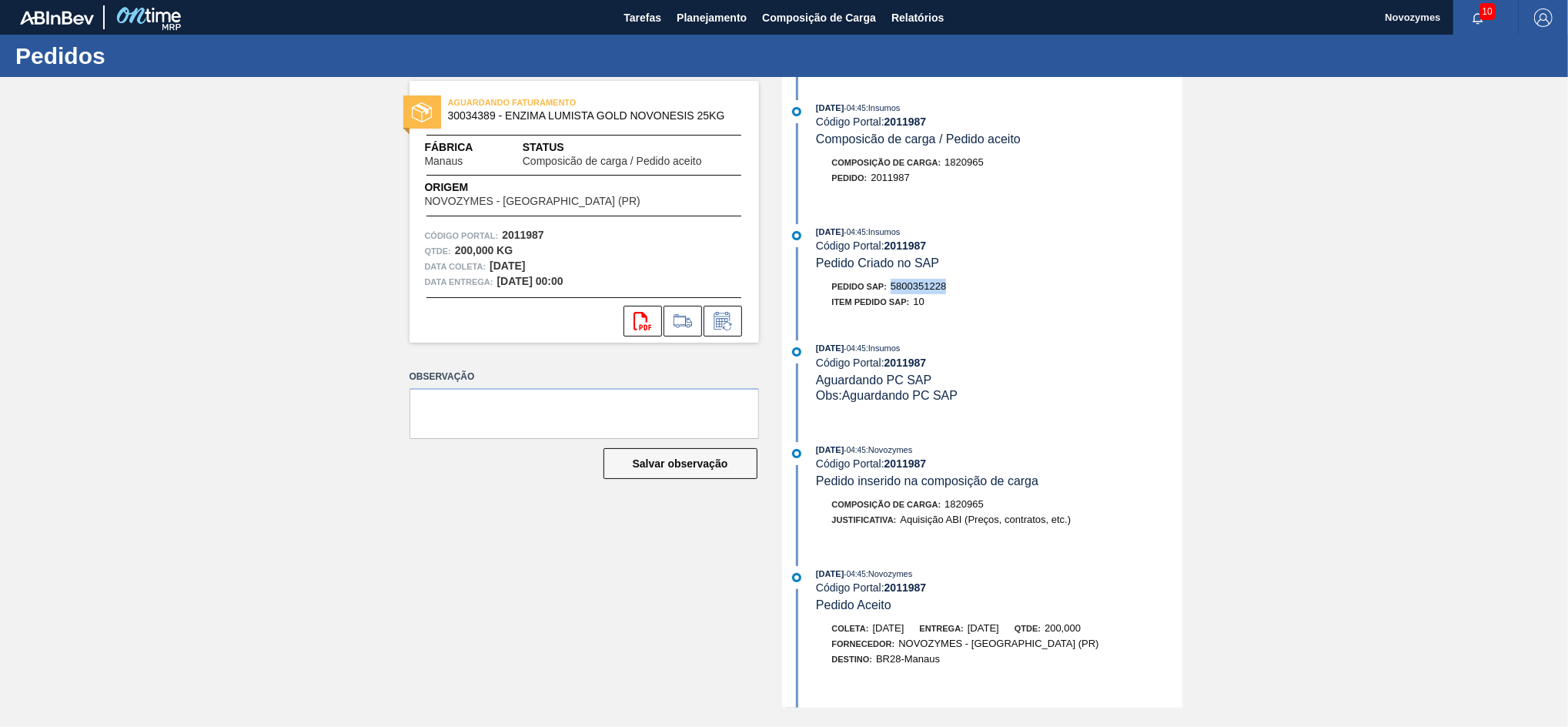
drag, startPoint x: 949, startPoint y: 294, endPoint x: 893, endPoint y: 295, distance: 56.0
click at [893, 294] on div "Pedido SAP: 5800351228" at bounding box center [999, 287] width 365 height 16
copy span "5800351228"
click at [686, 5] on button "Planejamento" at bounding box center [712, 18] width 86 height 35
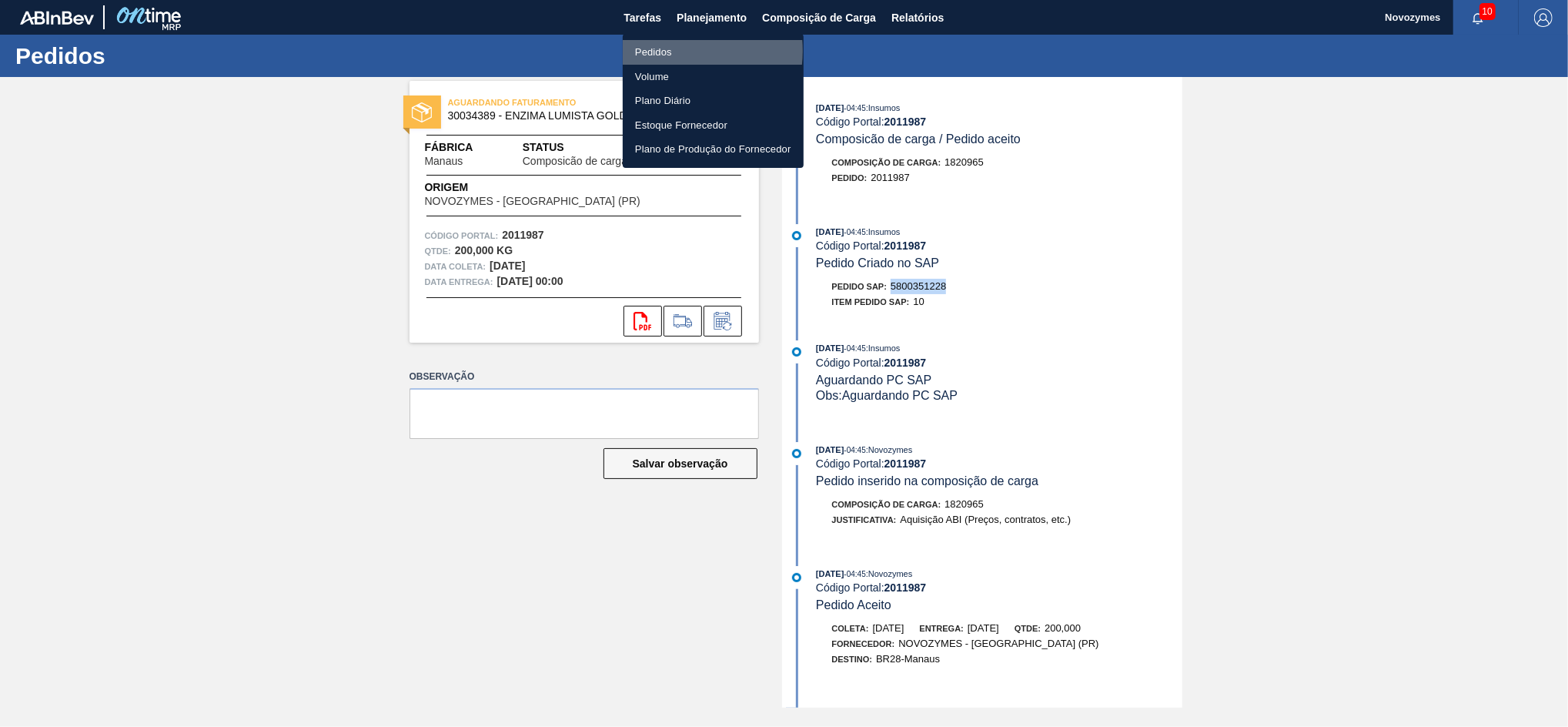
click at [679, 51] on li "Pedidos" at bounding box center [713, 52] width 181 height 24
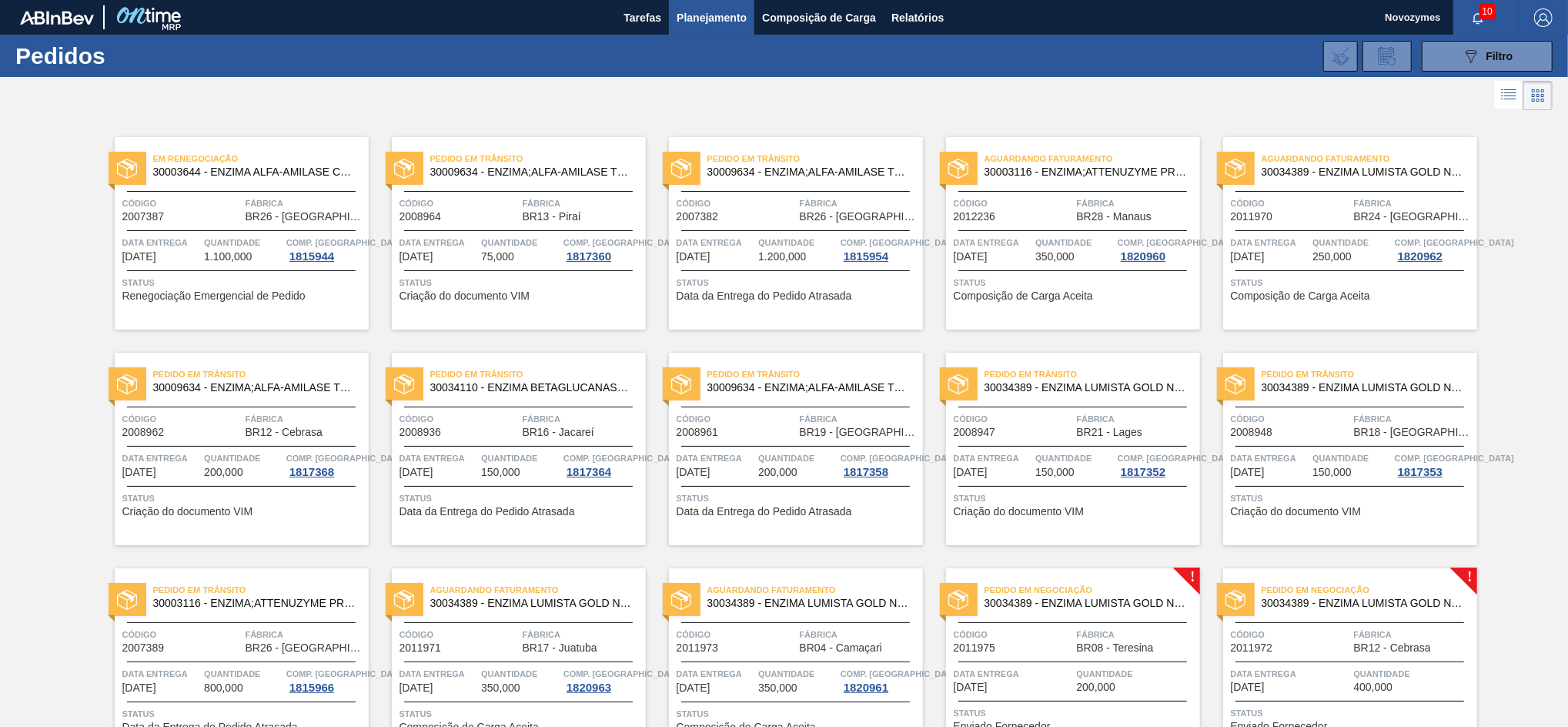
scroll to position [306, 0]
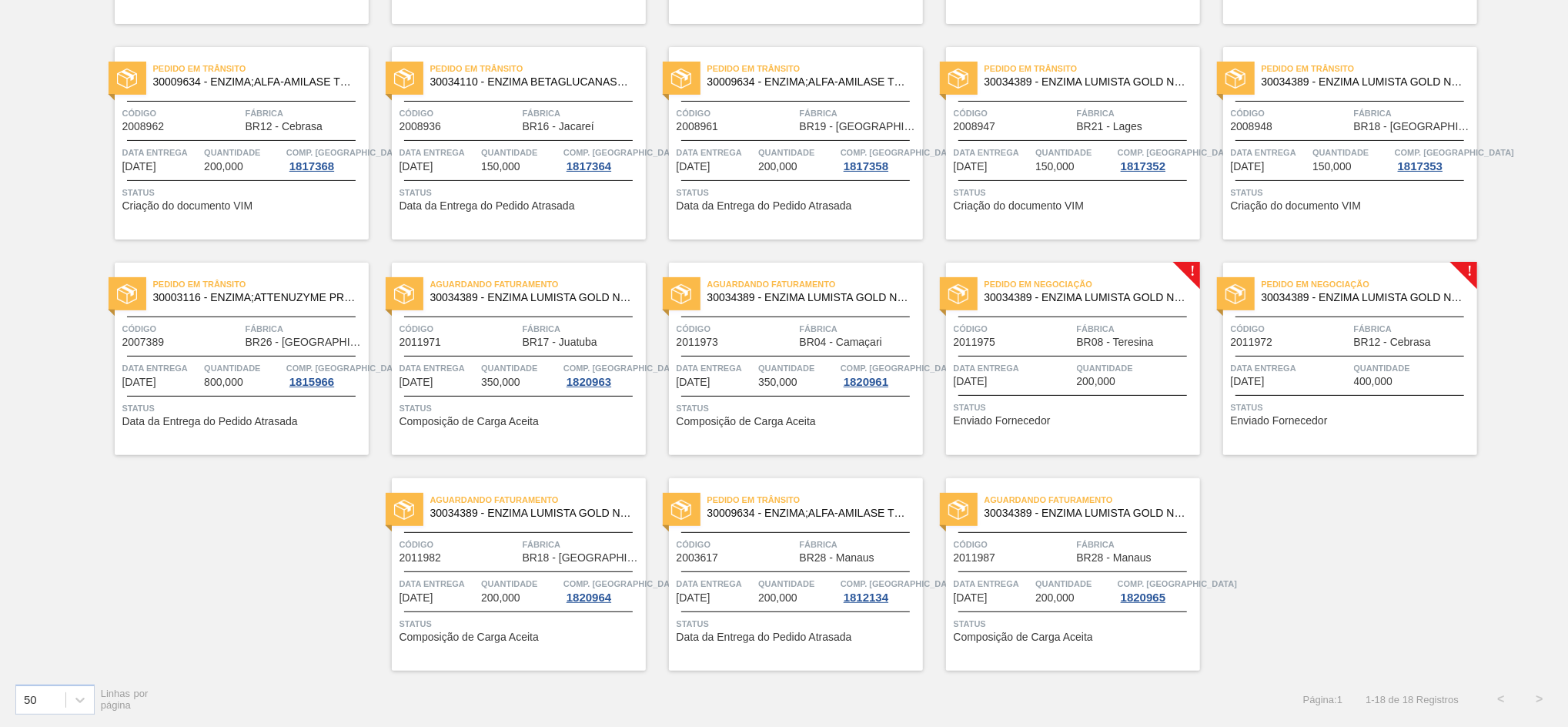
click at [1310, 328] on span "Código" at bounding box center [1290, 329] width 120 height 16
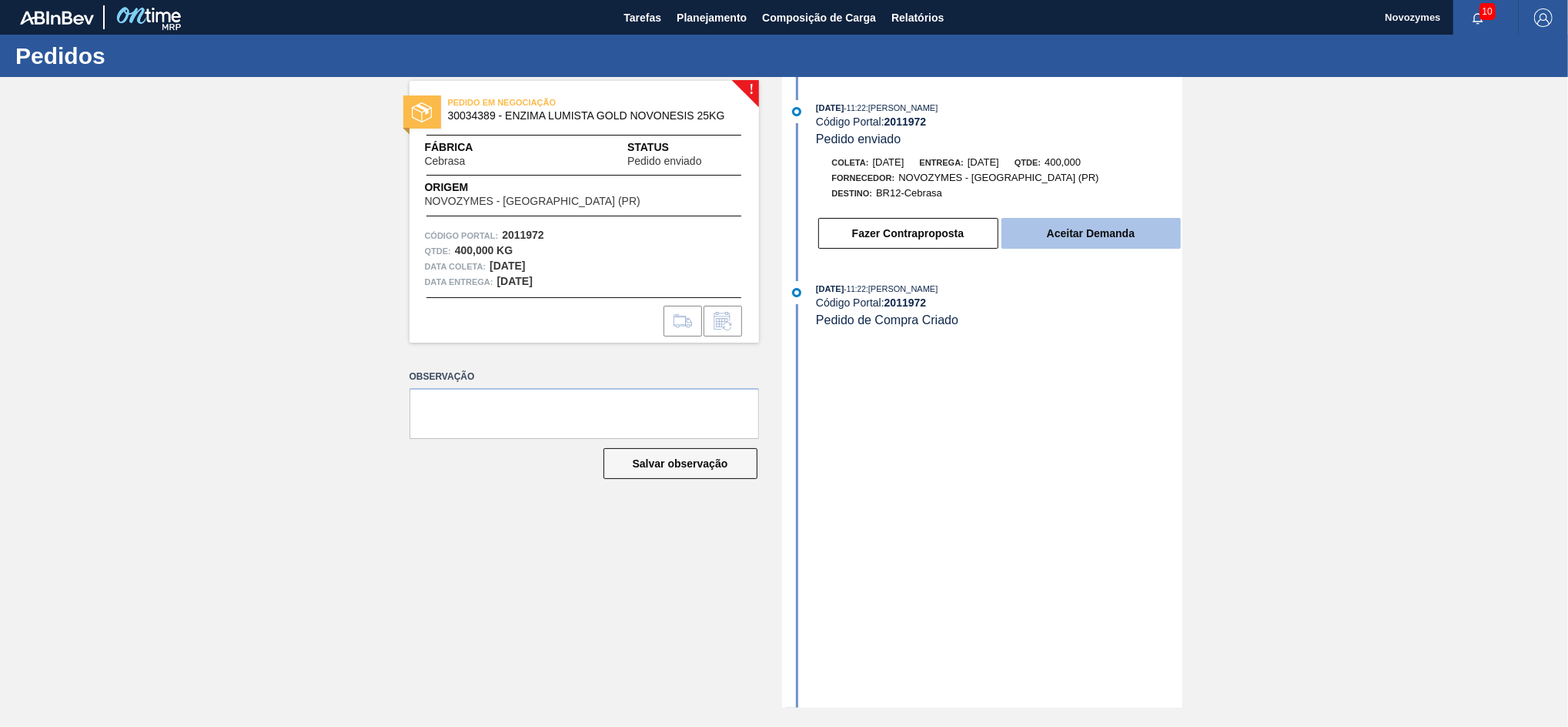
click at [1040, 243] on button "Aceitar Demanda" at bounding box center [1091, 234] width 179 height 31
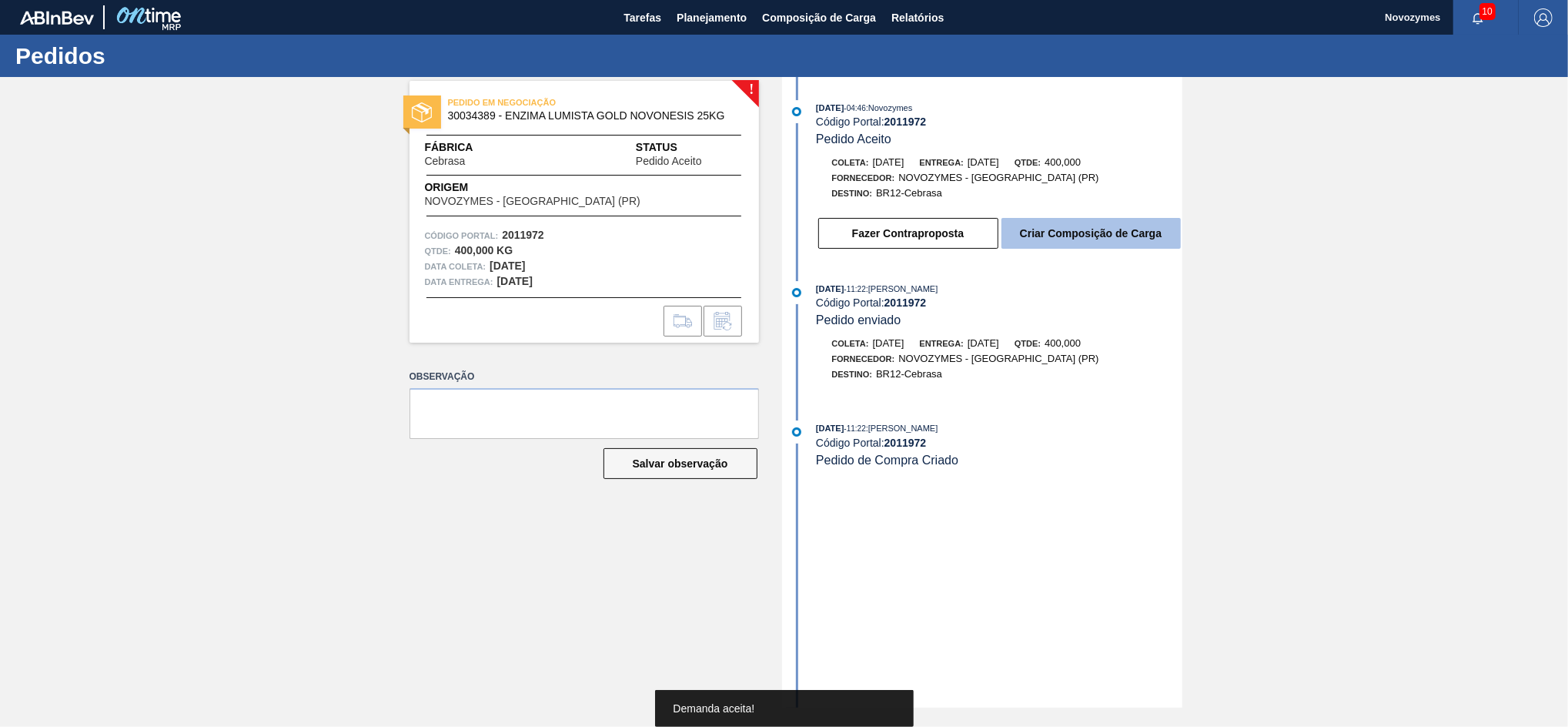
click at [1070, 232] on button "Criar Composição de Carga" at bounding box center [1091, 234] width 179 height 31
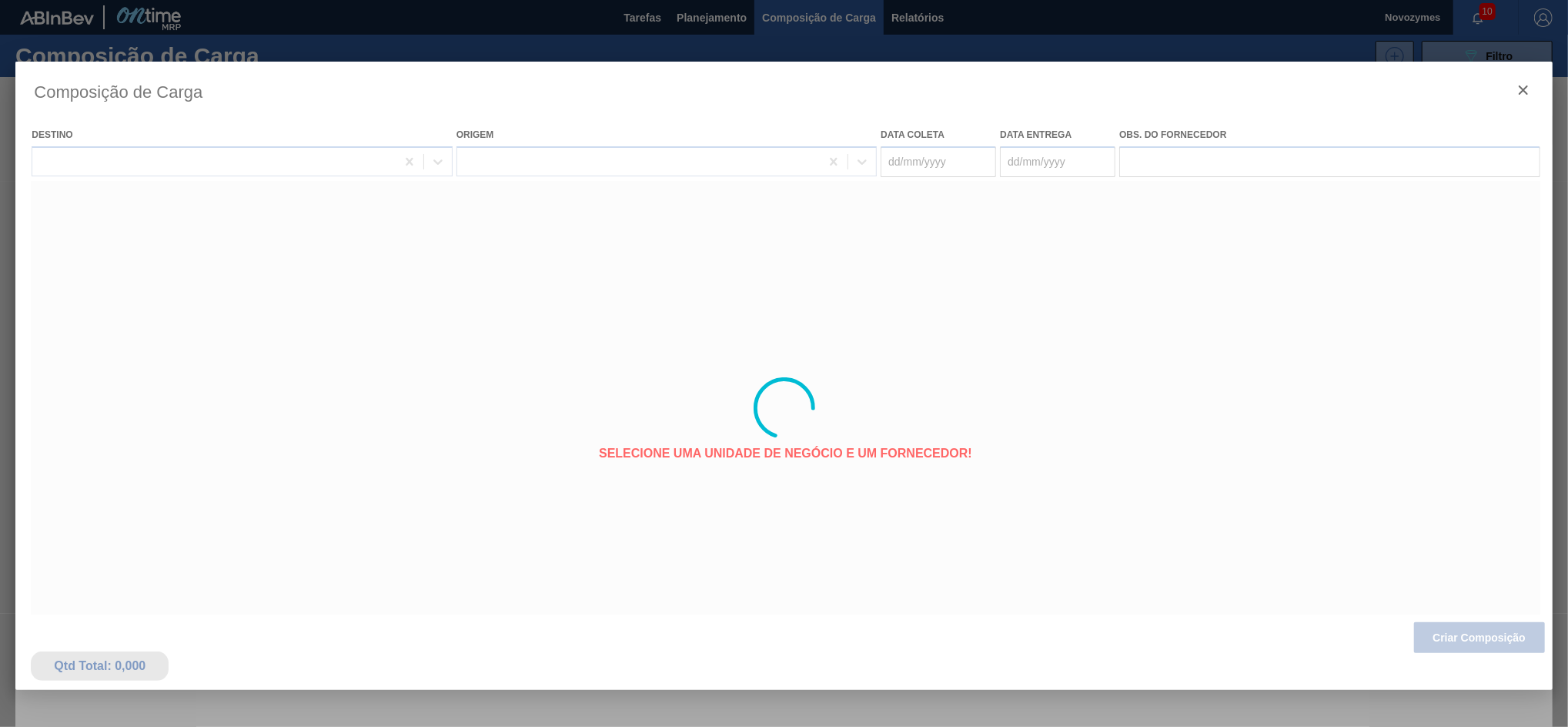
type coleta "[DATE]"
type entrega "[DATE]"
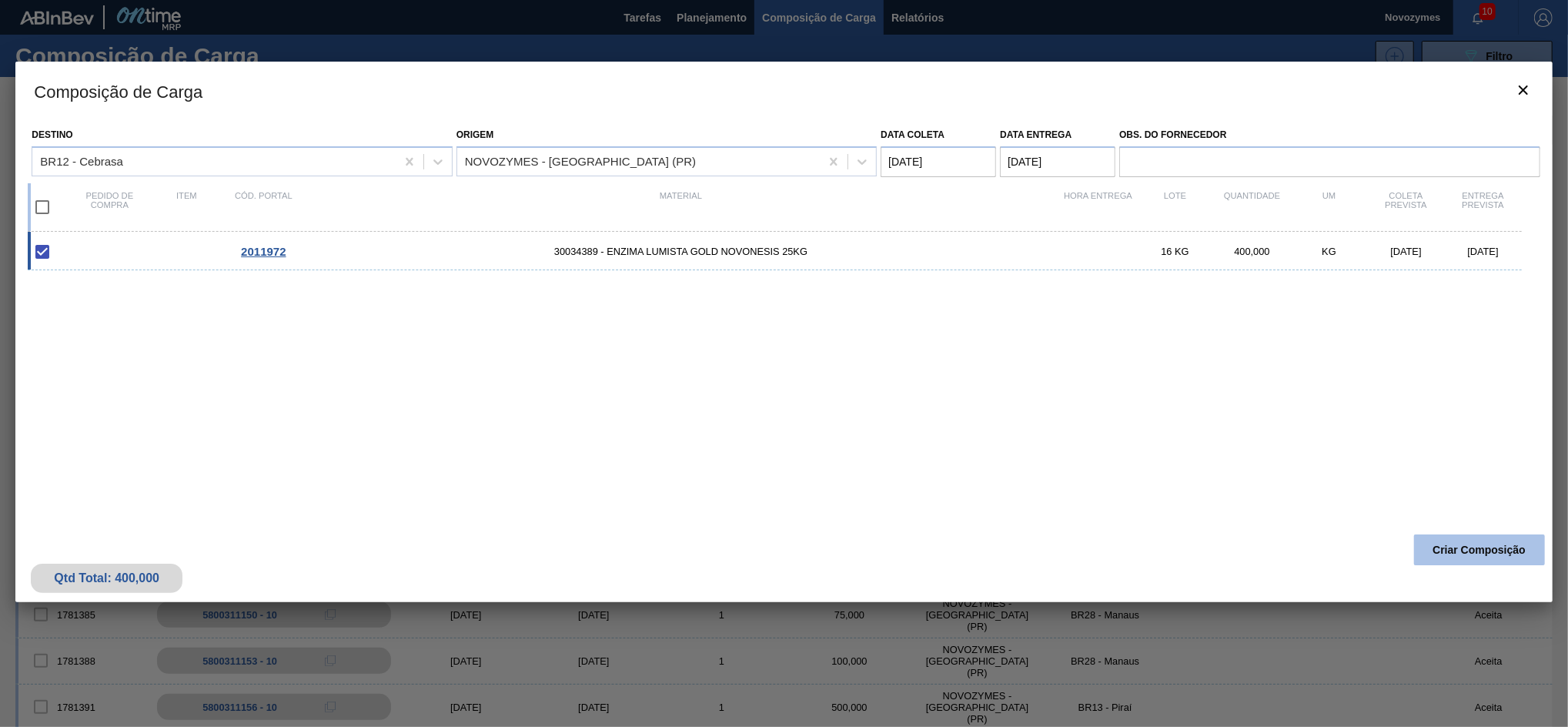
click at [1430, 551] on button "Criar Composição" at bounding box center [1479, 550] width 131 height 31
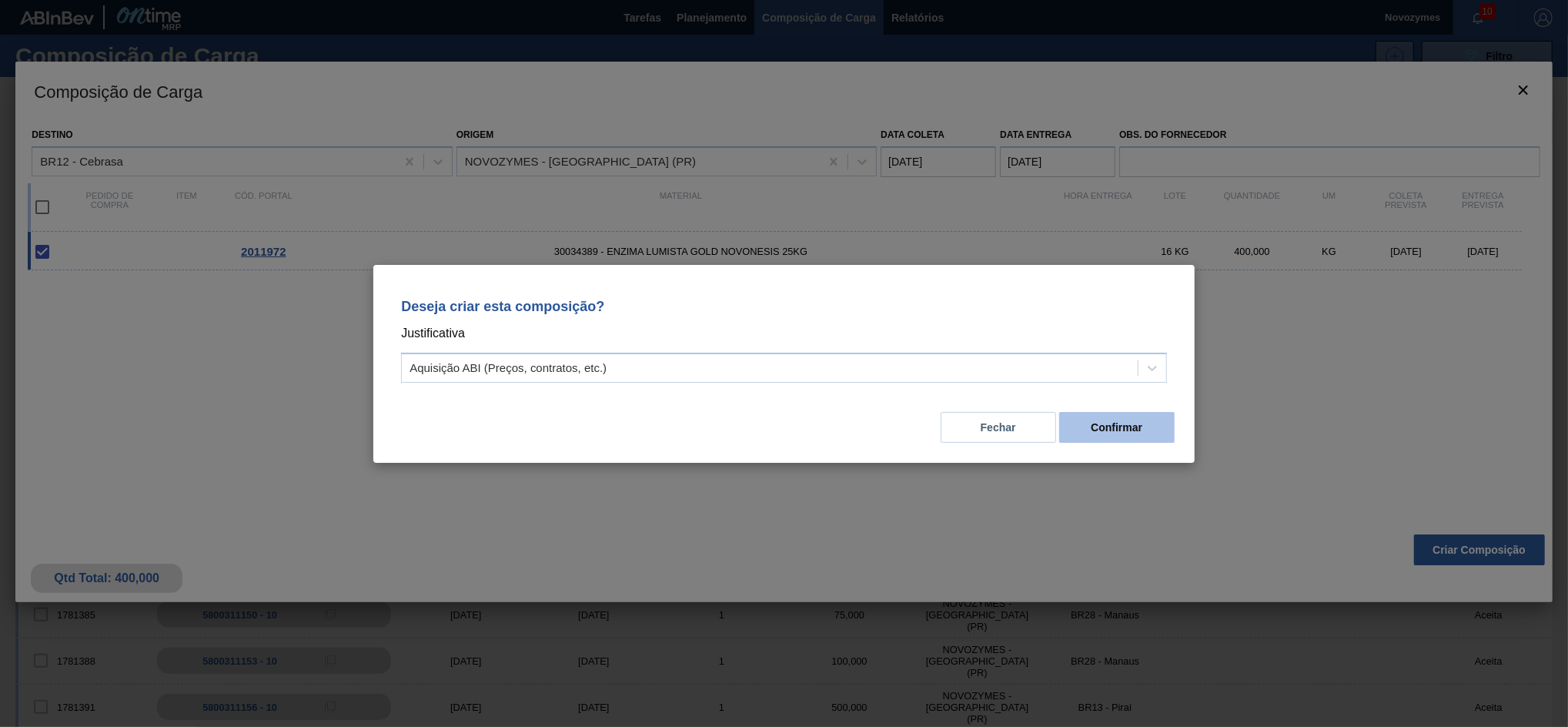
click at [1090, 425] on button "Confirmar" at bounding box center [1117, 428] width 116 height 31
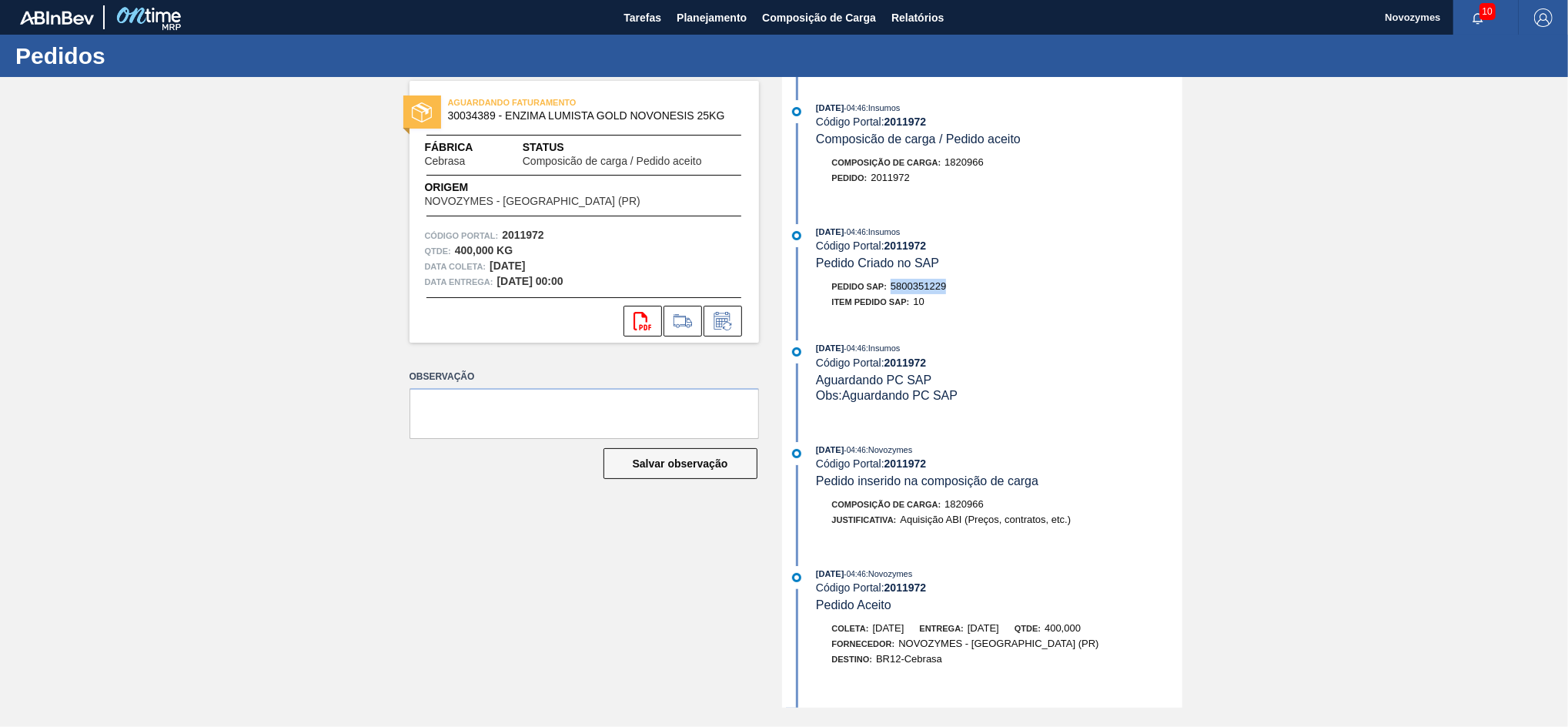
drag, startPoint x: 952, startPoint y: 292, endPoint x: 891, endPoint y: 296, distance: 61.1
click at [891, 294] on div "Pedido SAP: 5800351229" at bounding box center [999, 287] width 365 height 16
copy span "5800351229"
click at [695, 20] on span "Planejamento" at bounding box center [712, 18] width 70 height 19
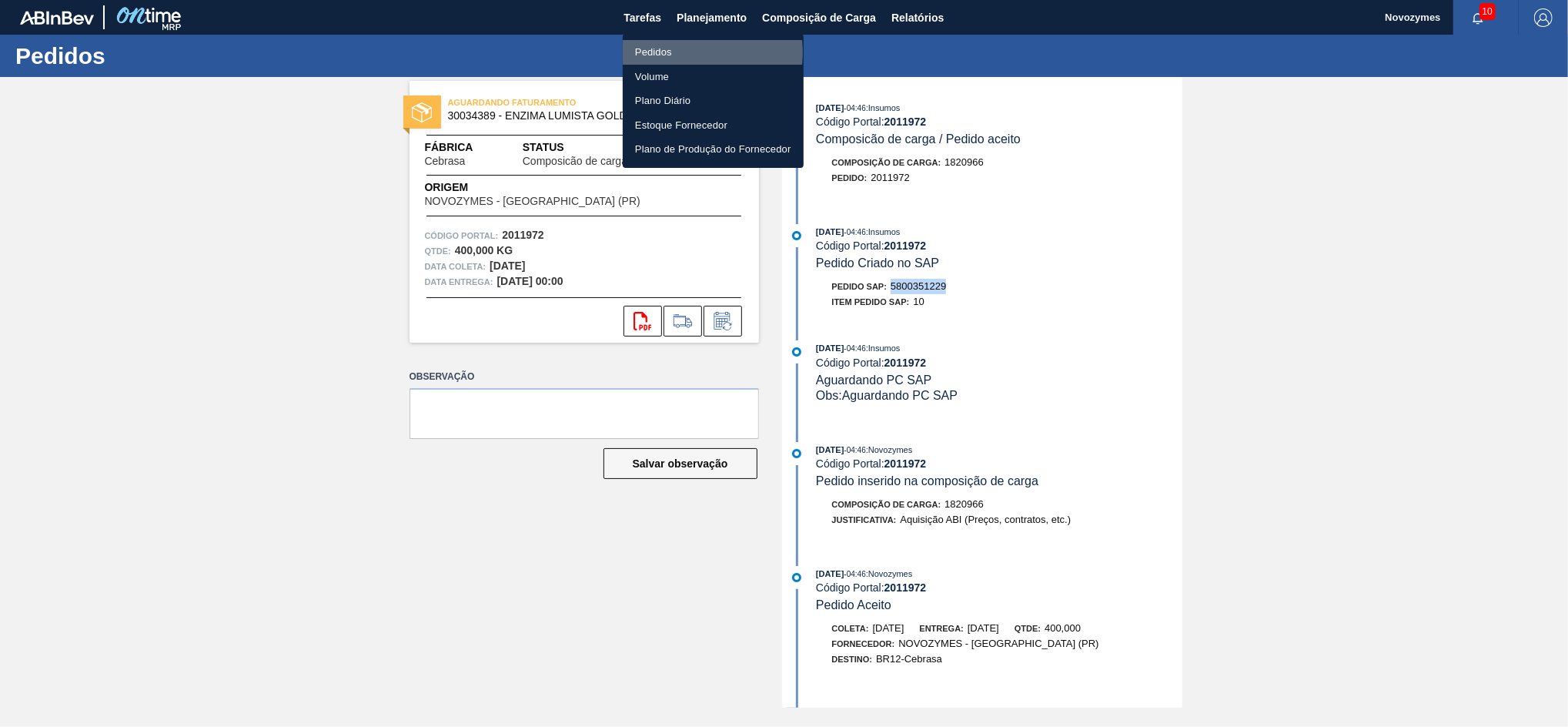
click at [682, 53] on li "Pedidos" at bounding box center [713, 52] width 181 height 24
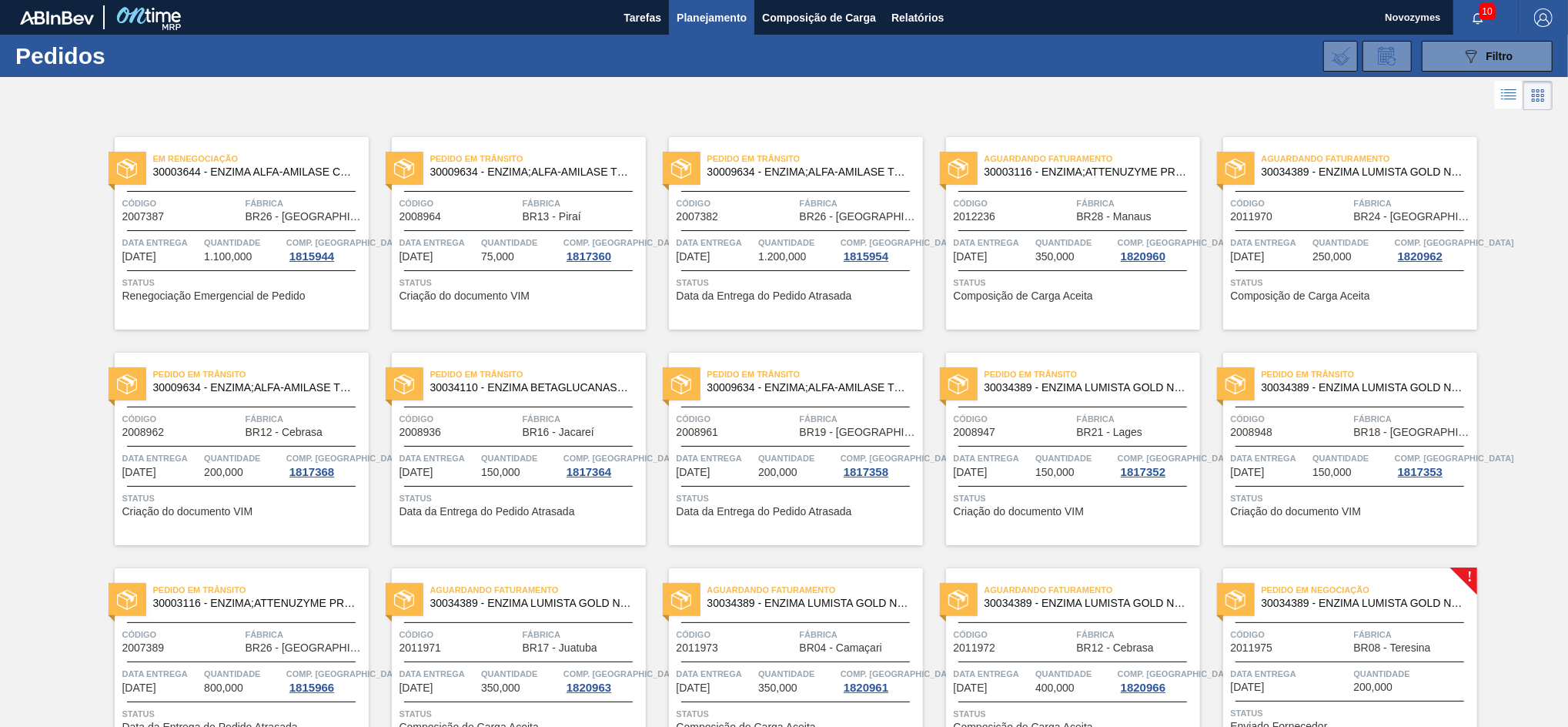
scroll to position [306, 0]
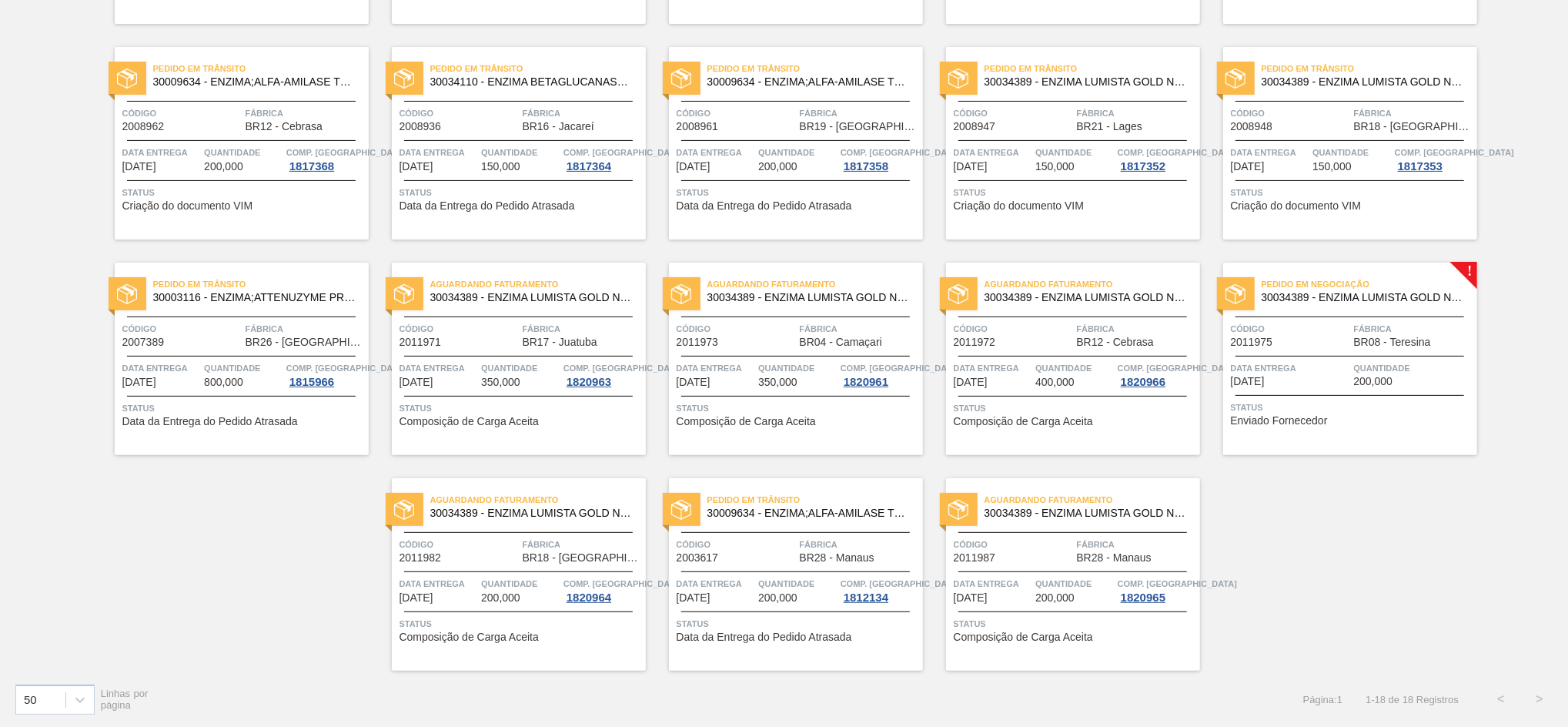
click at [1305, 347] on div "Código 2011975" at bounding box center [1290, 335] width 120 height 27
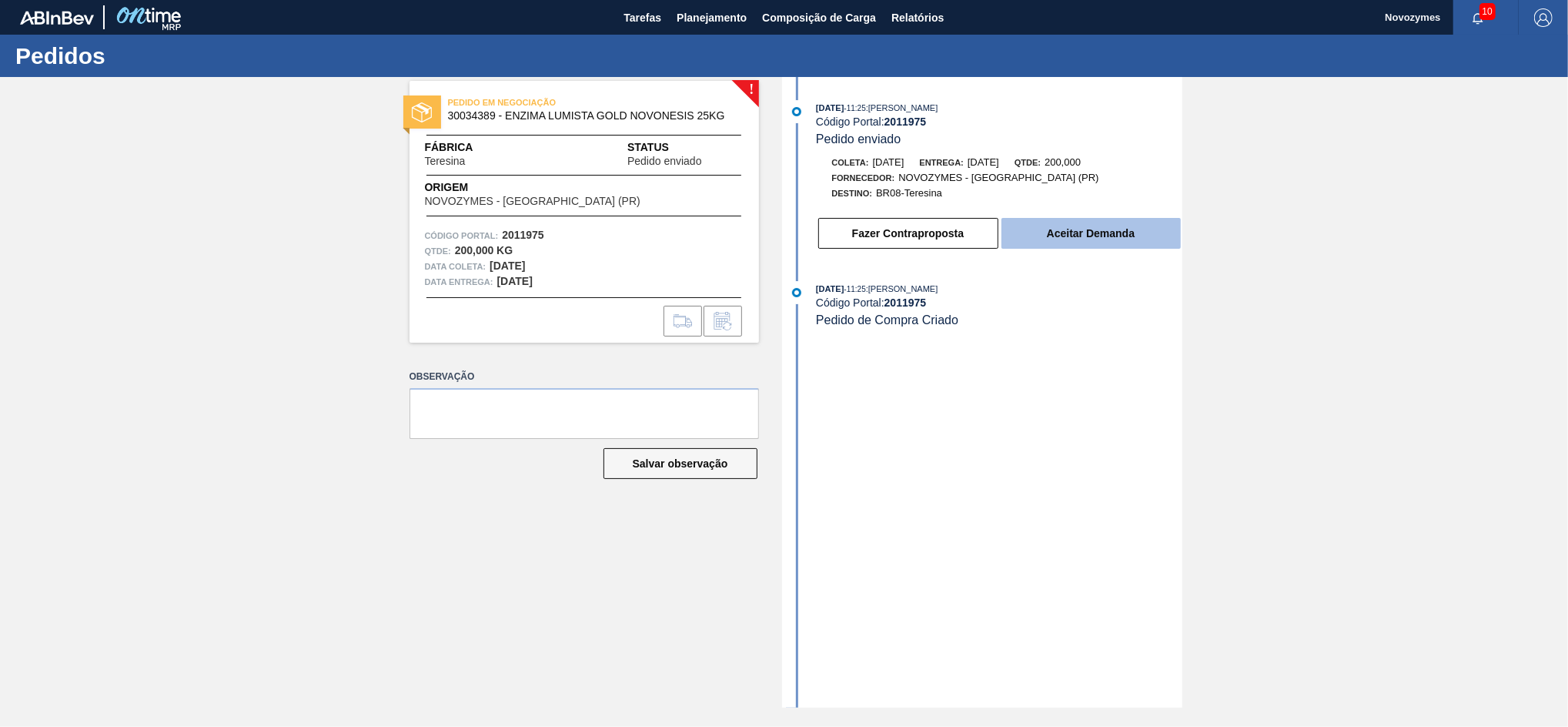
click at [1081, 235] on button "Aceitar Demanda" at bounding box center [1091, 234] width 179 height 31
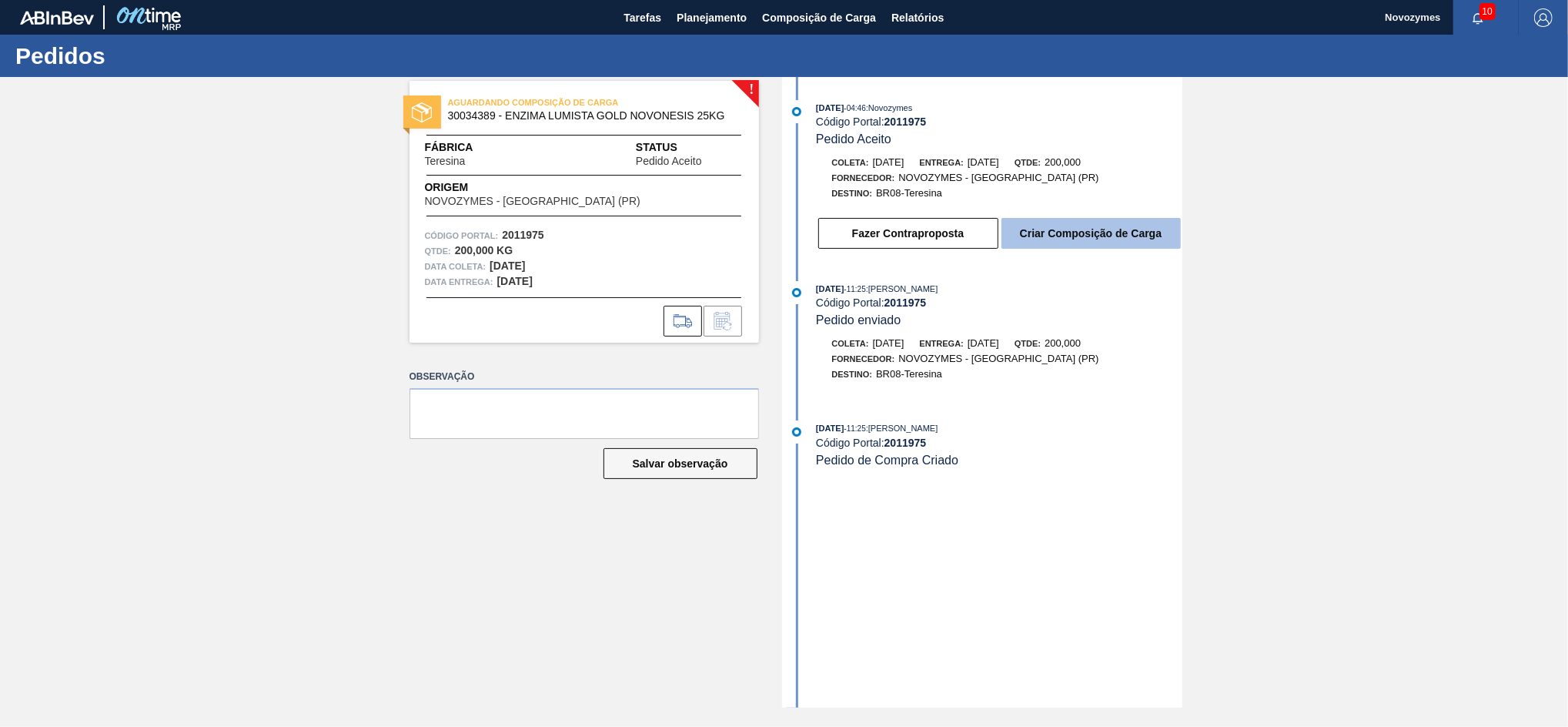
click at [1052, 233] on button "Criar Composição de Carga" at bounding box center [1091, 234] width 179 height 31
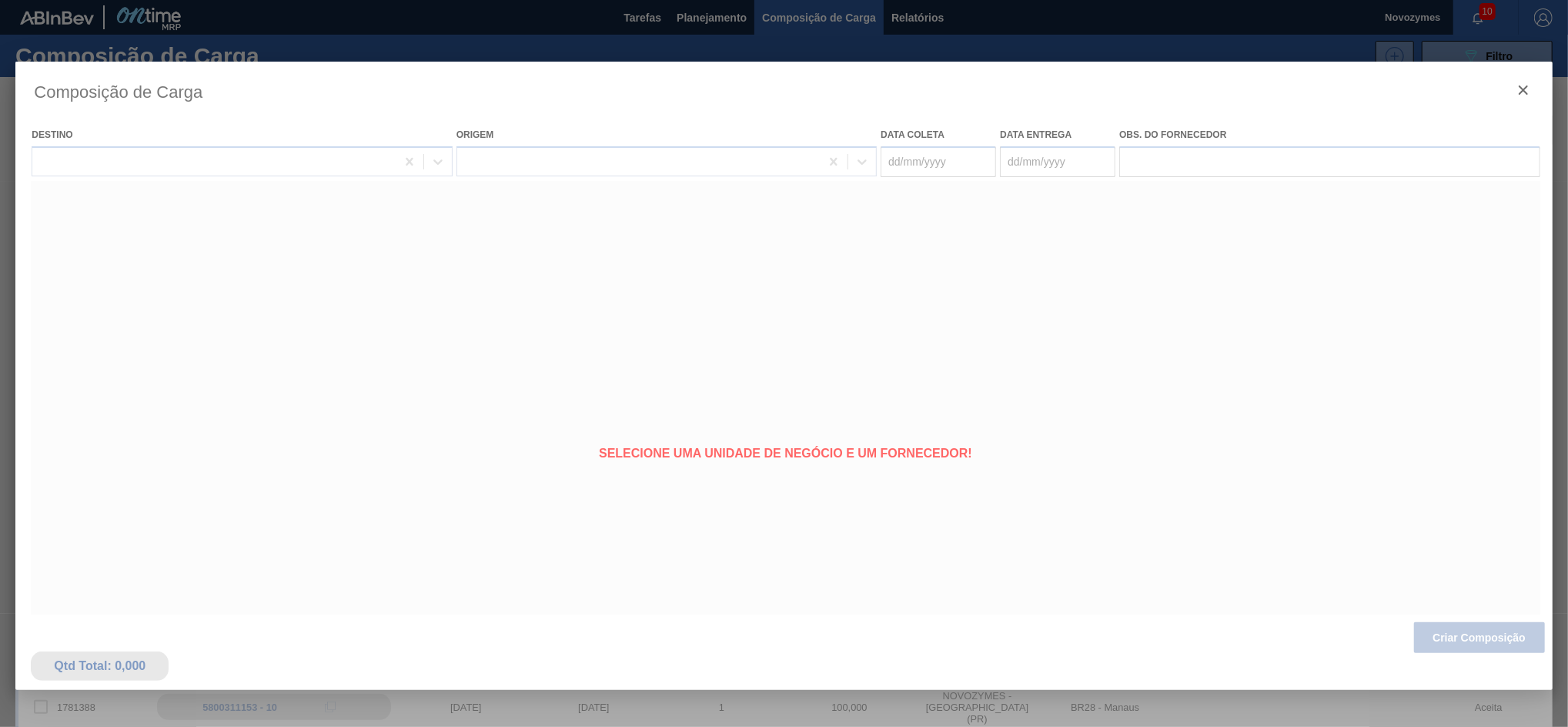
type coleta "[DATE]"
type entrega "[DATE]"
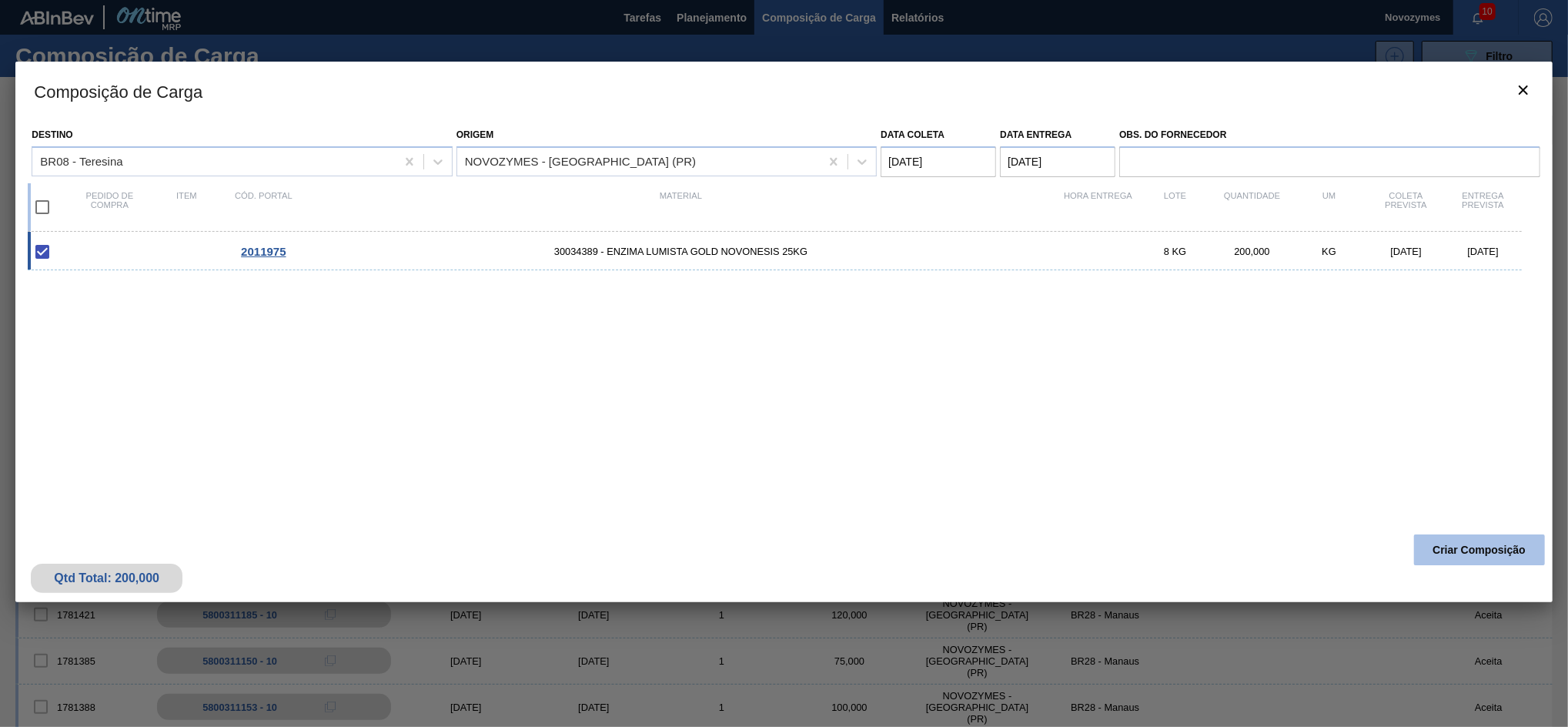
click at [1432, 540] on button "Criar Composição" at bounding box center [1479, 550] width 131 height 31
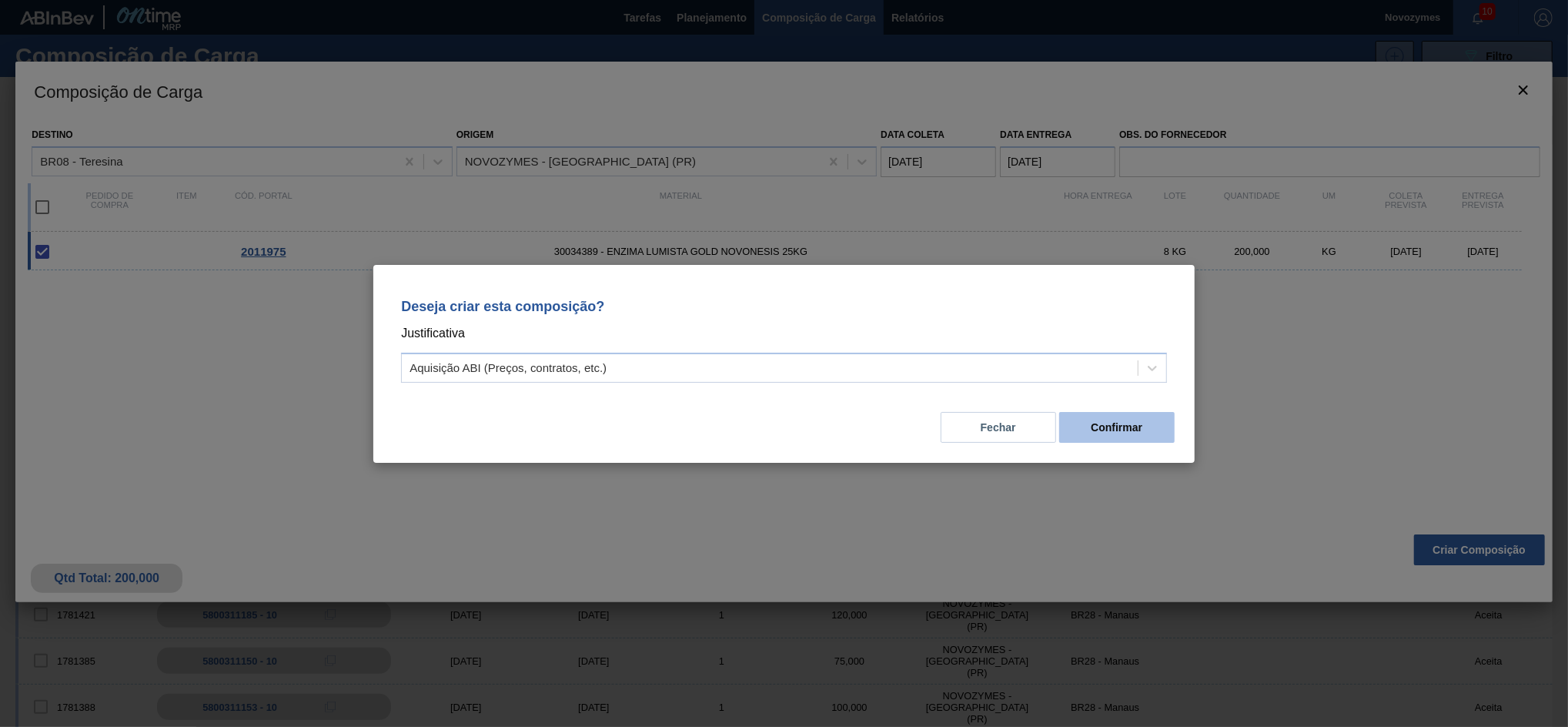
click at [1115, 424] on button "Confirmar" at bounding box center [1117, 428] width 116 height 31
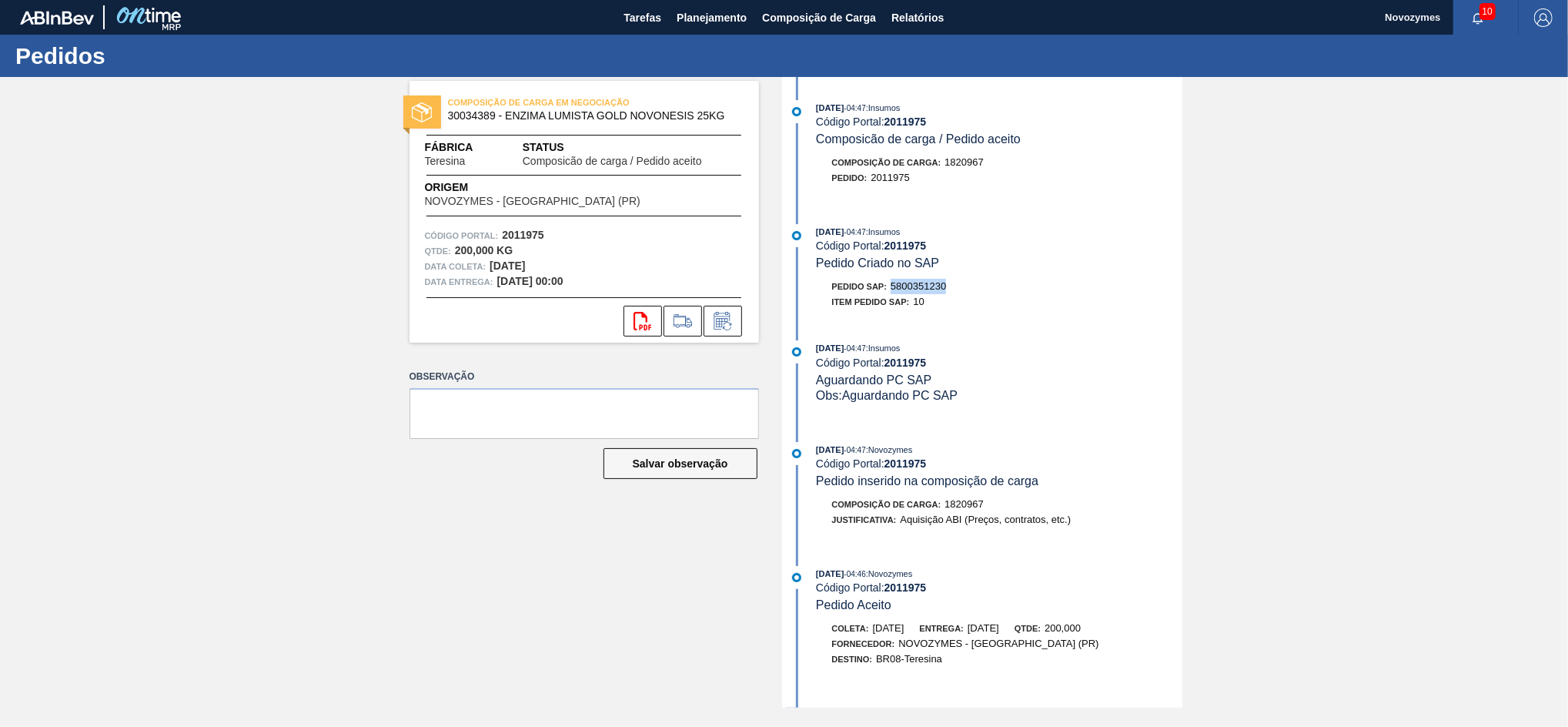
drag, startPoint x: 956, startPoint y: 290, endPoint x: 892, endPoint y: 292, distance: 64.0
click at [892, 292] on div "Pedido SAP: 5800351230" at bounding box center [999, 287] width 365 height 16
copy span "5800351230"
